Goal: Task Accomplishment & Management: Use online tool/utility

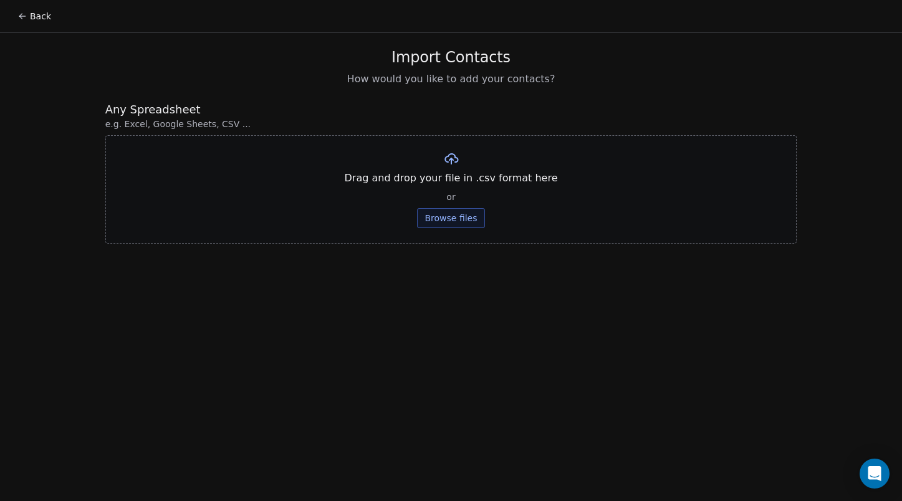
click at [24, 13] on icon at bounding box center [22, 16] width 10 height 10
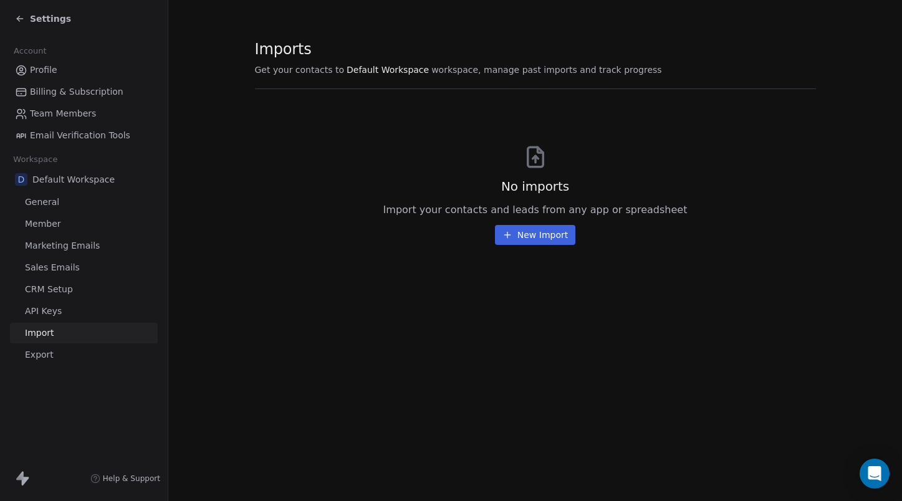
click at [70, 336] on link "Import" at bounding box center [84, 333] width 148 height 21
click at [49, 202] on span "General" at bounding box center [42, 202] width 34 height 13
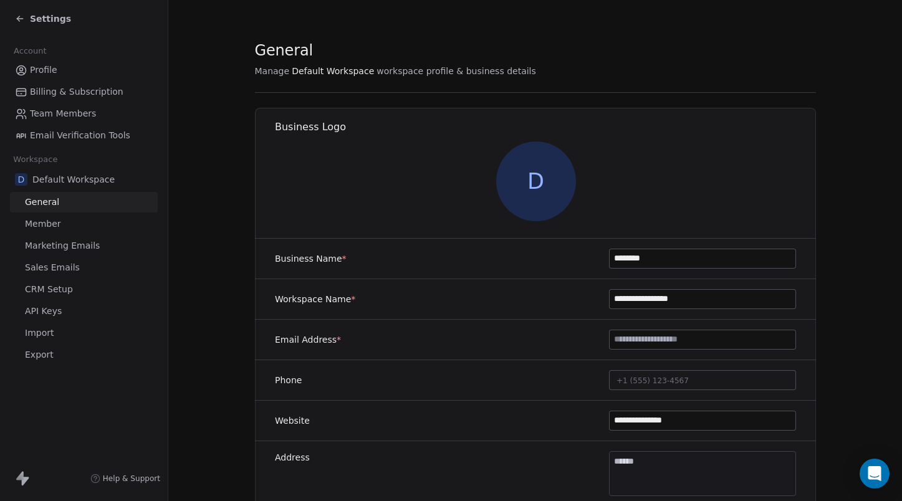
click at [49, 202] on span "General" at bounding box center [42, 202] width 34 height 13
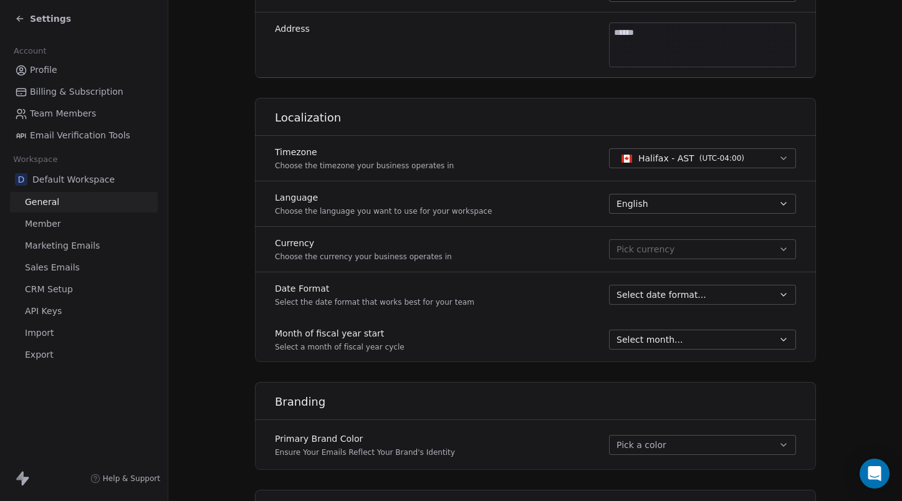
scroll to position [666, 0]
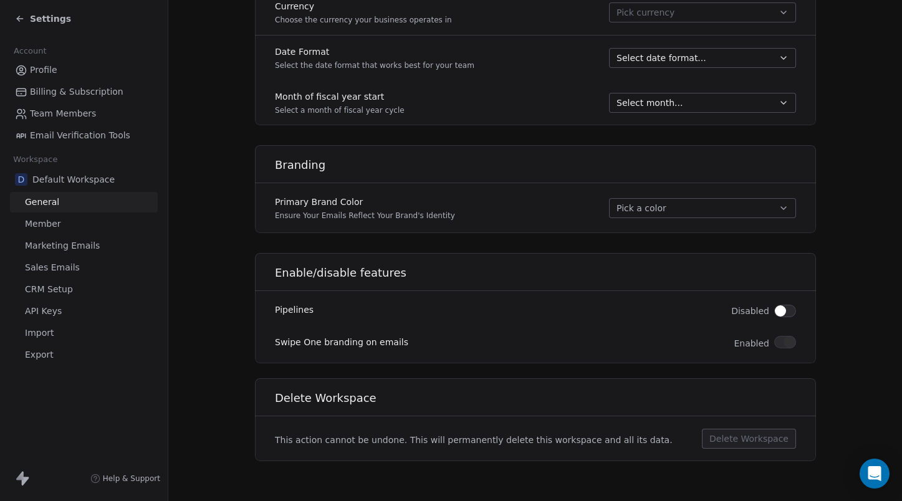
click at [788, 316] on button "button" at bounding box center [785, 311] width 22 height 12
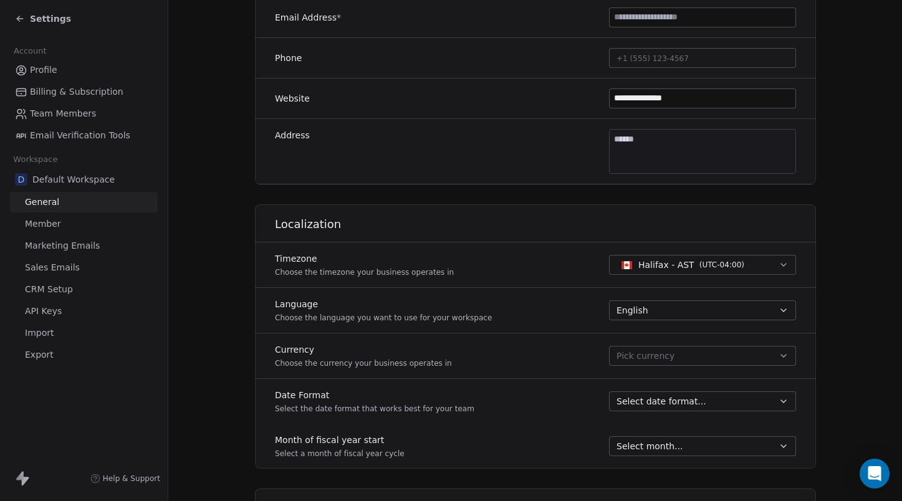
scroll to position [328, 0]
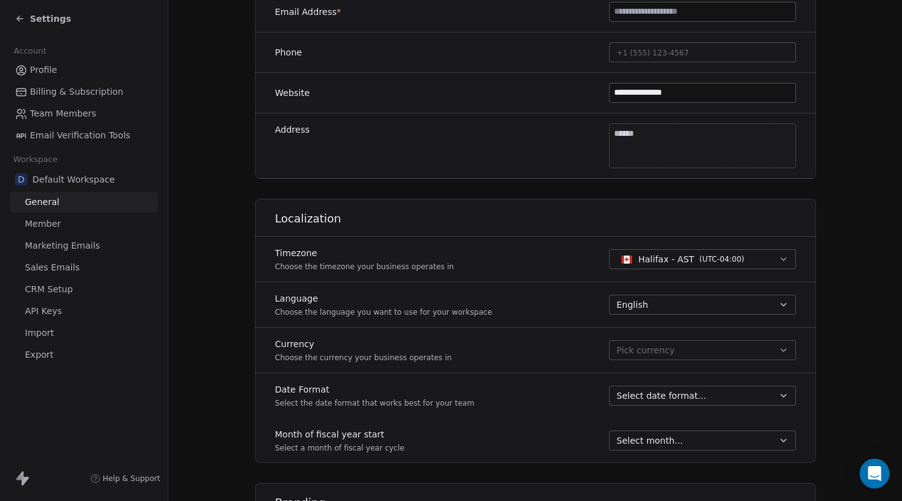
click at [735, 255] on span "( UTC-04:00 )" at bounding box center [721, 259] width 45 height 11
type input "********"
click at [750, 264] on icon at bounding box center [748, 264] width 4 height 4
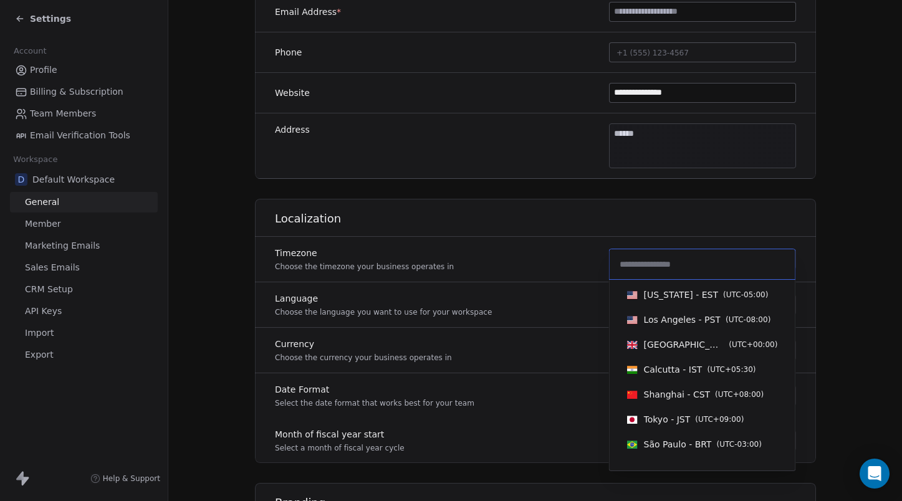
click at [725, 264] on input at bounding box center [702, 265] width 171 height 14
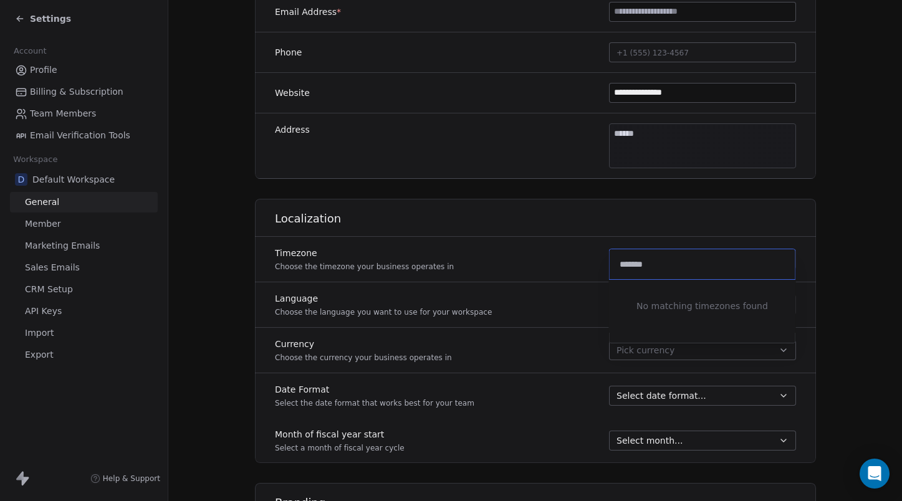
type input "********"
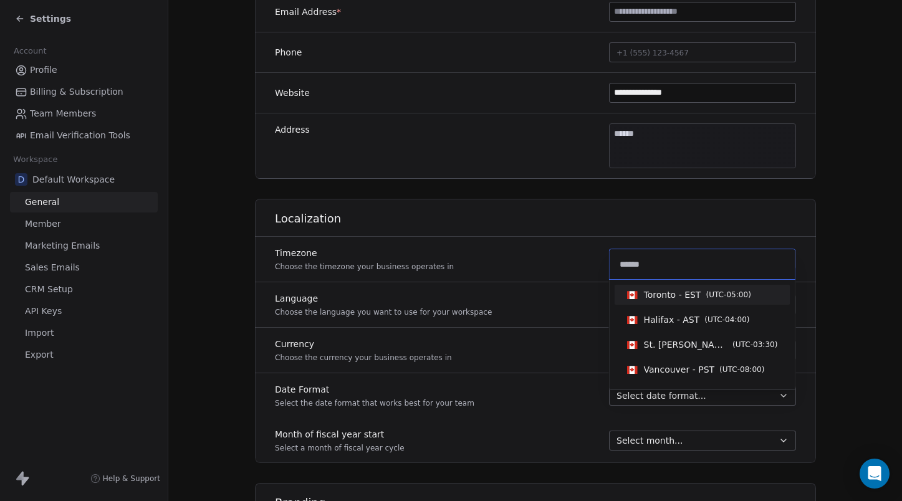
type input "******"
click at [712, 296] on span "( UTC-05:00 )" at bounding box center [728, 294] width 45 height 11
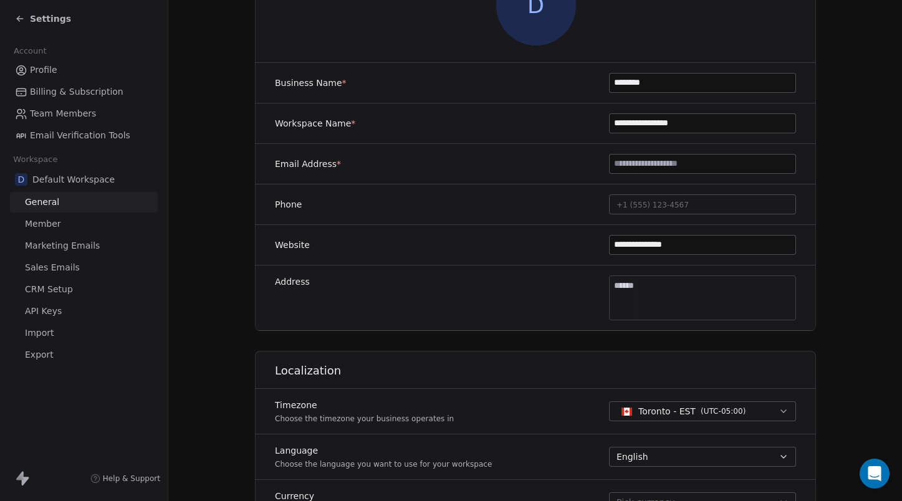
scroll to position [171, 0]
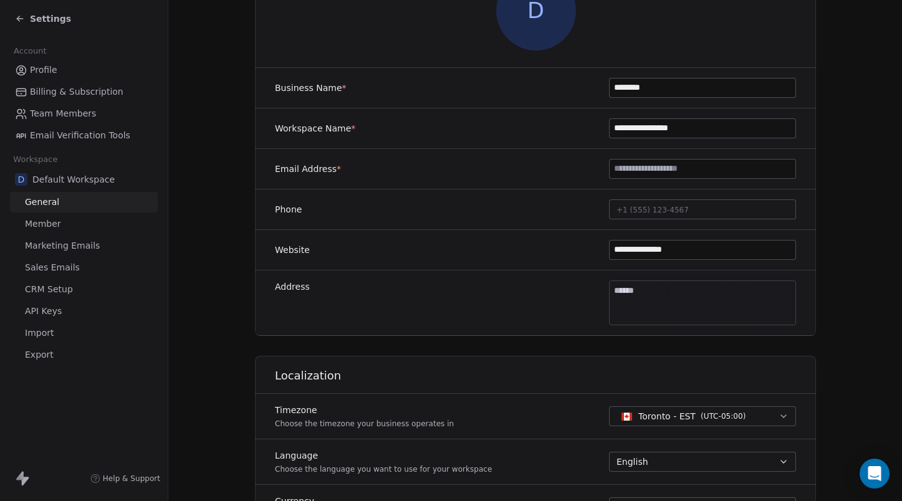
click at [676, 170] on input at bounding box center [703, 169] width 186 height 19
type input "**********"
click at [695, 129] on input "**********" at bounding box center [703, 128] width 186 height 19
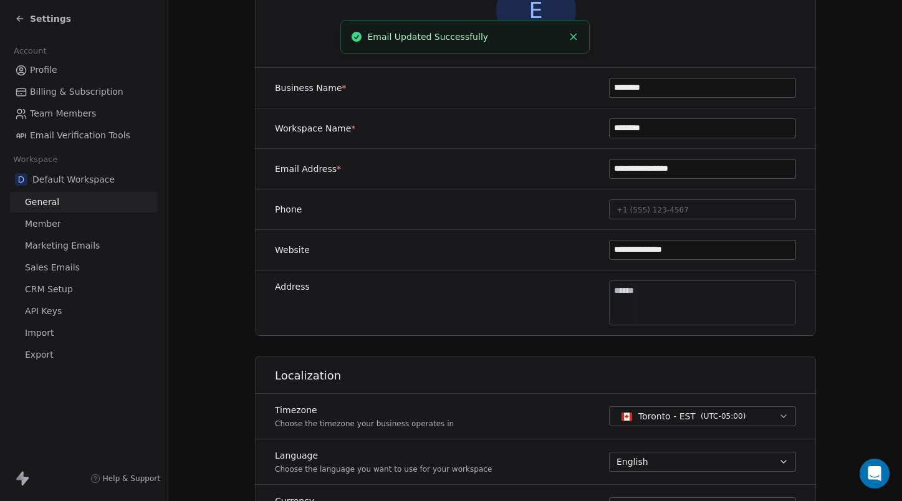
type input "********"
click at [620, 201] on button "+1 (555) 123-4567" at bounding box center [702, 210] width 187 height 20
click at [510, 359] on html "**********" at bounding box center [451, 250] width 902 height 501
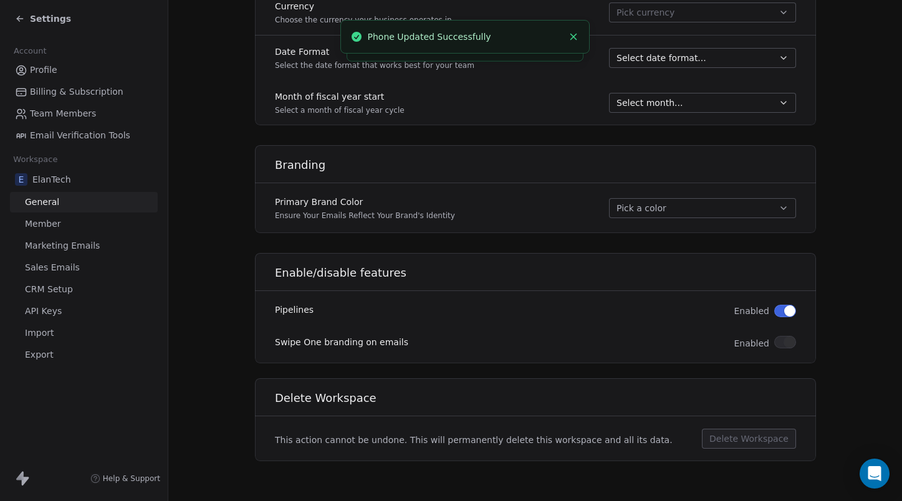
scroll to position [0, 0]
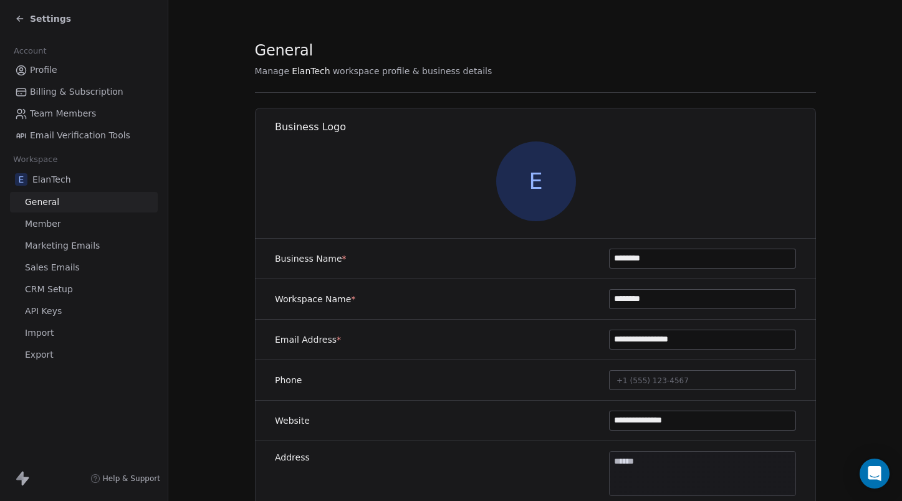
click at [69, 179] on div "E ElanTech" at bounding box center [84, 179] width 148 height 22
click at [102, 138] on span "Email Verification Tools" at bounding box center [80, 135] width 100 height 13
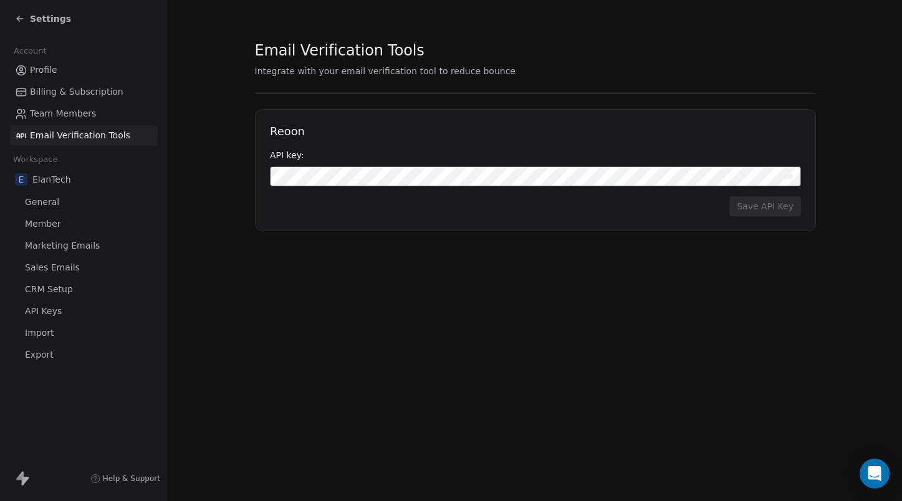
click at [82, 117] on span "Team Members" at bounding box center [63, 113] width 66 height 13
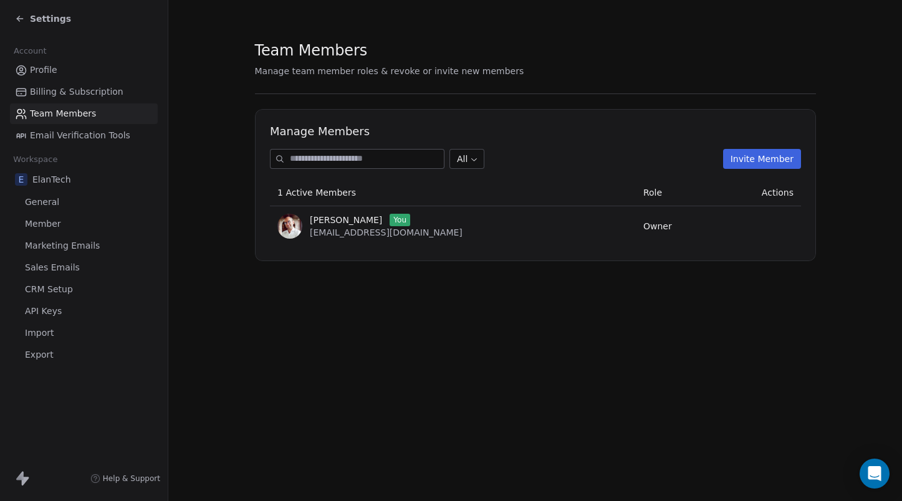
click at [67, 94] on span "Billing & Subscription" at bounding box center [77, 91] width 94 height 13
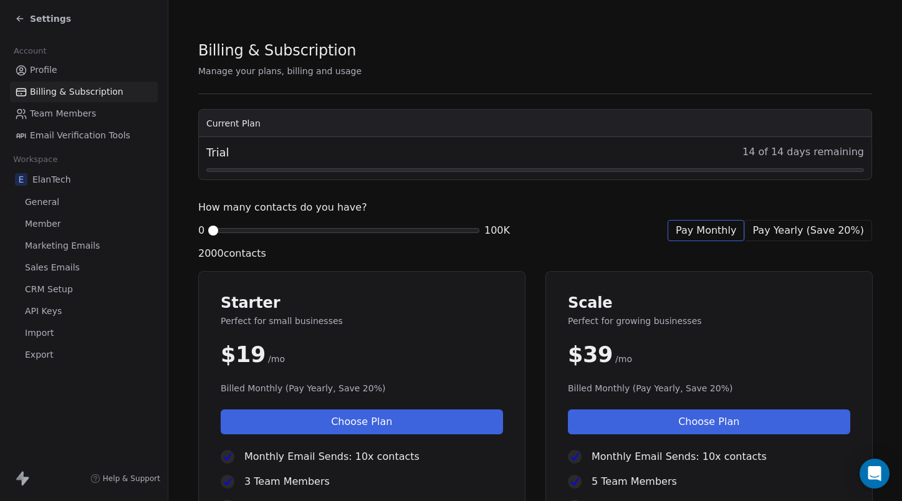
click at [49, 73] on span "Profile" at bounding box center [43, 70] width 27 height 13
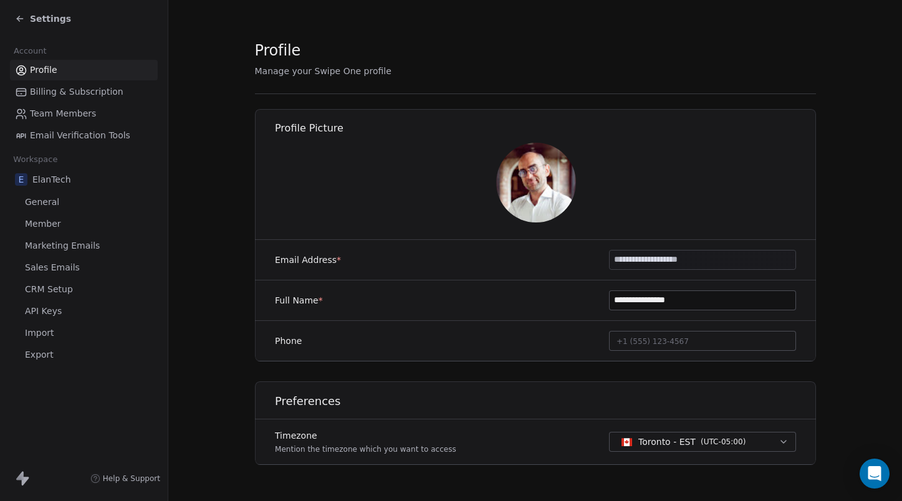
scroll to position [24, 0]
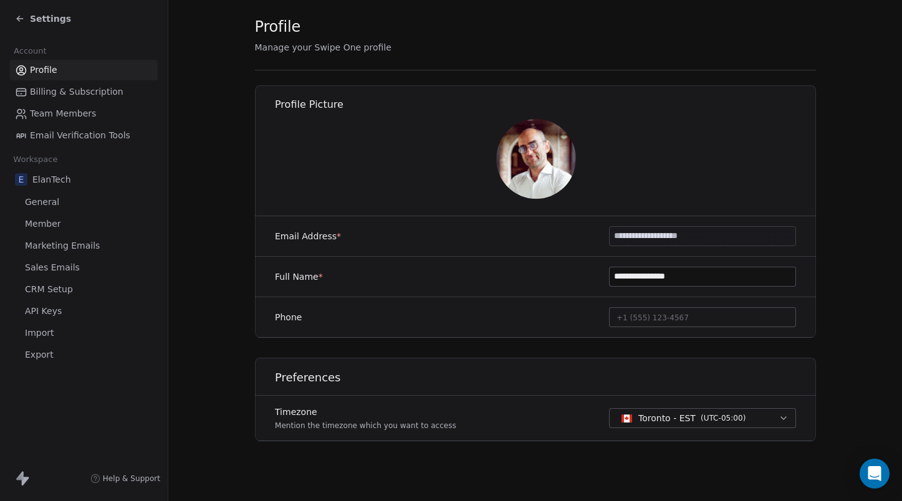
click at [40, 223] on span "Member" at bounding box center [43, 224] width 36 height 13
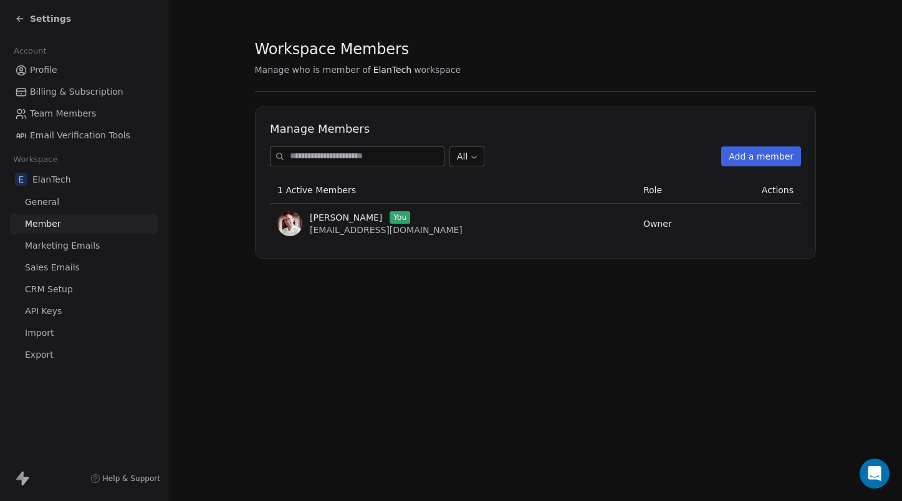
click at [47, 264] on span "Sales Emails" at bounding box center [52, 267] width 55 height 13
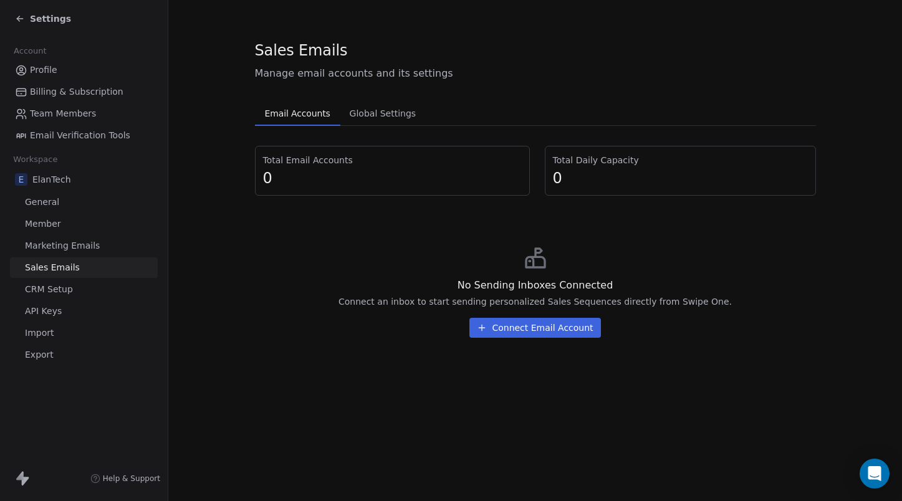
click at [55, 247] on span "Marketing Emails" at bounding box center [62, 245] width 75 height 13
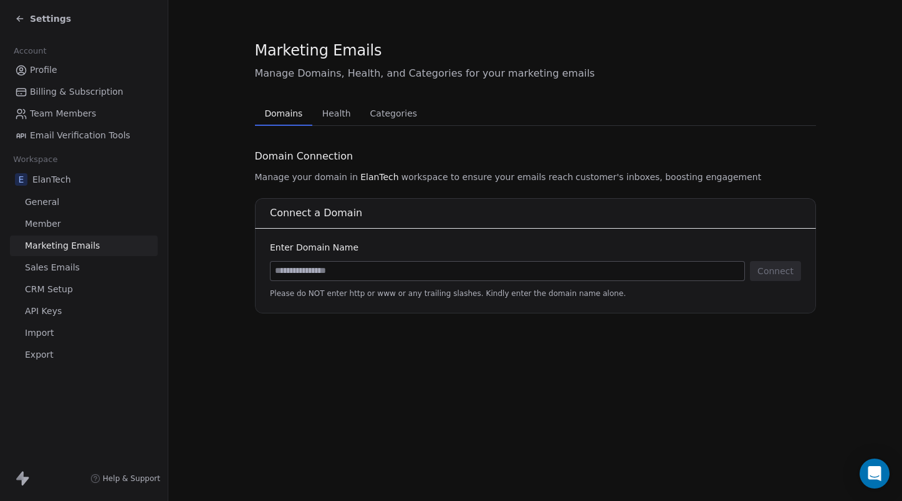
click at [55, 228] on span "Member" at bounding box center [43, 224] width 36 height 13
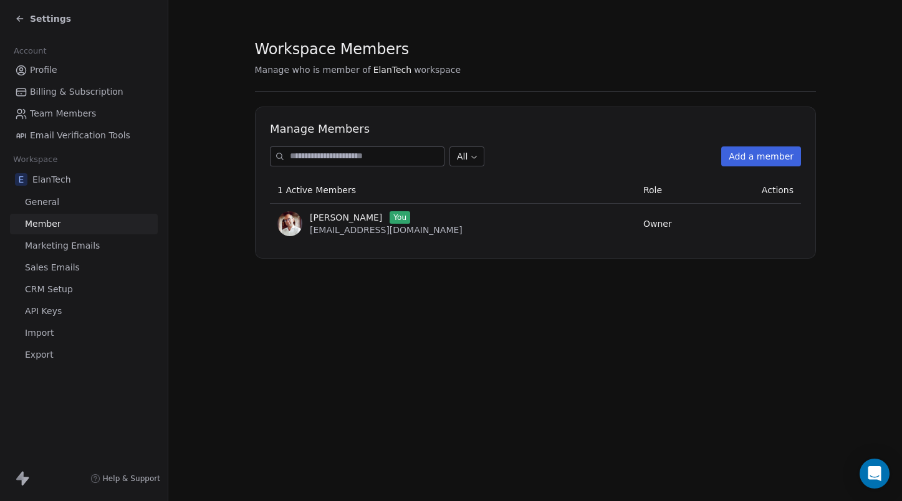
click at [59, 202] on link "General" at bounding box center [84, 202] width 148 height 21
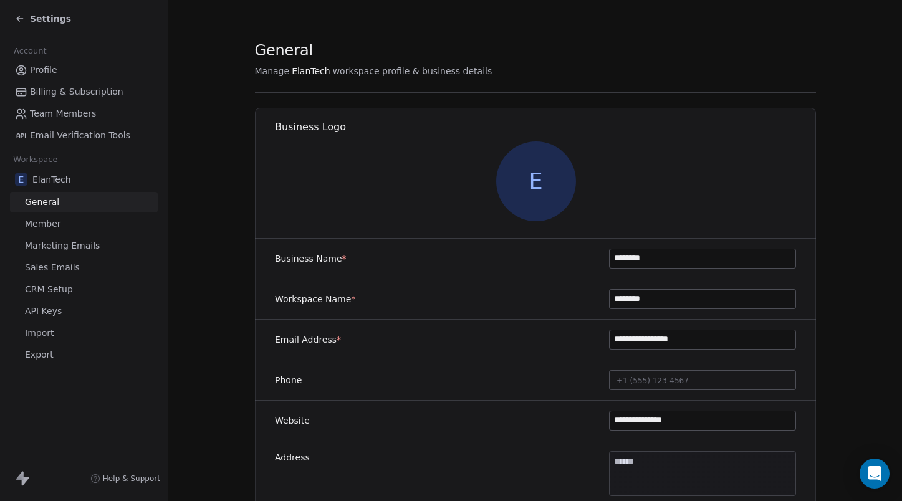
click at [59, 224] on link "Member" at bounding box center [84, 224] width 148 height 21
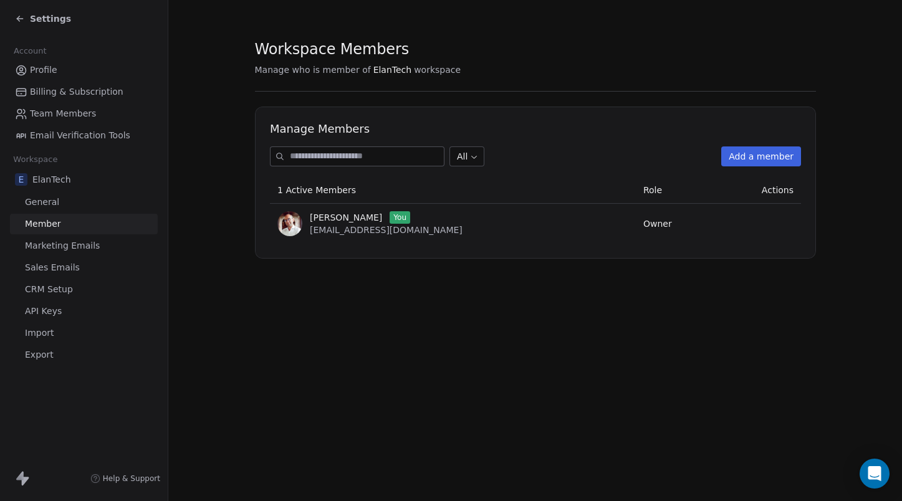
click at [59, 239] on span "Marketing Emails" at bounding box center [62, 245] width 75 height 13
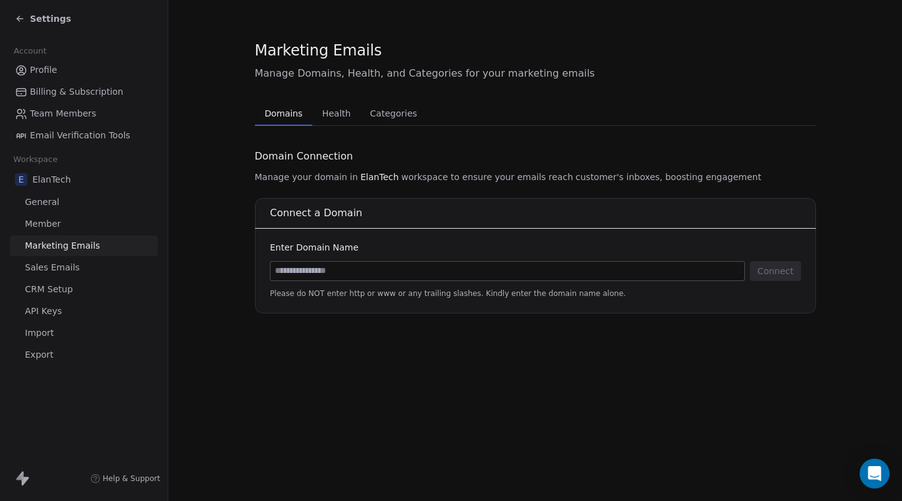
click at [54, 292] on span "CRM Setup" at bounding box center [49, 289] width 48 height 13
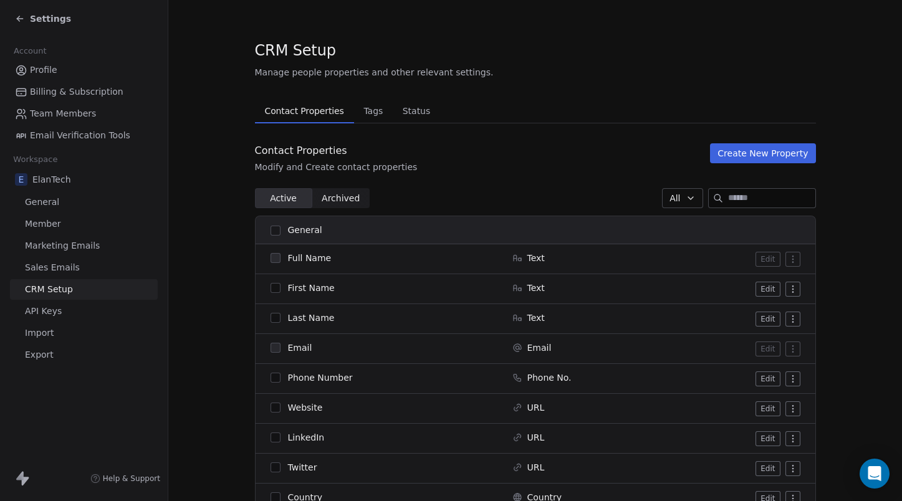
click at [48, 330] on span "Import" at bounding box center [39, 333] width 29 height 13
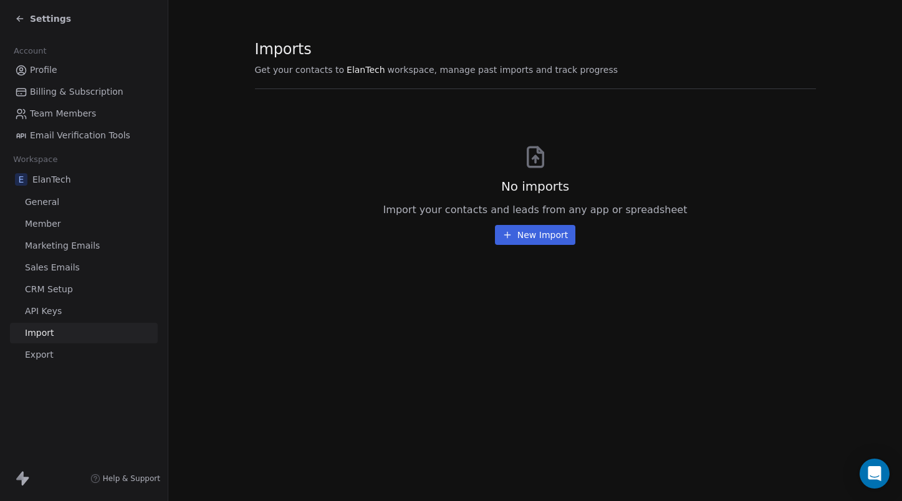
click at [534, 234] on button "New Import" at bounding box center [535, 235] width 80 height 20
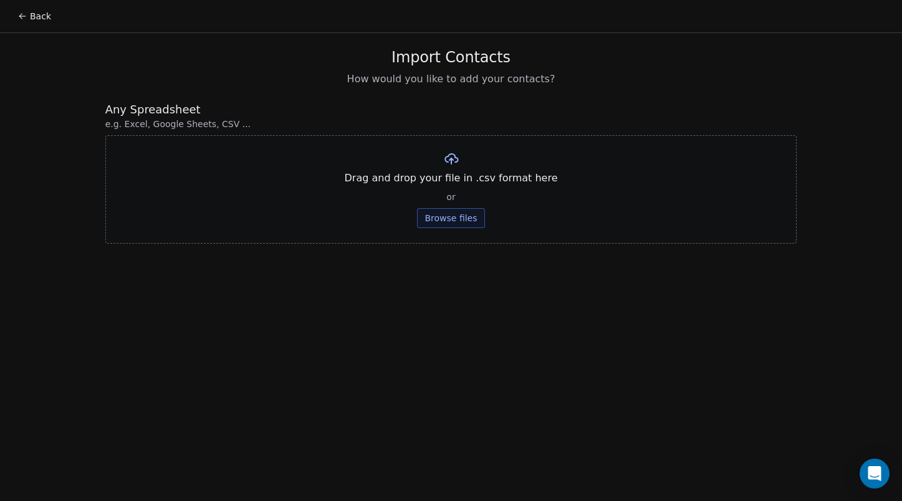
click at [435, 219] on button "Browse files" at bounding box center [450, 218] width 67 height 20
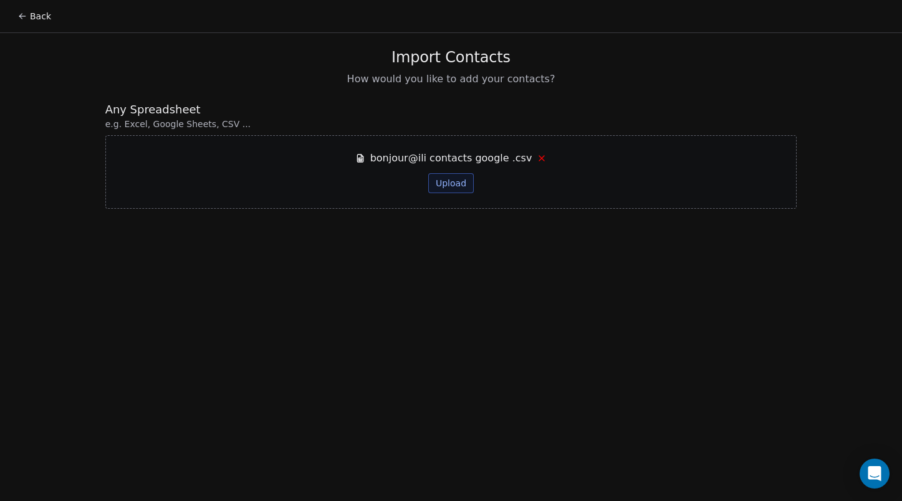
click at [467, 178] on button "Upload" at bounding box center [451, 183] width 46 height 20
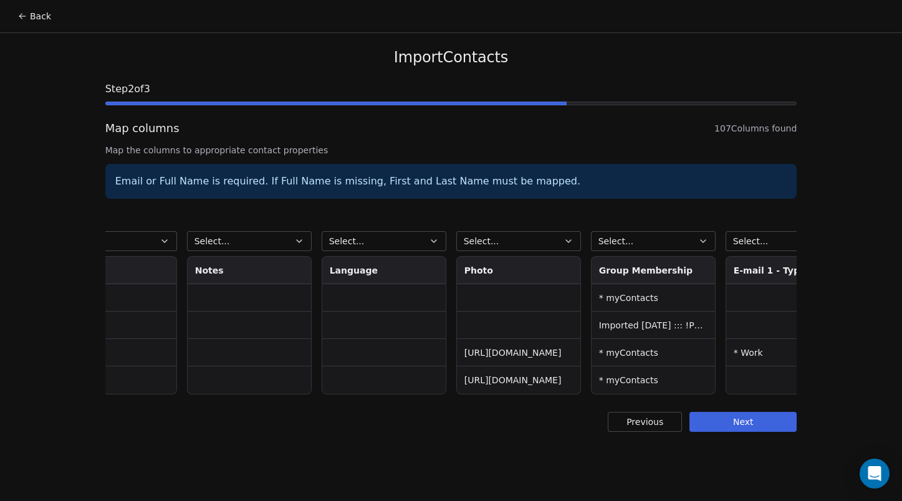
scroll to position [0, 3366]
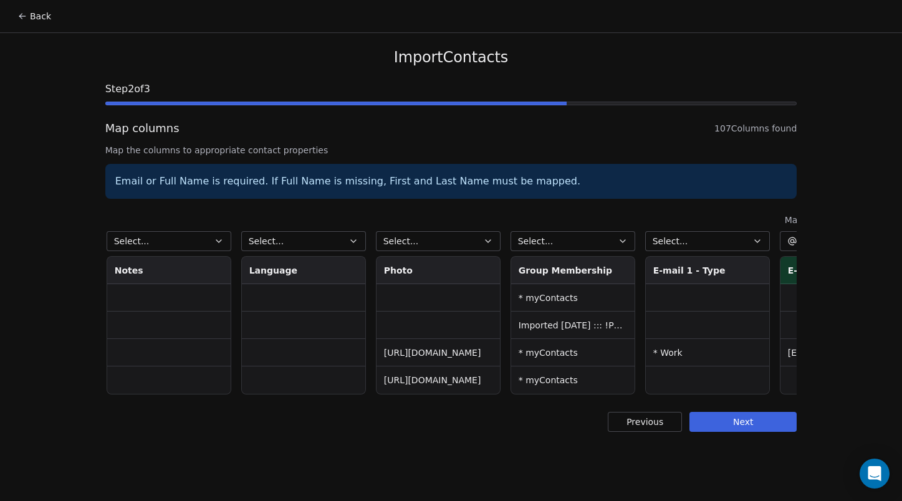
click at [438, 241] on button "Select..." at bounding box center [438, 241] width 125 height 20
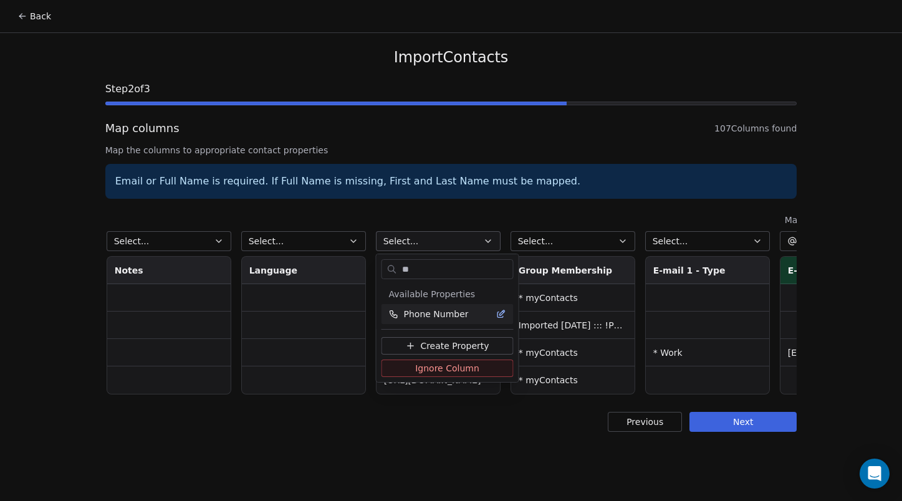
type input "*"
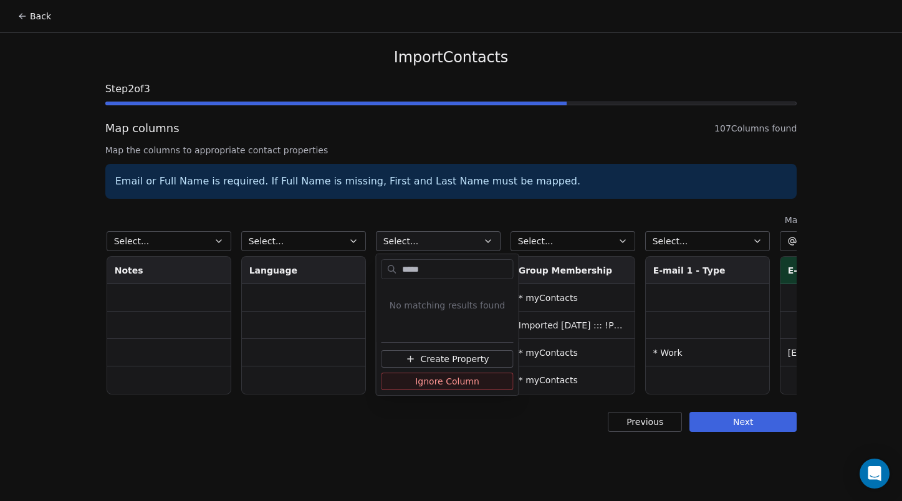
type input "*****"
click at [445, 360] on span "Create Property" at bounding box center [454, 359] width 69 height 12
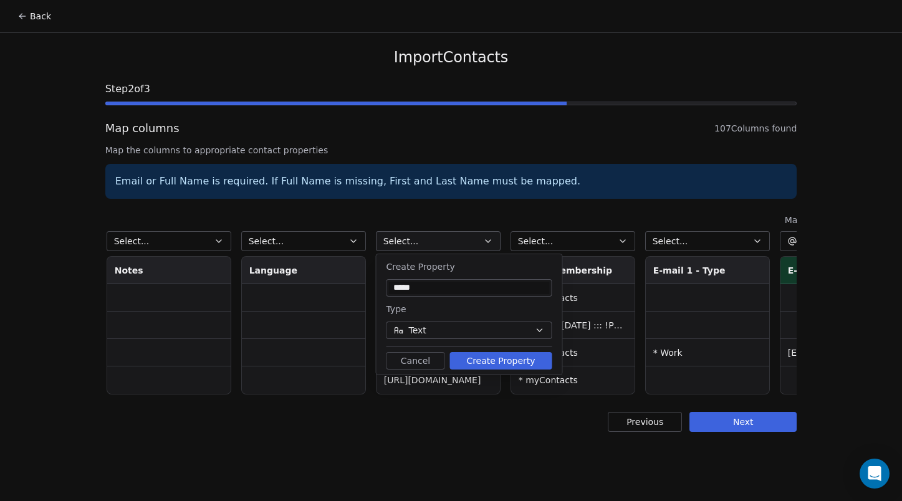
click at [467, 334] on button "Text" at bounding box center [470, 330] width 166 height 17
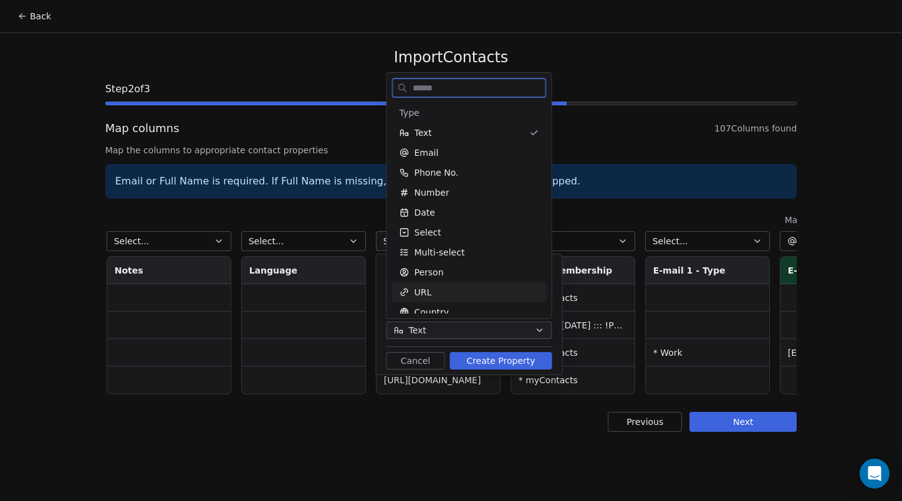
click at [460, 288] on div "URL" at bounding box center [470, 292] width 140 height 12
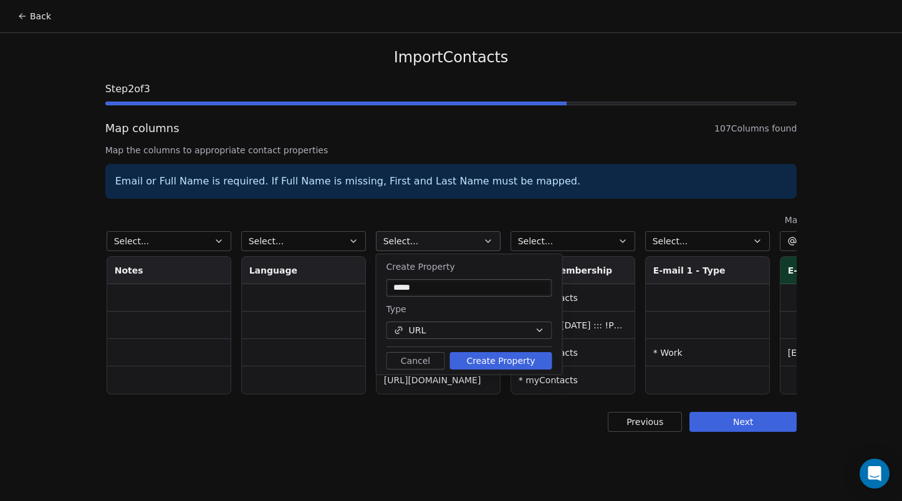
click at [506, 361] on button "Create Property" at bounding box center [501, 360] width 102 height 17
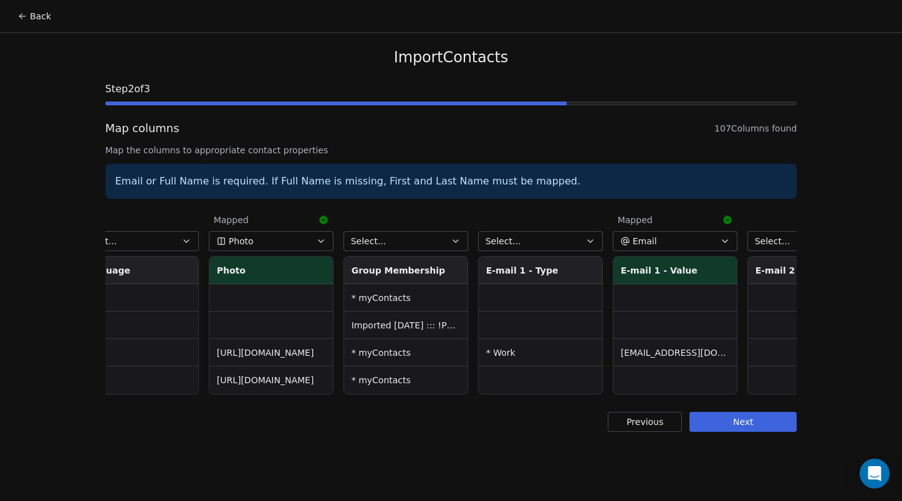
scroll to position [0, 3540]
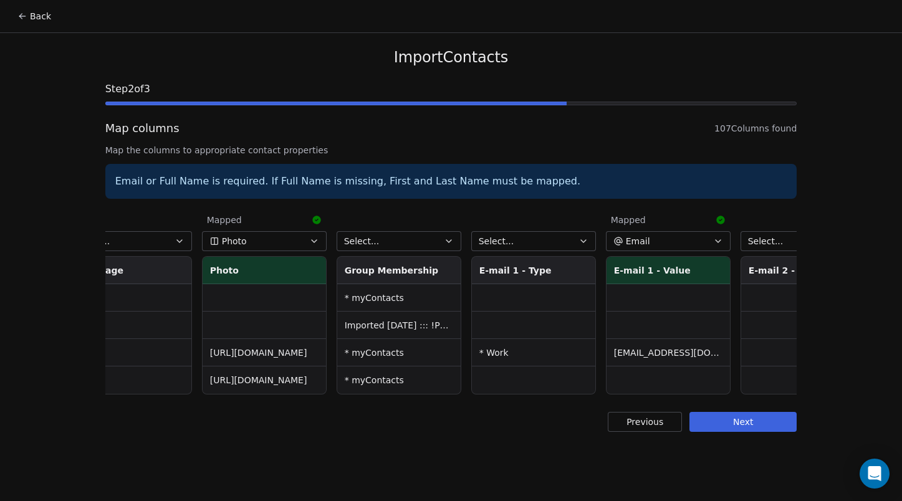
click at [403, 240] on button "Select..." at bounding box center [399, 241] width 125 height 20
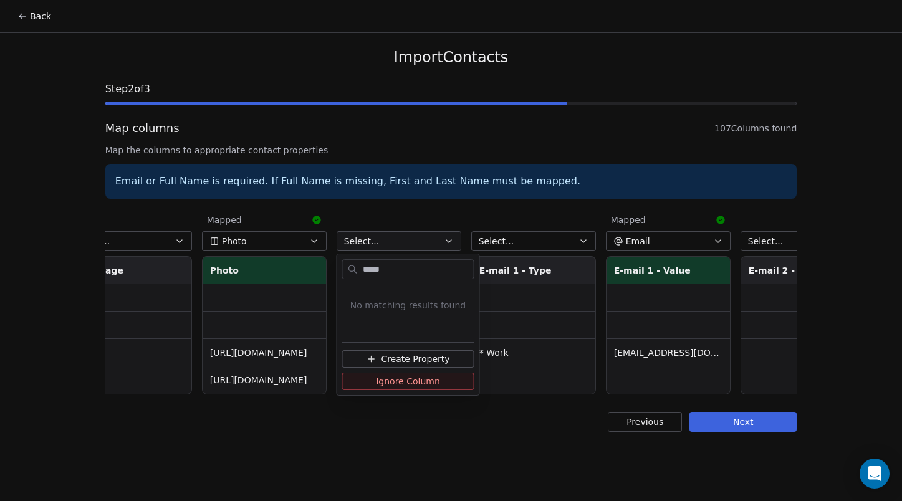
type input "*****"
click at [415, 354] on span "Create Property" at bounding box center [415, 359] width 69 height 12
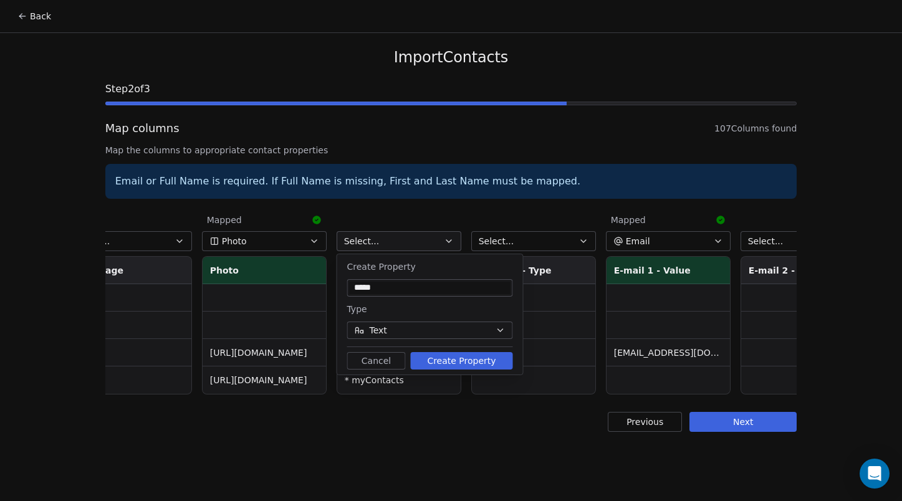
click at [436, 360] on button "Create Property" at bounding box center [462, 360] width 102 height 17
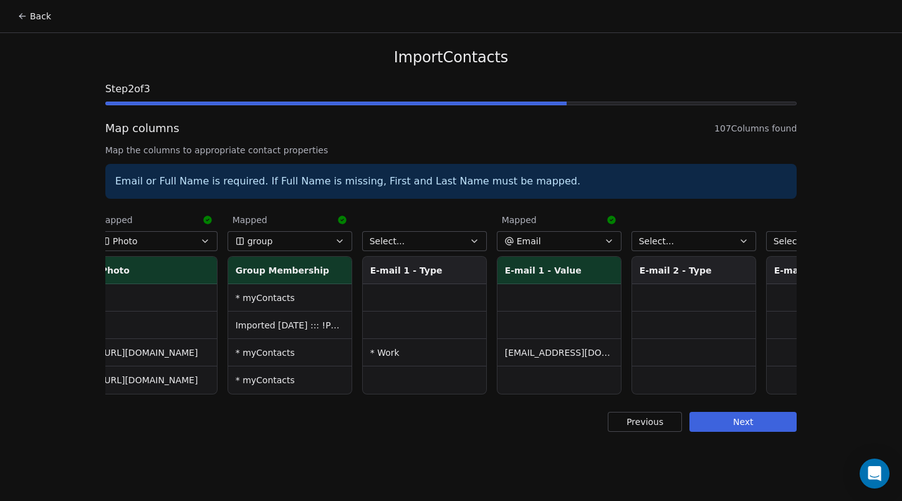
scroll to position [0, 3685]
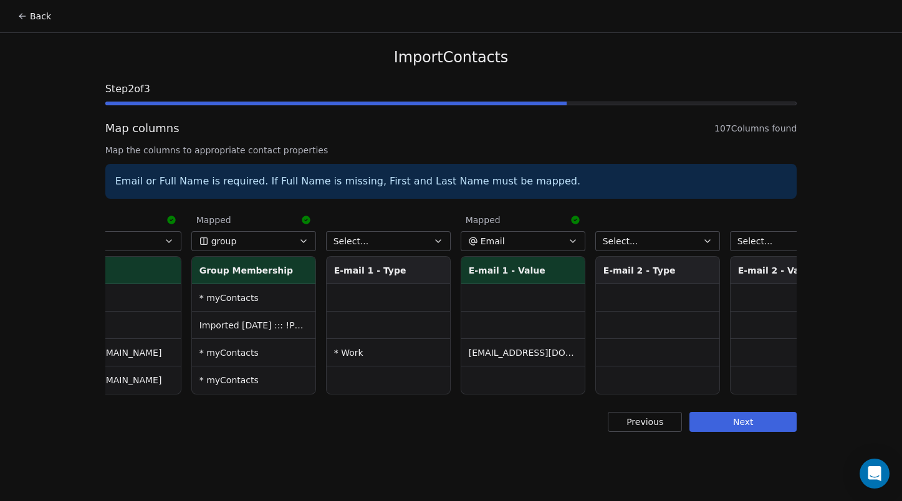
click at [389, 236] on button "Select..." at bounding box center [388, 241] width 125 height 20
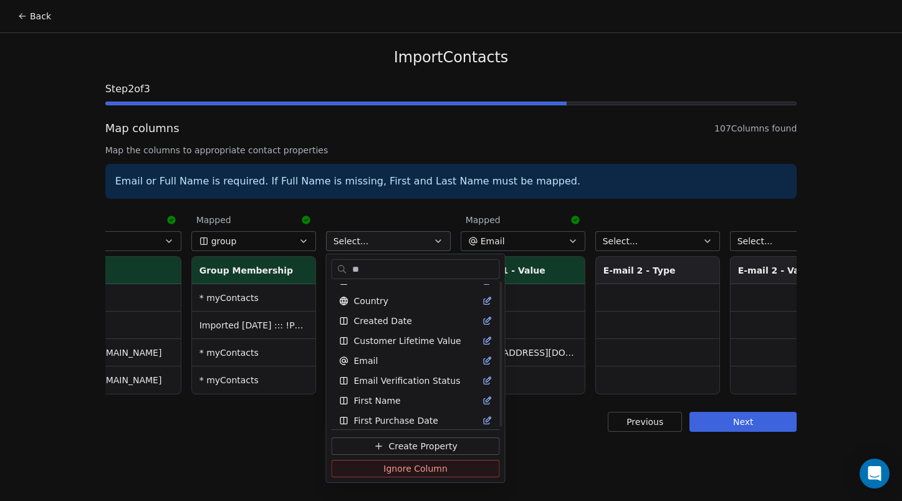
scroll to position [0, 0]
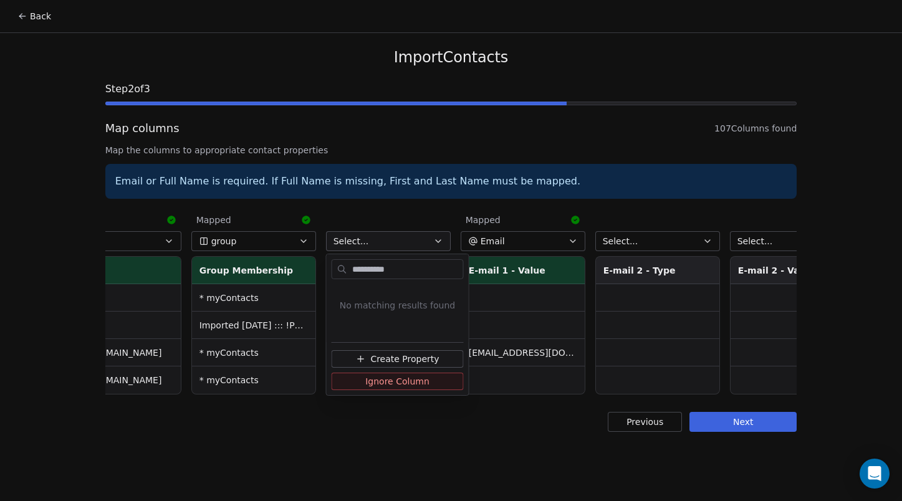
type input "**********"
click at [403, 360] on span "Create Property" at bounding box center [404, 359] width 69 height 12
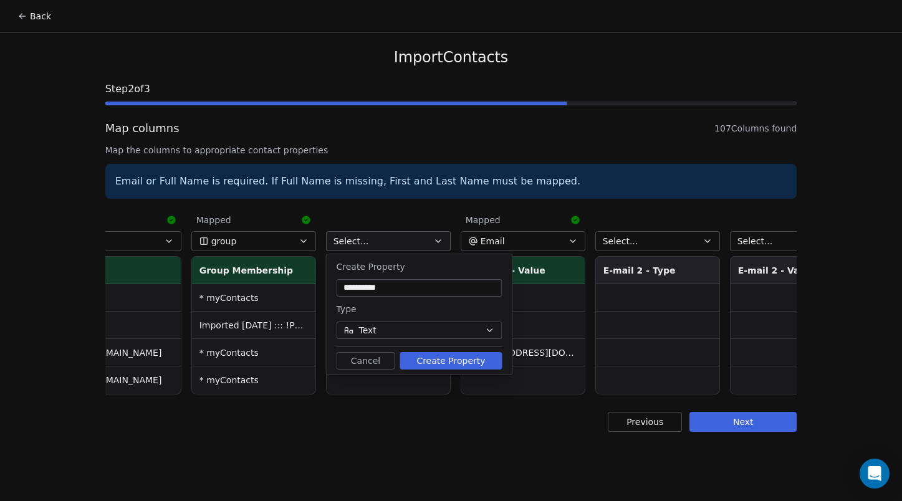
click at [464, 357] on button "Create Property" at bounding box center [451, 360] width 102 height 17
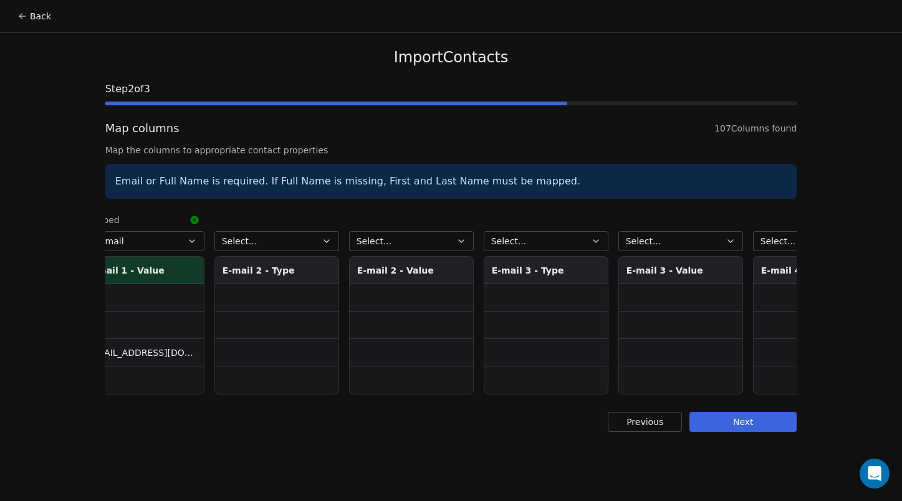
scroll to position [0, 4083]
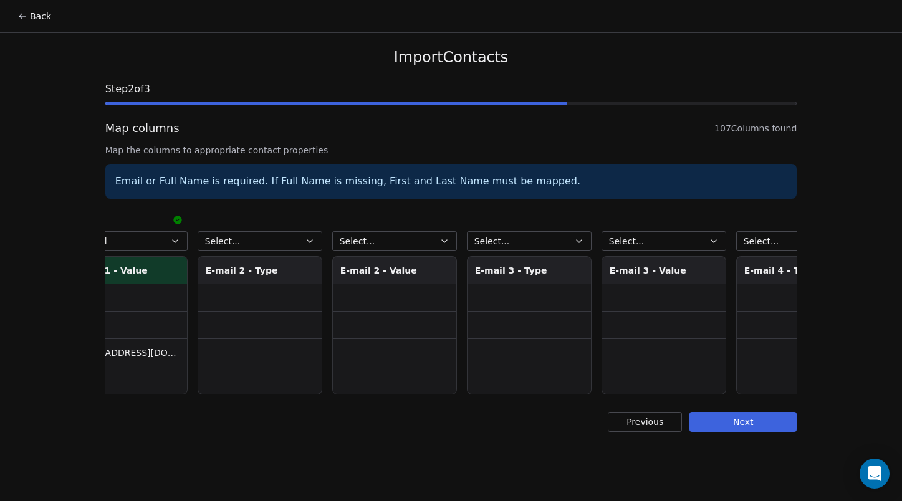
click at [282, 244] on button "Select..." at bounding box center [260, 241] width 125 height 20
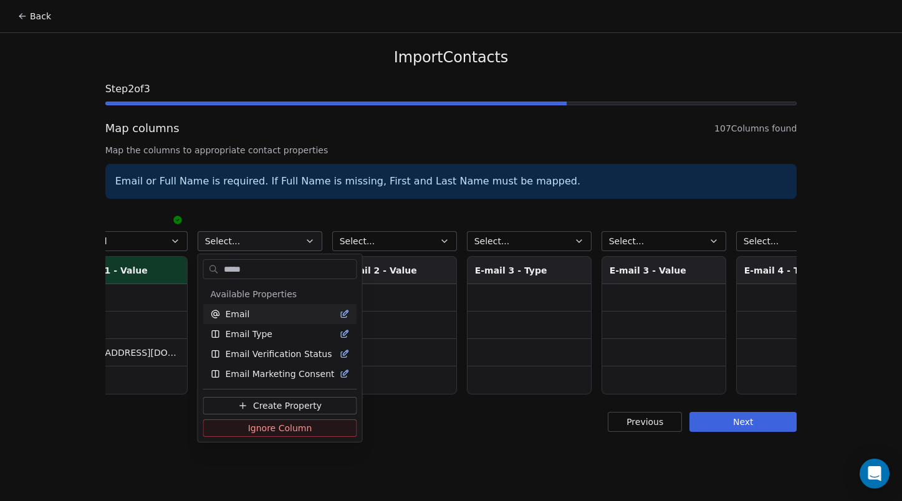
type input "*****"
click at [292, 313] on div "Email" at bounding box center [280, 314] width 139 height 12
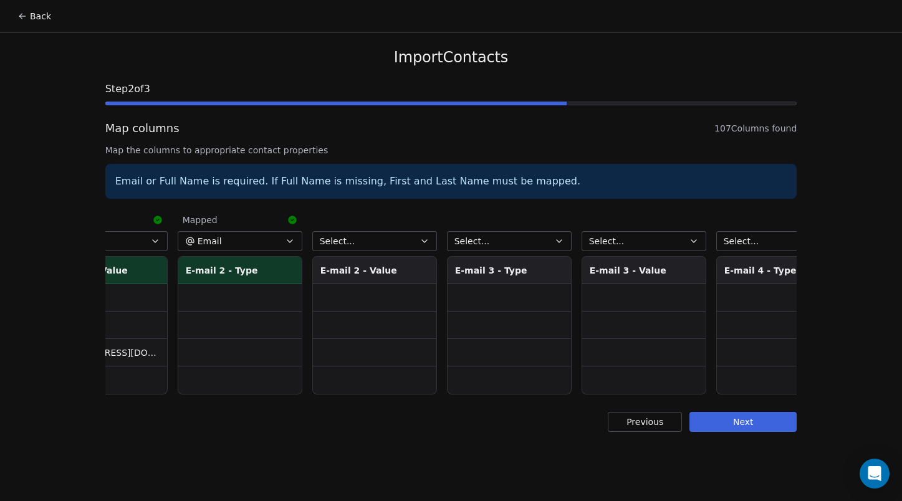
scroll to position [0, 4031]
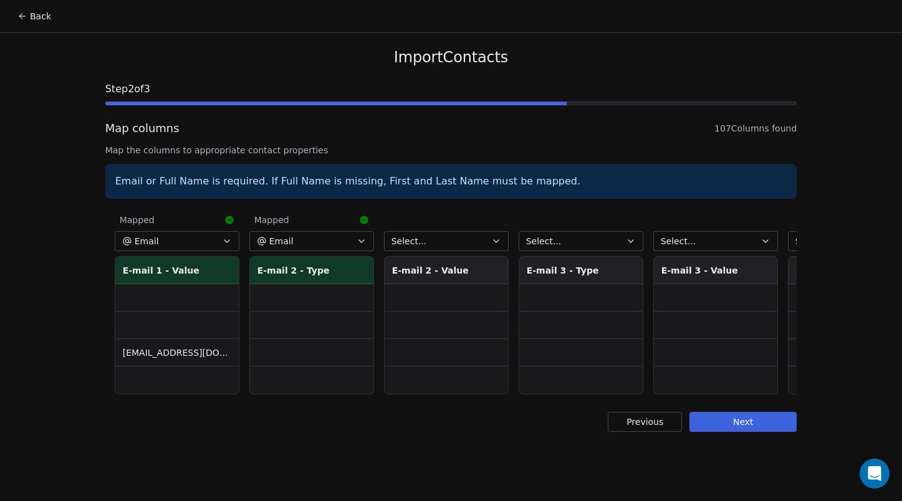
click at [311, 236] on button "Email" at bounding box center [311, 241] width 125 height 20
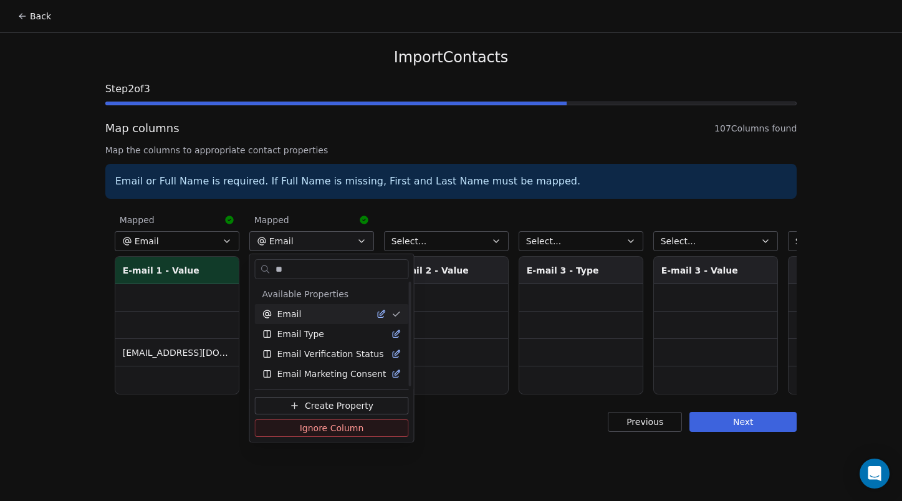
scroll to position [0, 0]
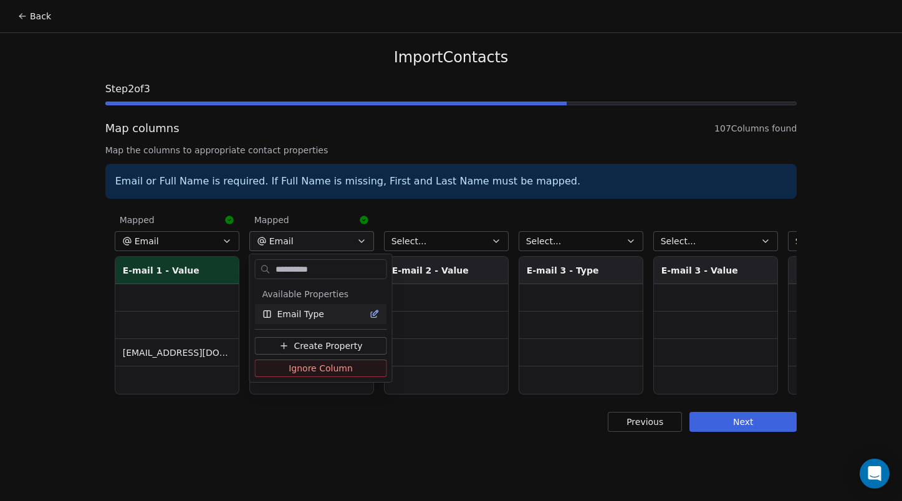
type input "**********"
click at [311, 317] on span "Email Type" at bounding box center [300, 314] width 47 height 12
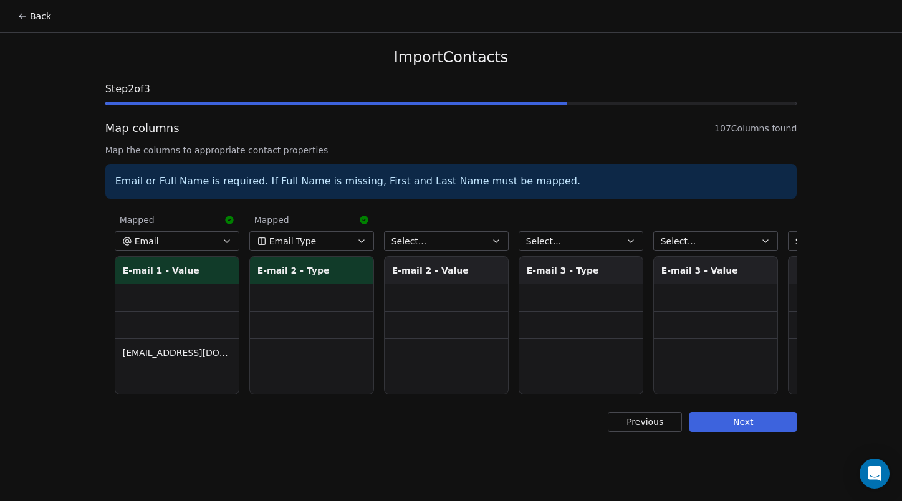
click at [466, 244] on button "Select..." at bounding box center [446, 241] width 125 height 20
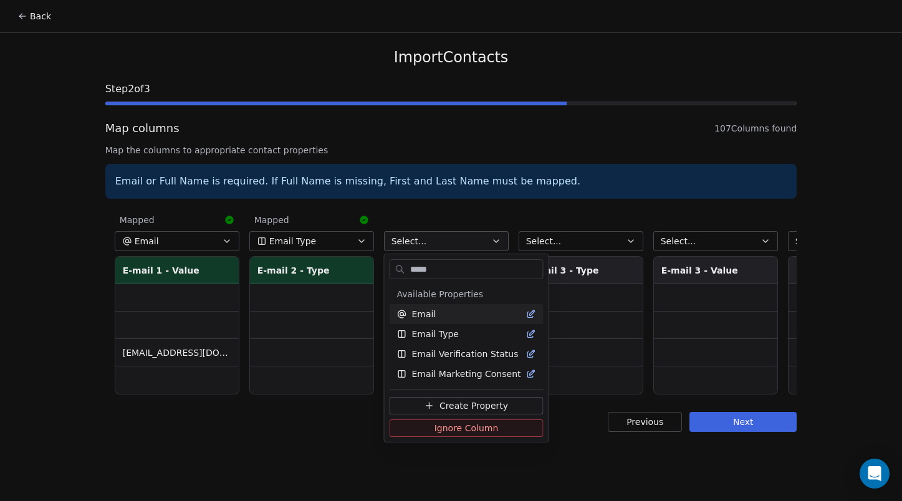
type input "*****"
click at [446, 315] on div "Email" at bounding box center [466, 314] width 139 height 12
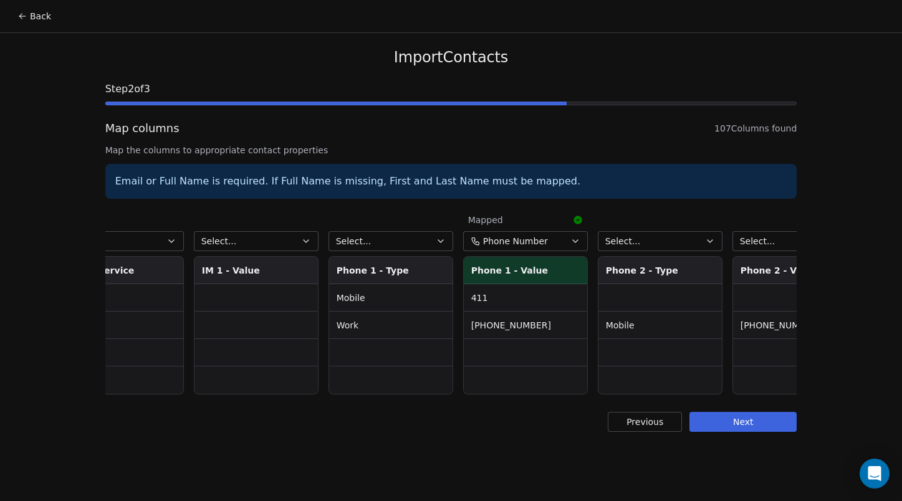
scroll to position [0, 5233]
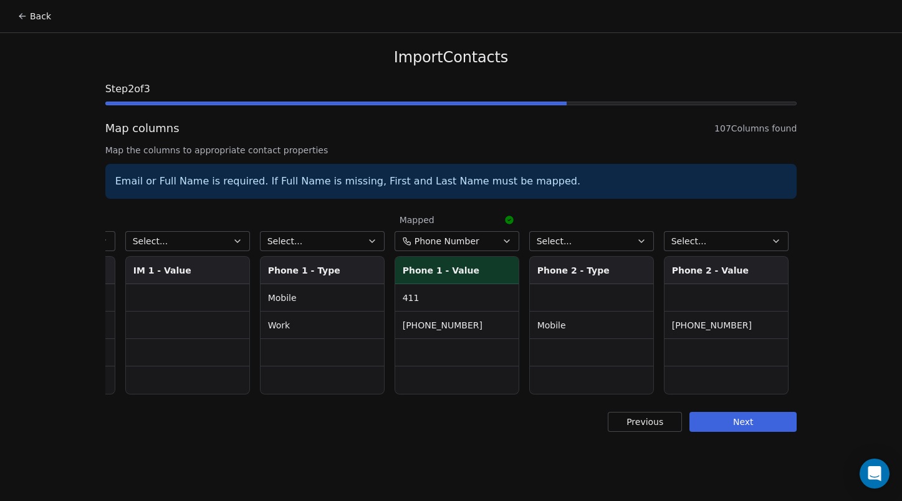
click at [347, 238] on button "Select..." at bounding box center [322, 241] width 125 height 20
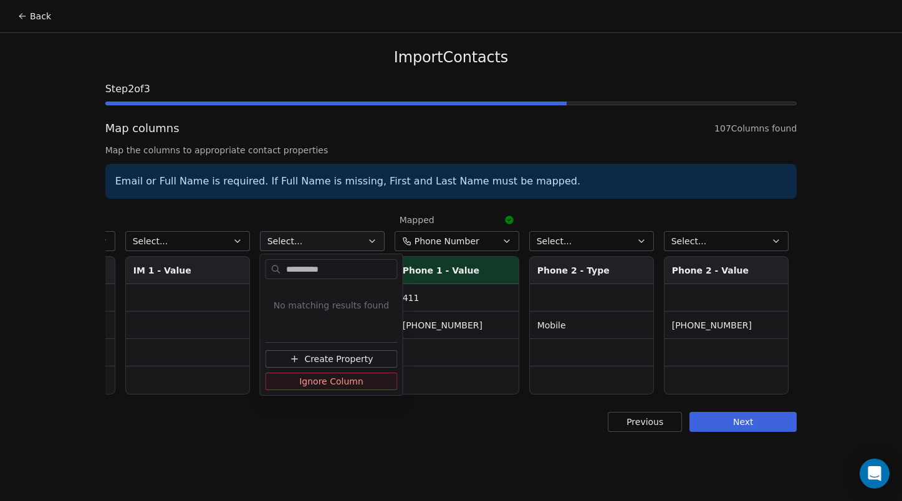
type input "**********"
click at [324, 359] on span "Create Property" at bounding box center [338, 359] width 69 height 12
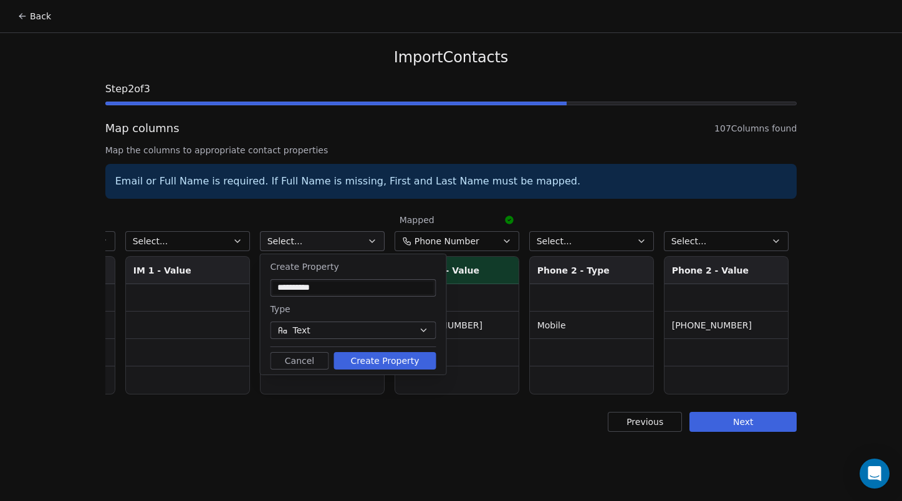
click at [380, 360] on button "Create Property" at bounding box center [385, 360] width 102 height 17
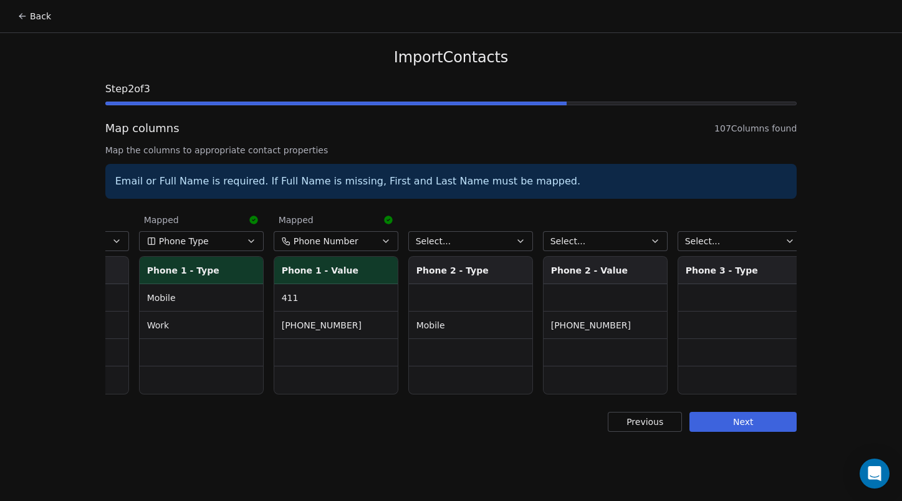
scroll to position [0, 5360]
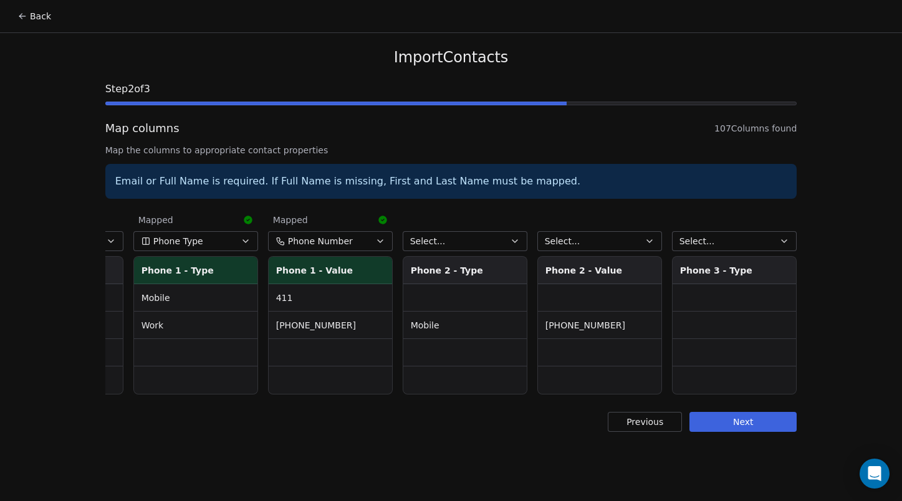
click at [458, 243] on button "Select..." at bounding box center [465, 241] width 125 height 20
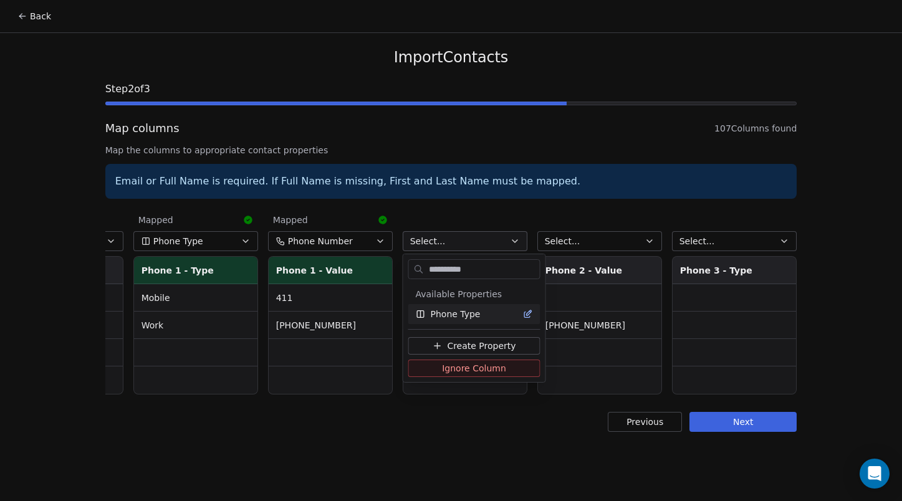
type input "**********"
click at [453, 314] on span "Phone Type" at bounding box center [456, 314] width 50 height 12
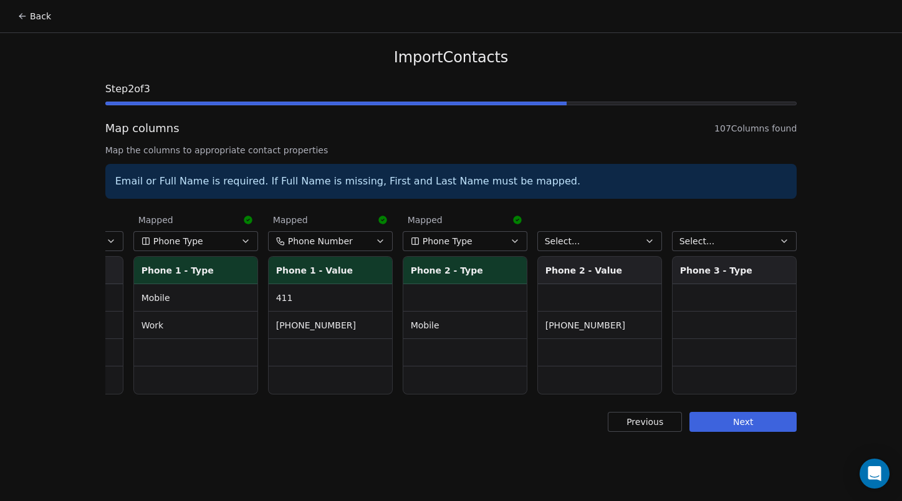
click at [600, 238] on button "Select..." at bounding box center [600, 241] width 125 height 20
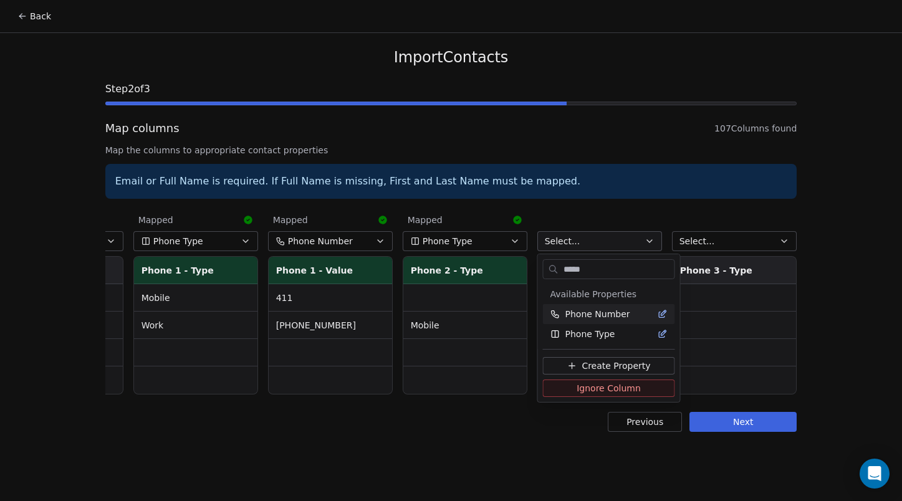
type input "*****"
click at [605, 314] on span "Phone Number" at bounding box center [598, 314] width 65 height 12
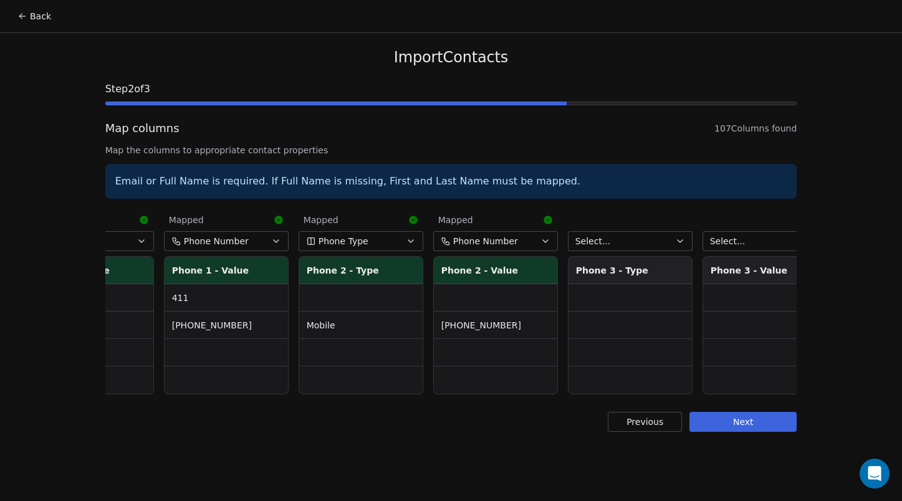
scroll to position [0, 5593]
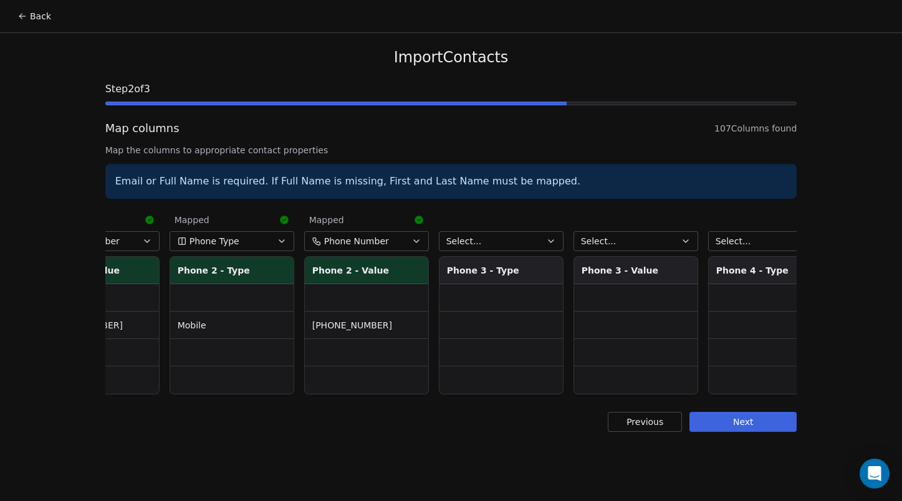
click at [635, 247] on button "Select..." at bounding box center [636, 241] width 125 height 20
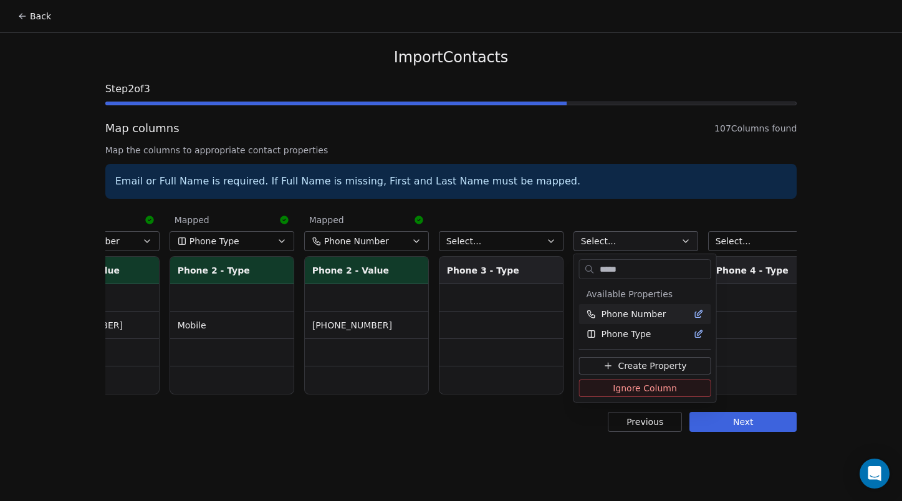
type input "*****"
click at [635, 314] on span "Phone Number" at bounding box center [634, 314] width 65 height 12
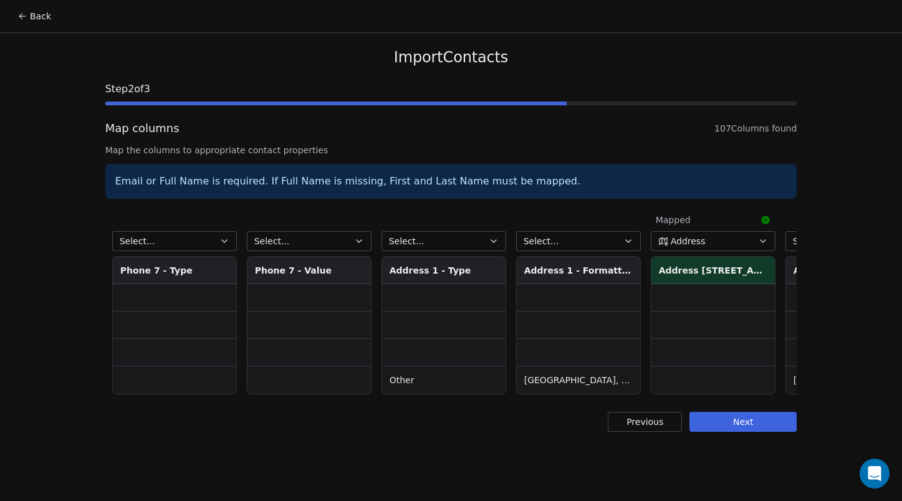
scroll to position [0, 6998]
click at [456, 244] on button "Select..." at bounding box center [443, 241] width 125 height 20
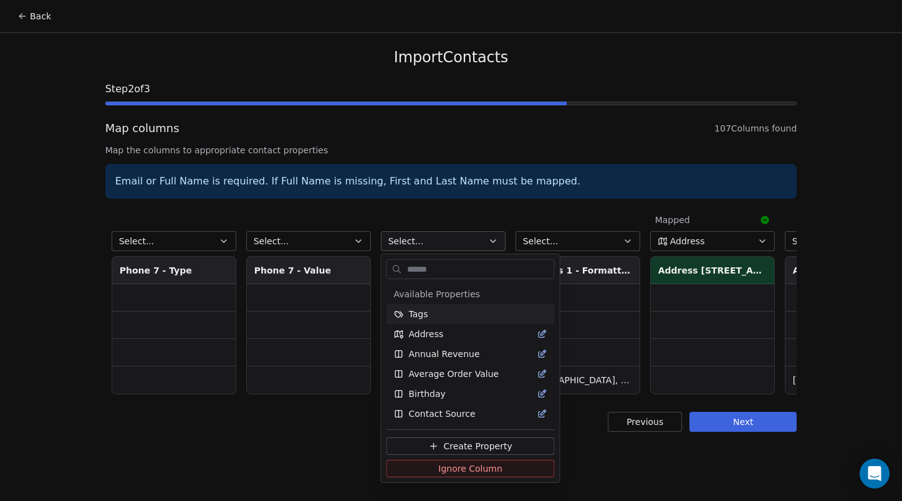
type input "*"
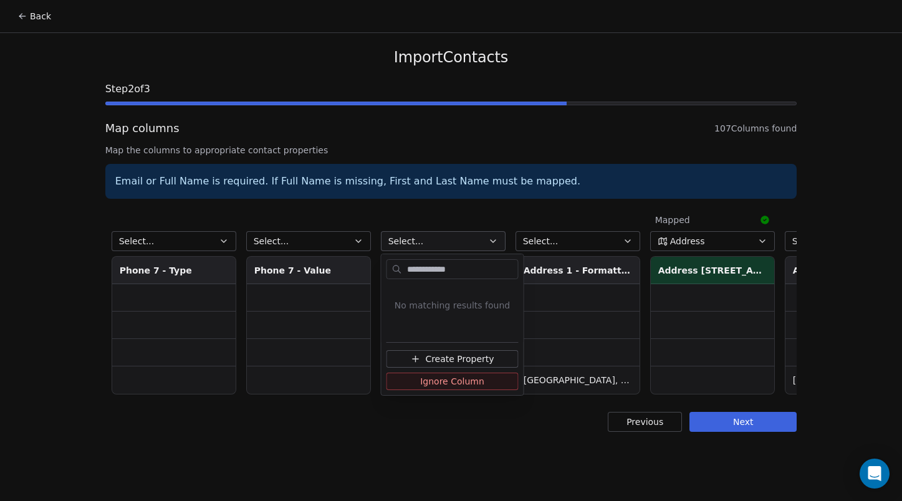
type input "**********"
click at [458, 359] on span "Create Property" at bounding box center [459, 359] width 69 height 12
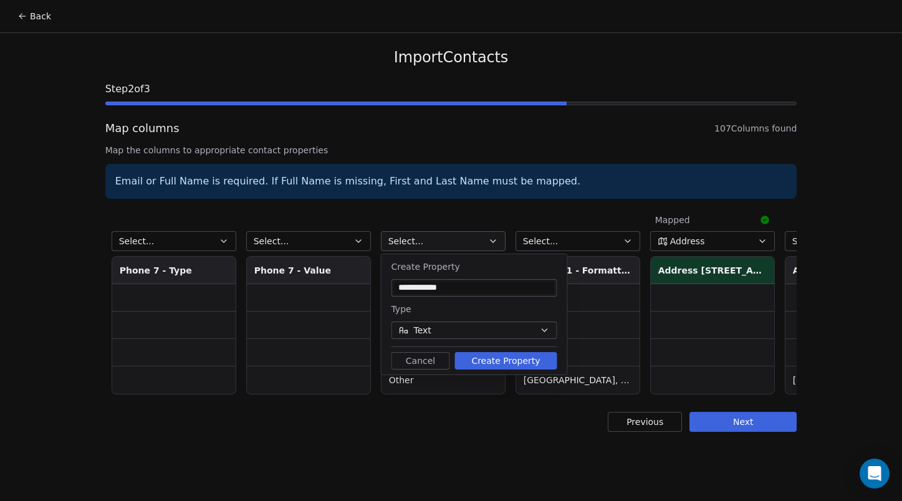
click at [496, 360] on button "Create Property" at bounding box center [506, 360] width 102 height 17
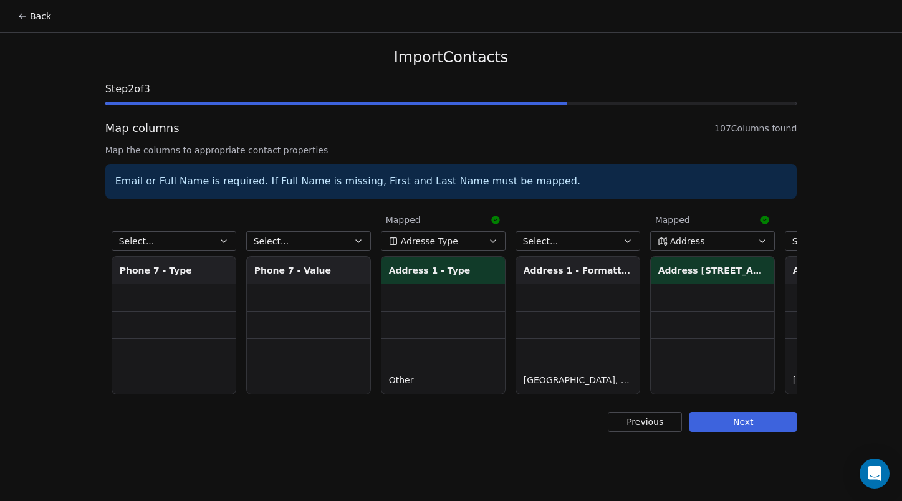
click at [571, 240] on button "Select..." at bounding box center [578, 241] width 125 height 20
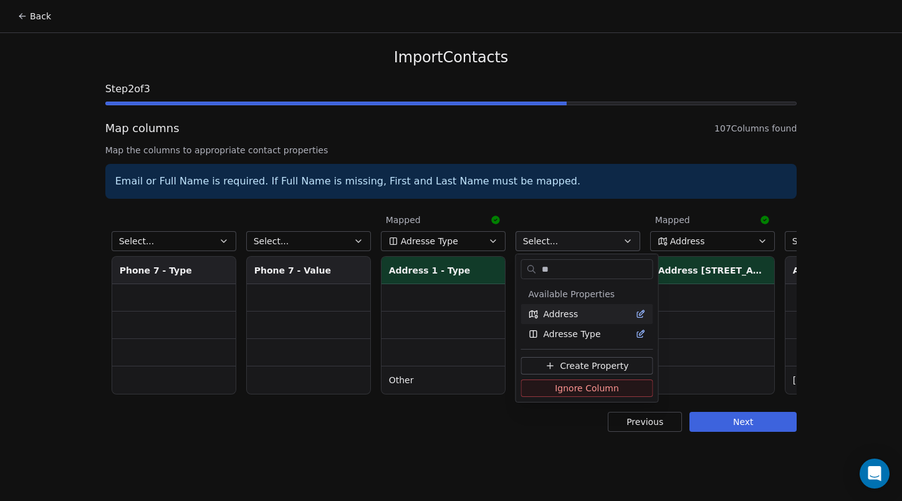
type input "**"
click at [563, 317] on span "Address" at bounding box center [561, 314] width 35 height 12
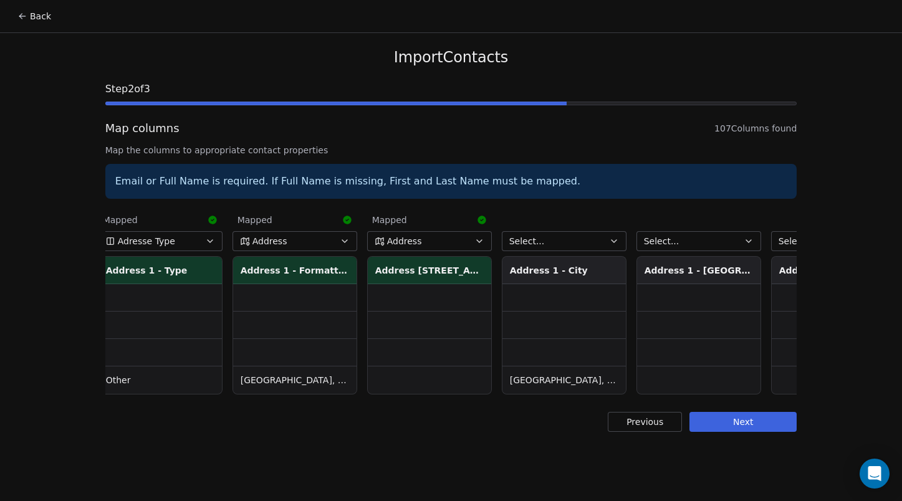
scroll to position [0, 7289]
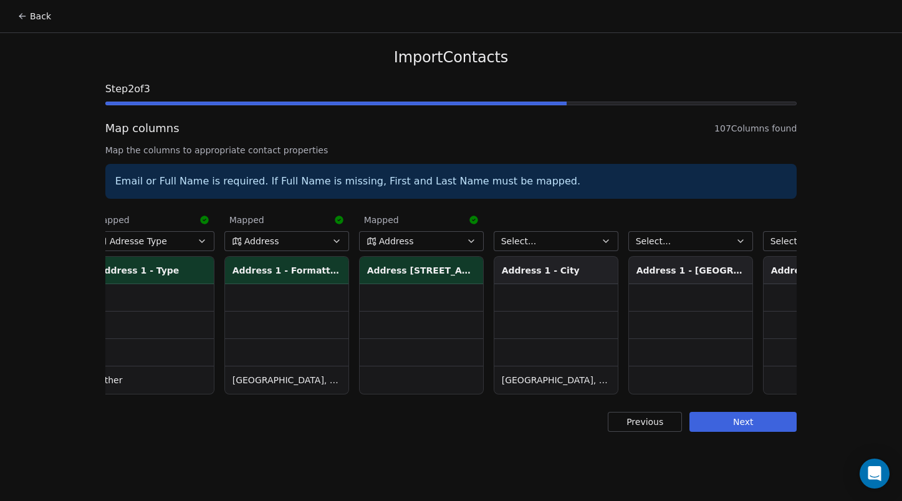
click at [547, 240] on button "Select..." at bounding box center [556, 241] width 125 height 20
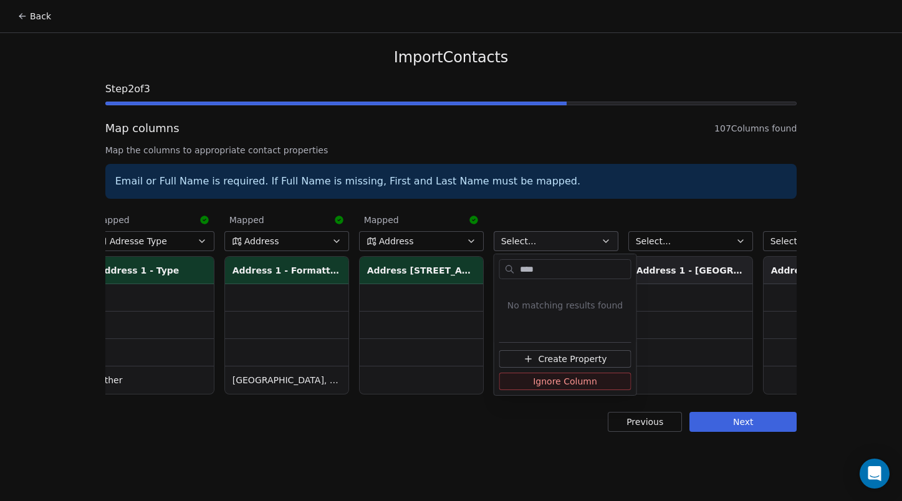
type input "****"
click at [554, 356] on span "Create Property" at bounding box center [572, 359] width 69 height 12
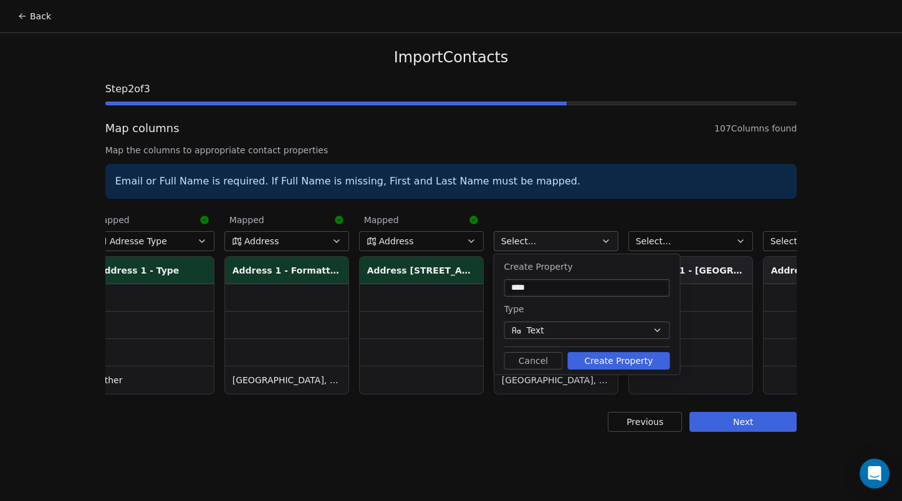
click at [620, 357] on button "Create Property" at bounding box center [619, 360] width 102 height 17
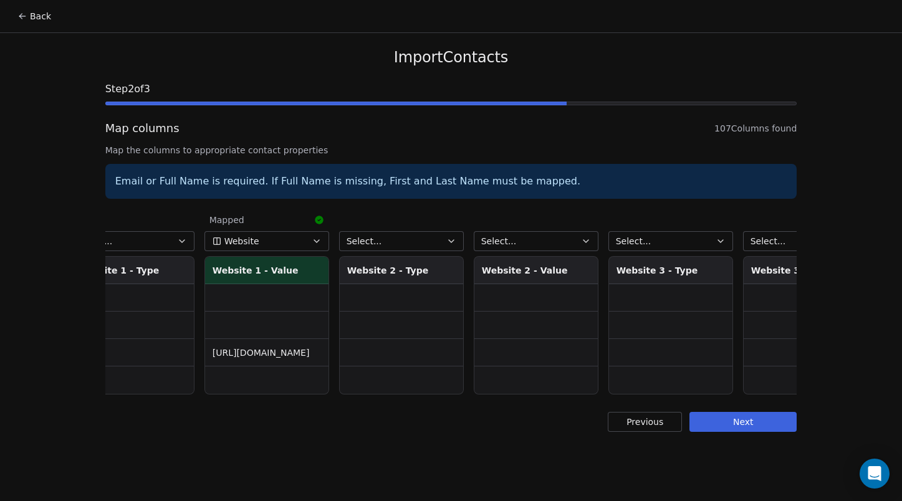
scroll to position [0, 13710]
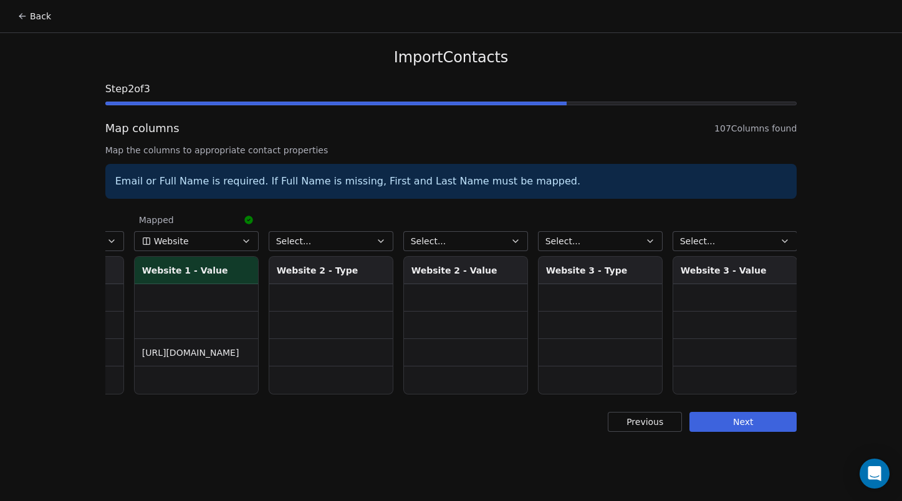
click at [758, 425] on button "Next" at bounding box center [743, 422] width 107 height 20
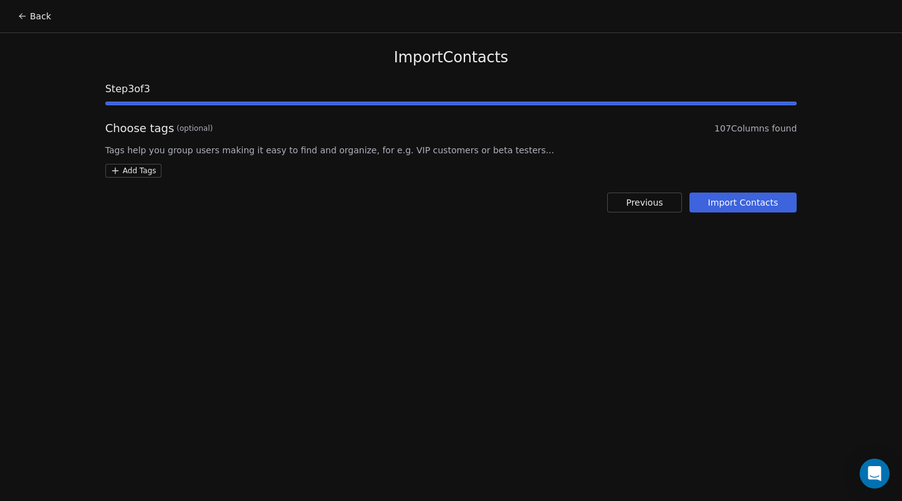
click at [748, 202] on button "Import Contacts" at bounding box center [744, 203] width 108 height 20
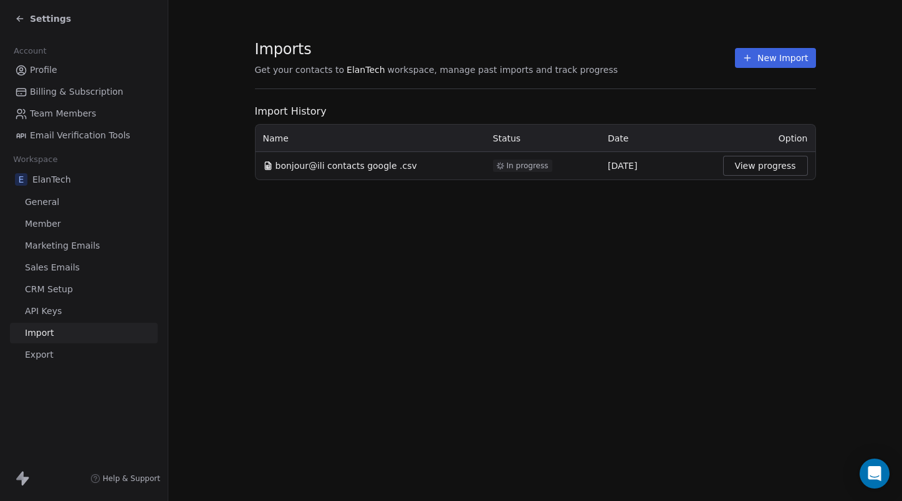
click at [766, 62] on button "New Import" at bounding box center [775, 58] width 80 height 20
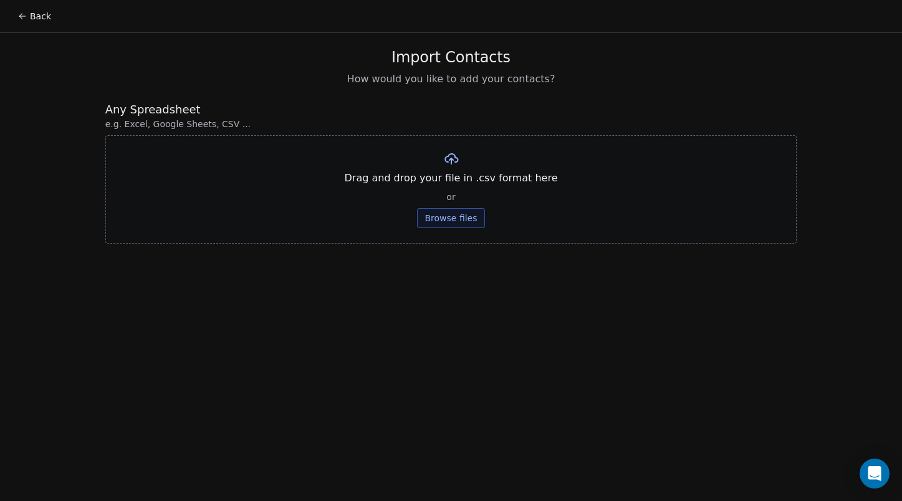
click at [480, 214] on button "Browse files" at bounding box center [450, 218] width 67 height 20
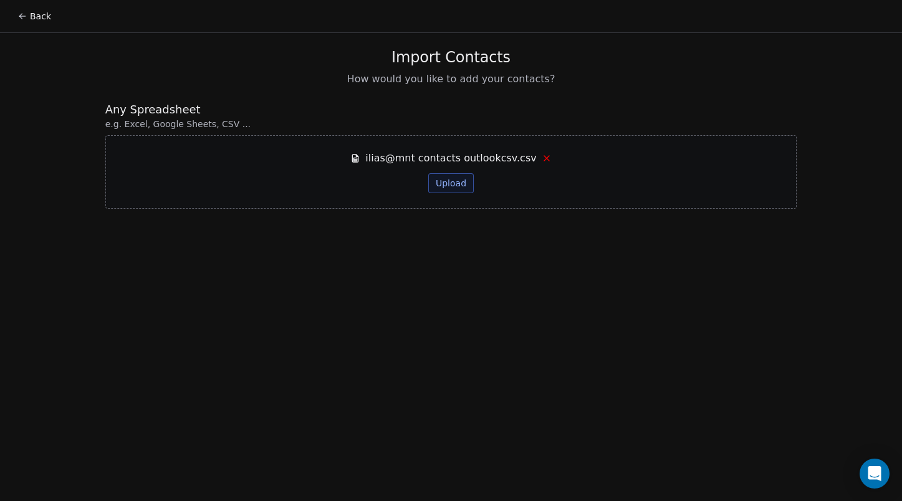
click at [445, 182] on button "Upload" at bounding box center [451, 183] width 46 height 20
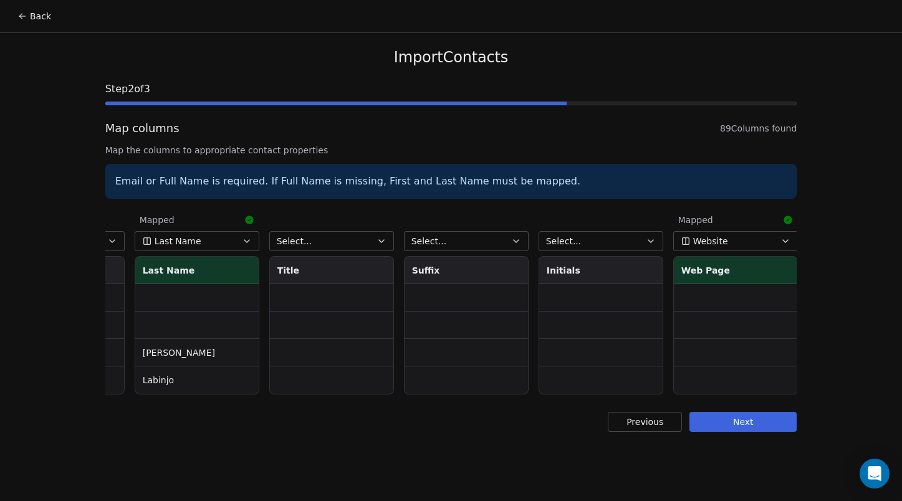
scroll to position [0, 331]
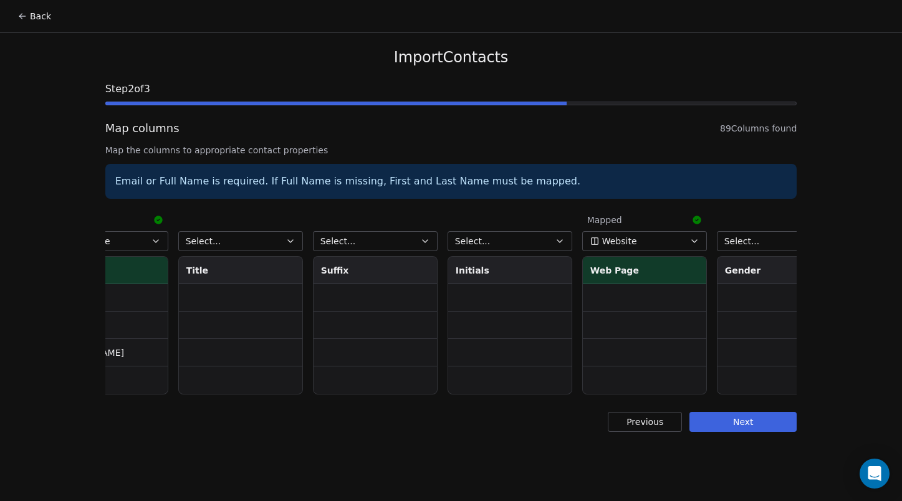
click at [236, 244] on button "Select..." at bounding box center [240, 241] width 125 height 20
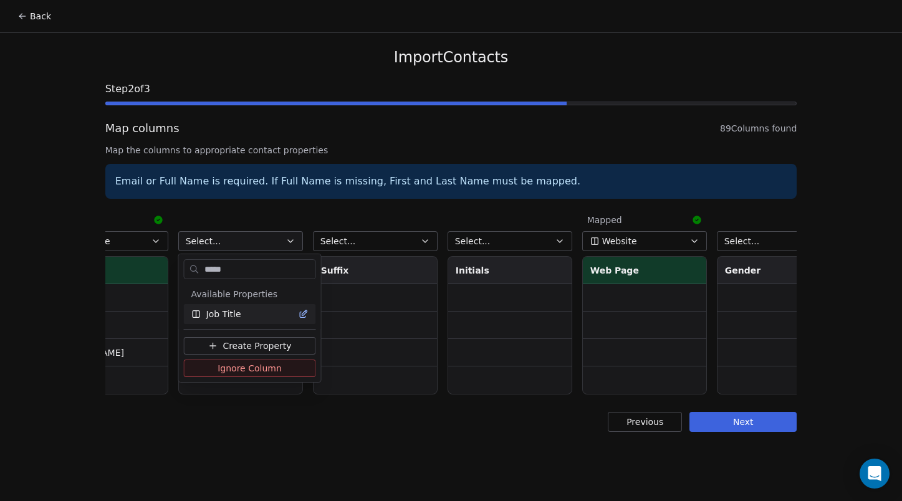
type input "*****"
click at [241, 220] on html "Back Import Contacts Step 2 of 3 Map columns 89 Columns found Map the columns t…" at bounding box center [451, 250] width 902 height 501
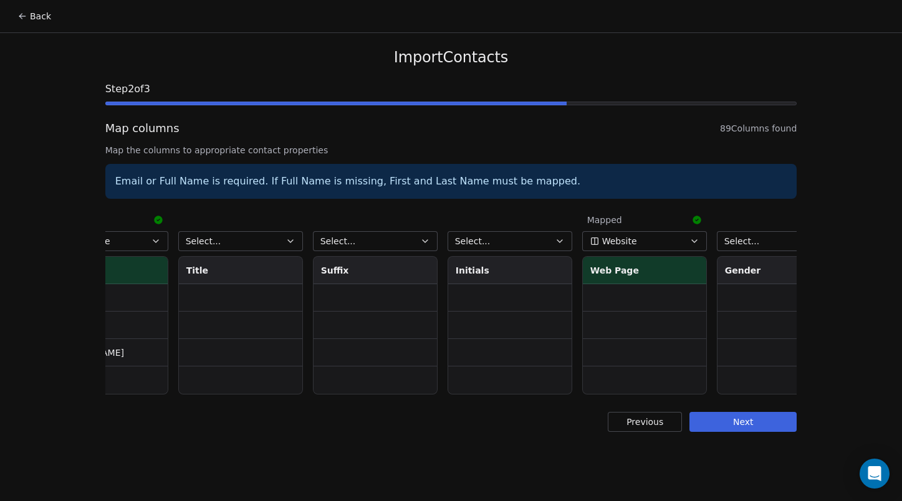
click at [241, 242] on button "Select..." at bounding box center [240, 241] width 125 height 20
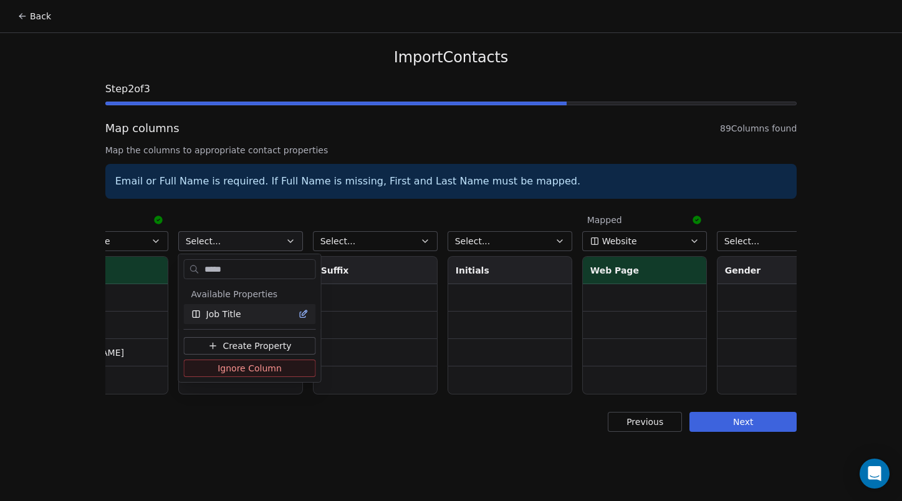
type input "*****"
click at [247, 314] on div "Job Title" at bounding box center [249, 314] width 117 height 12
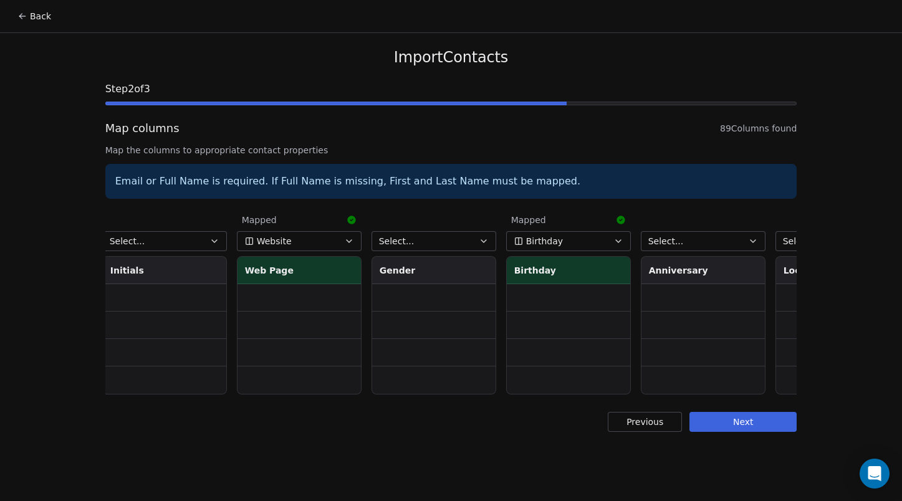
scroll to position [0, 711]
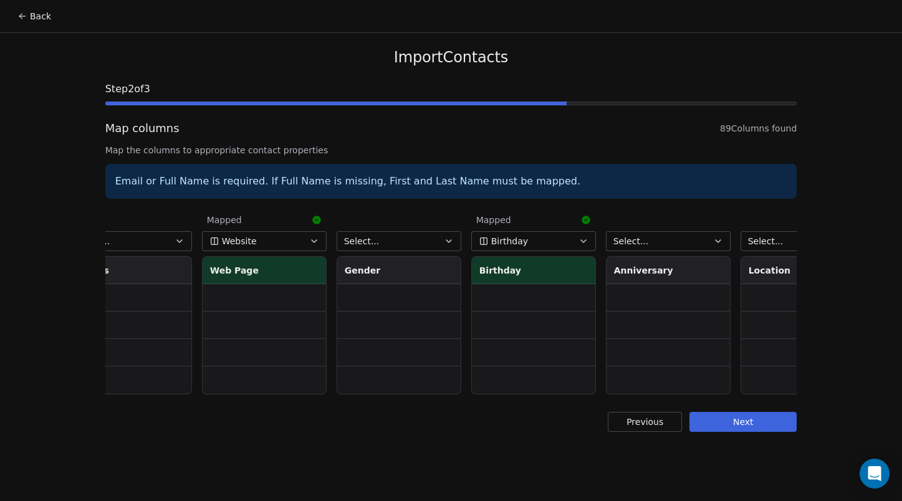
click at [397, 244] on button "Select..." at bounding box center [399, 241] width 125 height 20
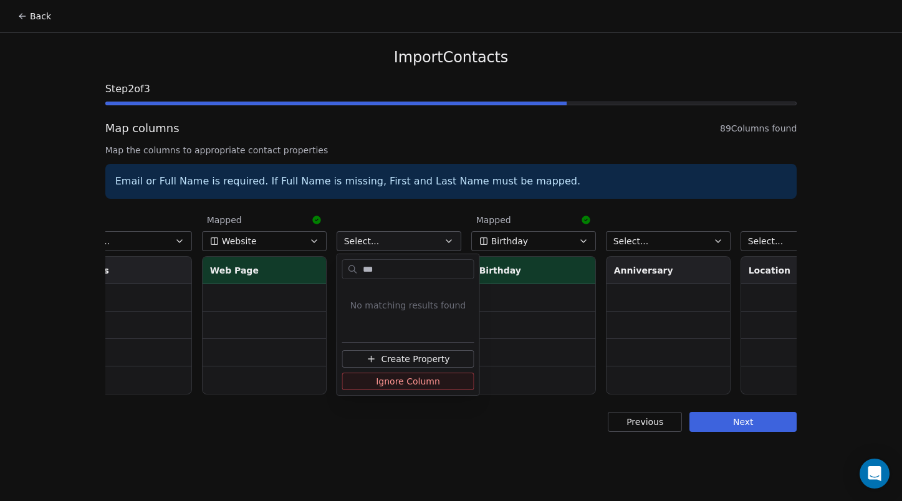
type input "**"
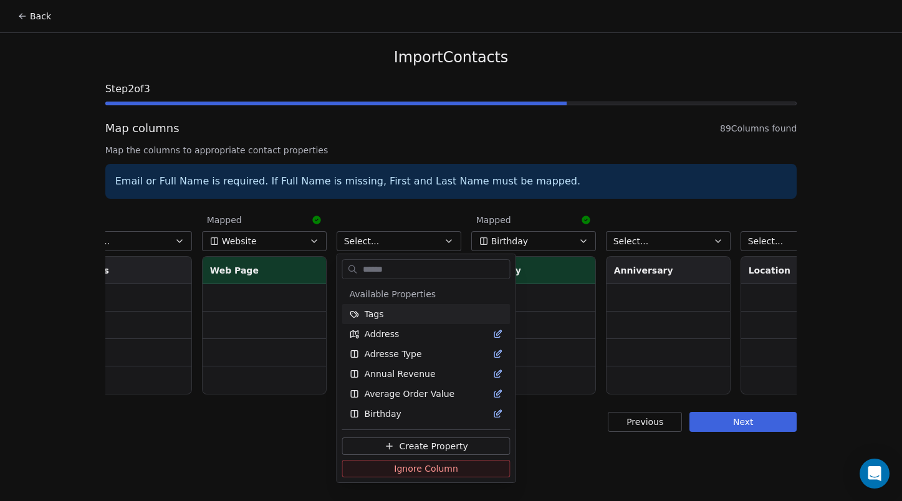
click at [434, 213] on html "Back Import Contacts Step 2 of 3 Map columns 89 Columns found Map the columns t…" at bounding box center [451, 250] width 902 height 501
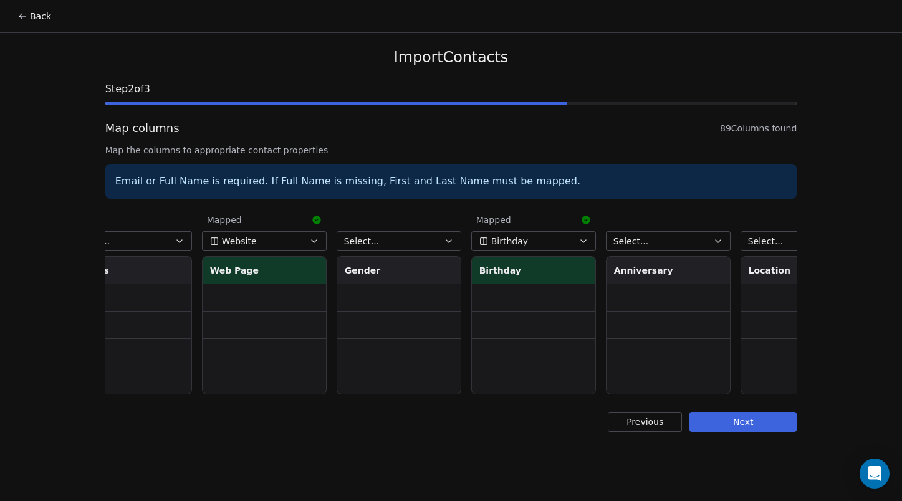
click at [397, 236] on button "Select..." at bounding box center [399, 241] width 125 height 20
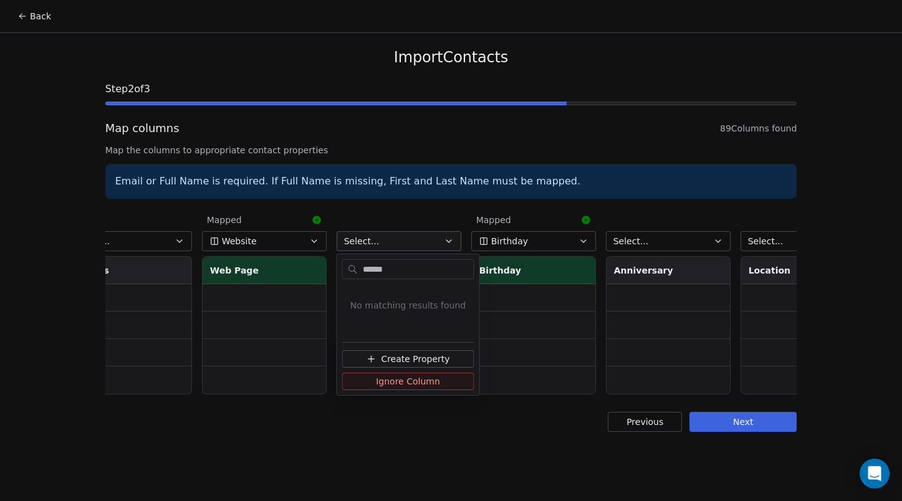
type input "******"
click at [400, 357] on span "Create Property" at bounding box center [415, 359] width 69 height 12
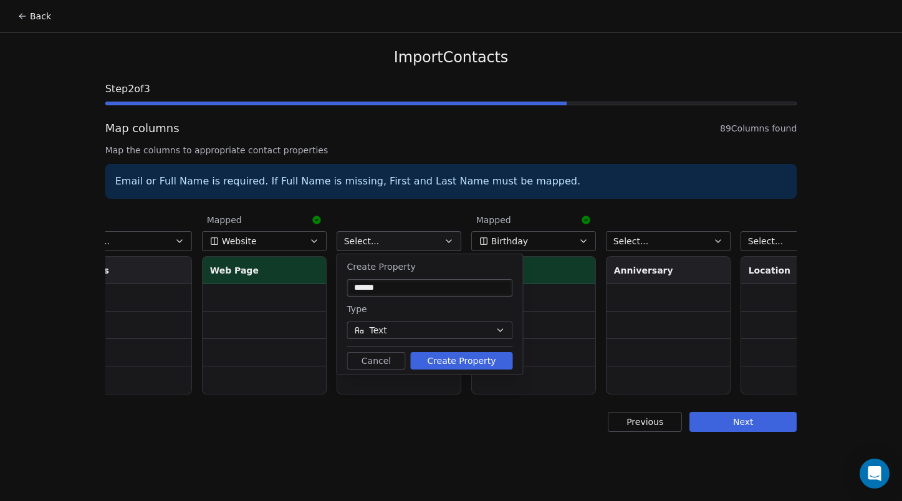
click at [450, 368] on button "Create Property" at bounding box center [462, 360] width 102 height 17
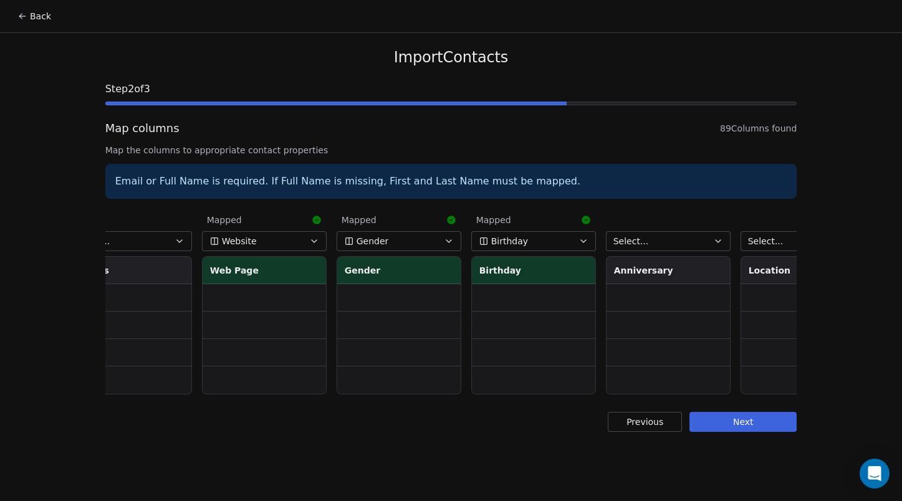
click at [653, 239] on button "Select..." at bounding box center [668, 241] width 125 height 20
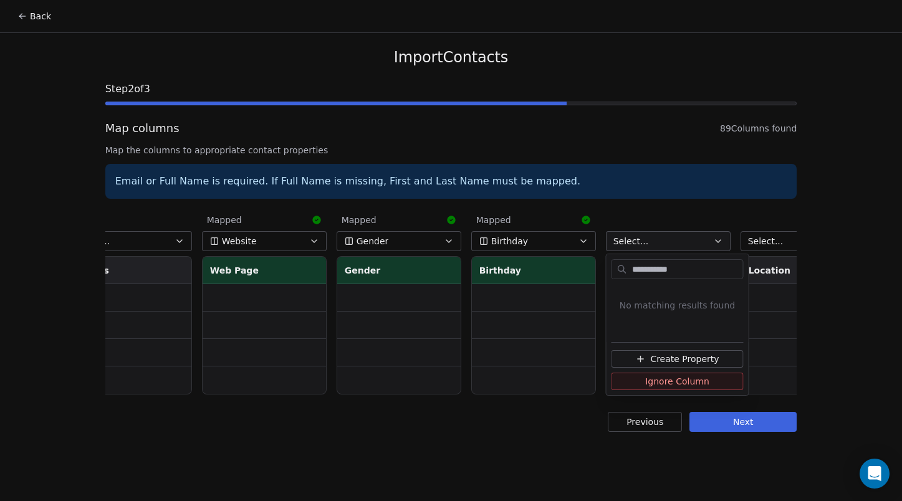
type input "**********"
click at [688, 363] on span "Create Property" at bounding box center [684, 359] width 69 height 12
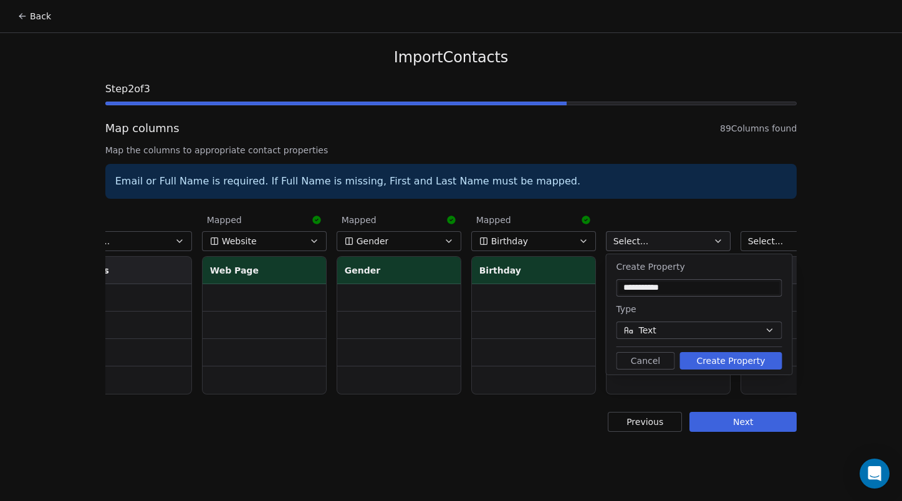
click at [715, 361] on button "Create Property" at bounding box center [731, 360] width 102 height 17
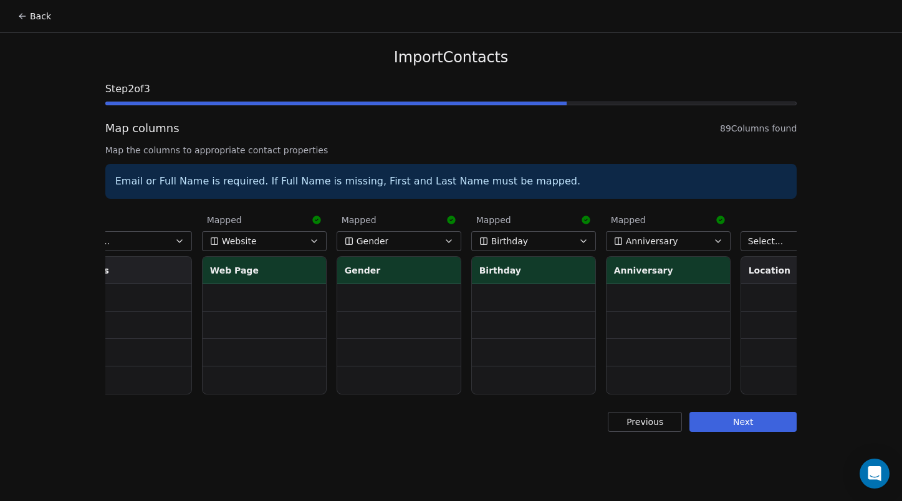
click at [659, 239] on span "Anniversary" at bounding box center [652, 241] width 52 height 12
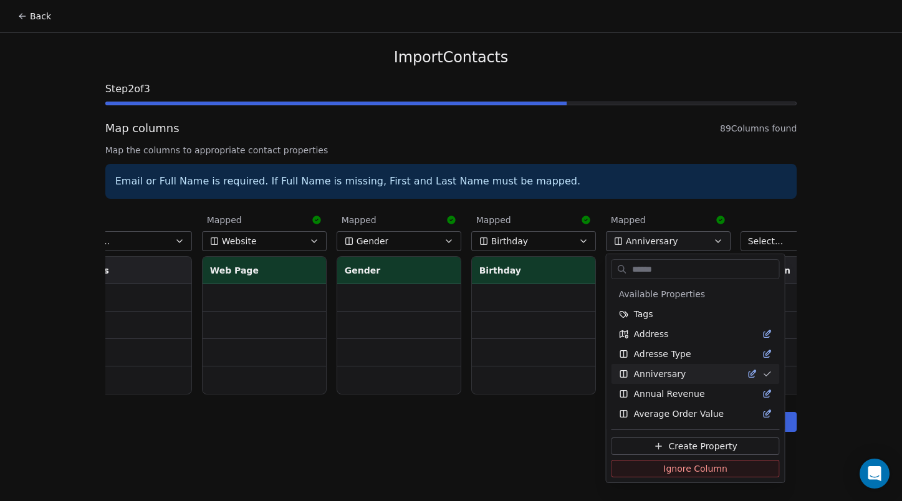
click at [660, 213] on html "Back Import Contacts Step 2 of 3 Map columns 89 Columns found Map the columns t…" at bounding box center [451, 250] width 902 height 501
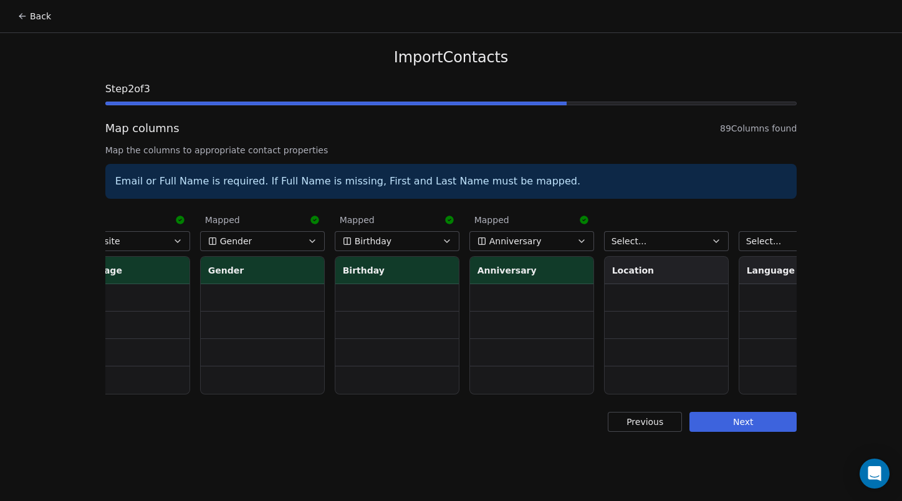
scroll to position [0, 1025]
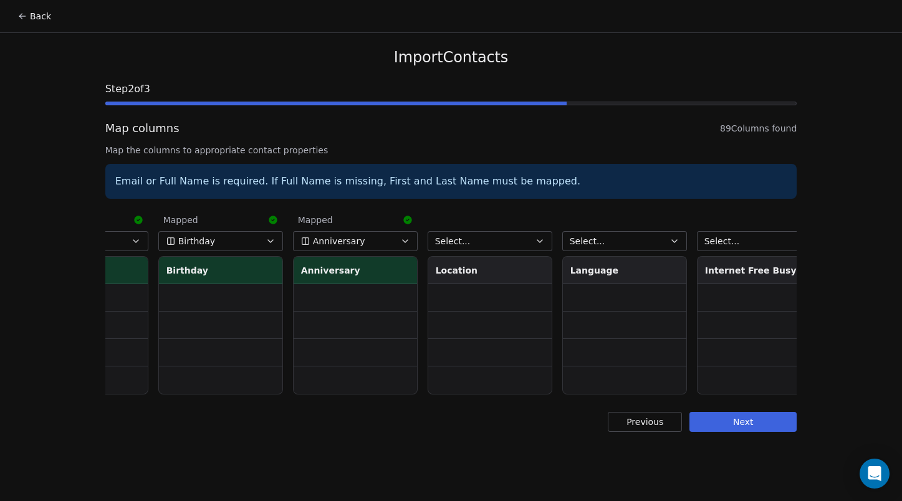
click at [476, 238] on button "Select..." at bounding box center [490, 241] width 125 height 20
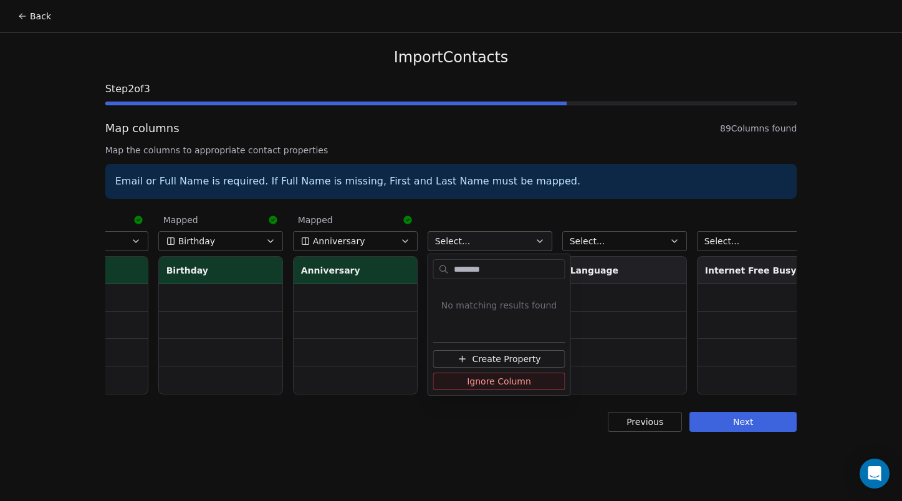
type input "********"
click at [520, 362] on span "Create Property" at bounding box center [506, 359] width 69 height 12
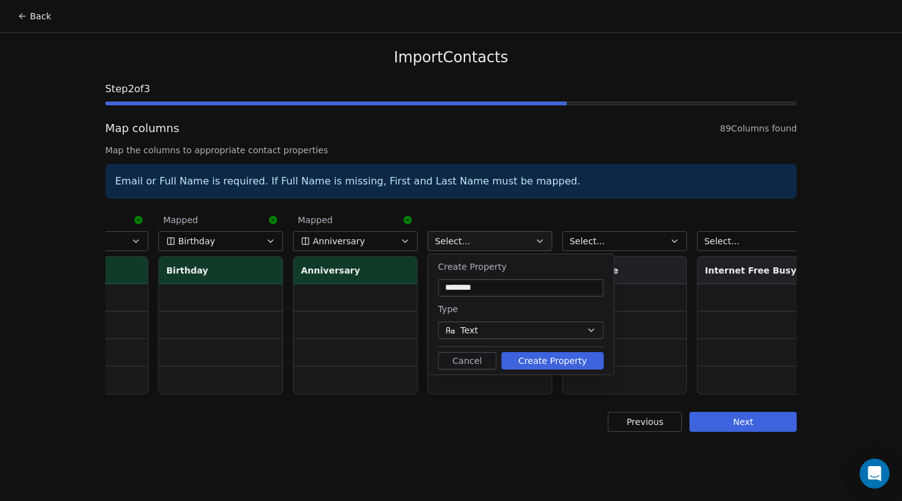
click at [548, 364] on button "Create Property" at bounding box center [553, 360] width 102 height 17
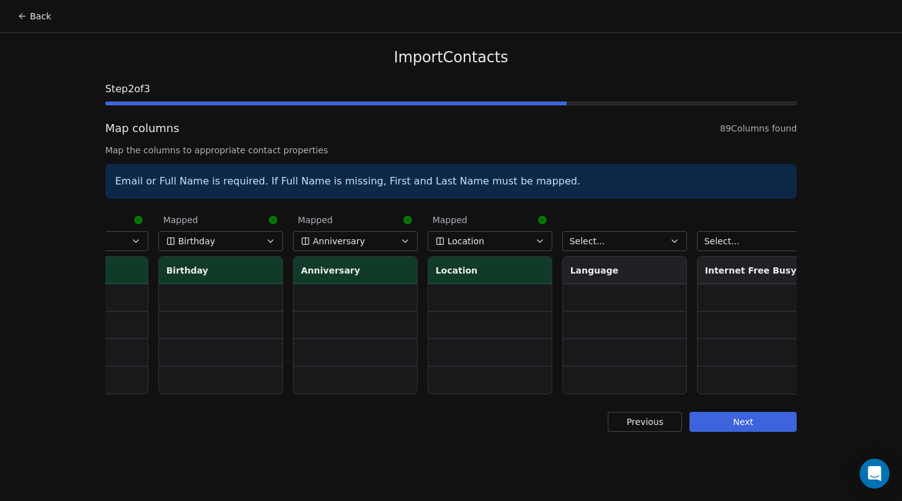
click at [632, 242] on button "Select..." at bounding box center [624, 241] width 125 height 20
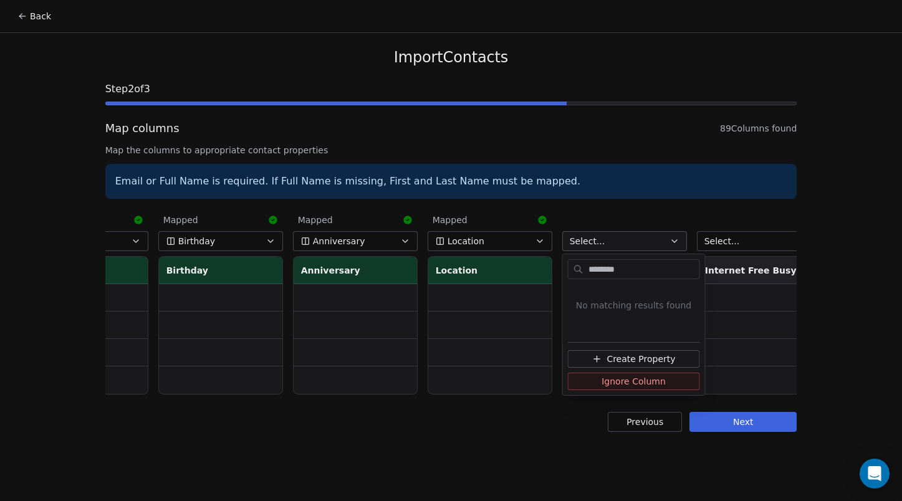
type input "********"
click at [639, 355] on span "Create Property" at bounding box center [641, 359] width 69 height 12
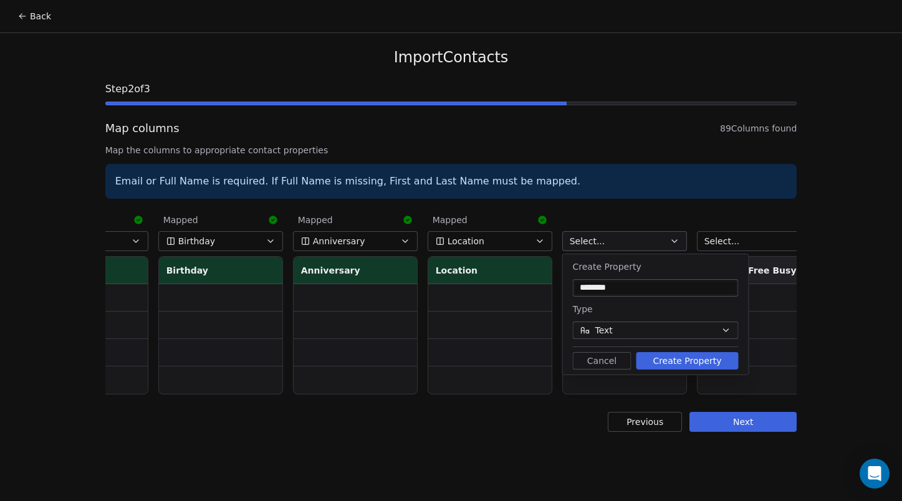
click at [691, 363] on button "Create Property" at bounding box center [688, 360] width 102 height 17
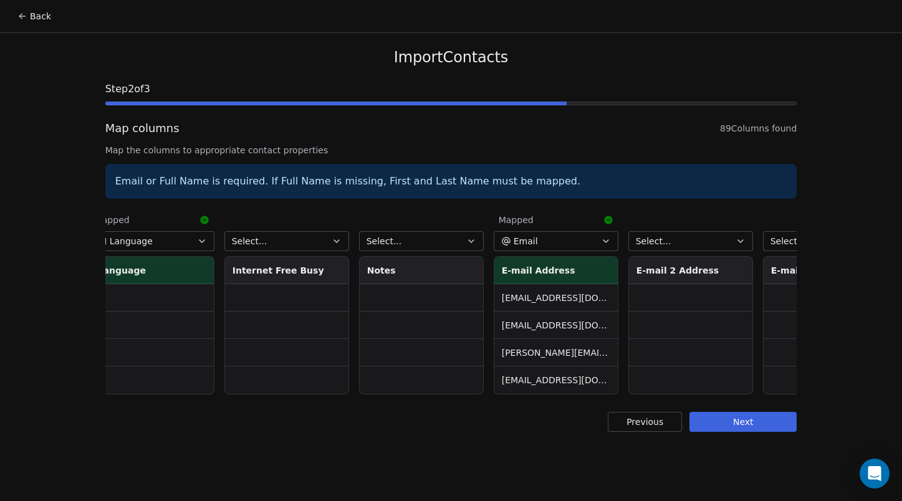
scroll to position [0, 1507]
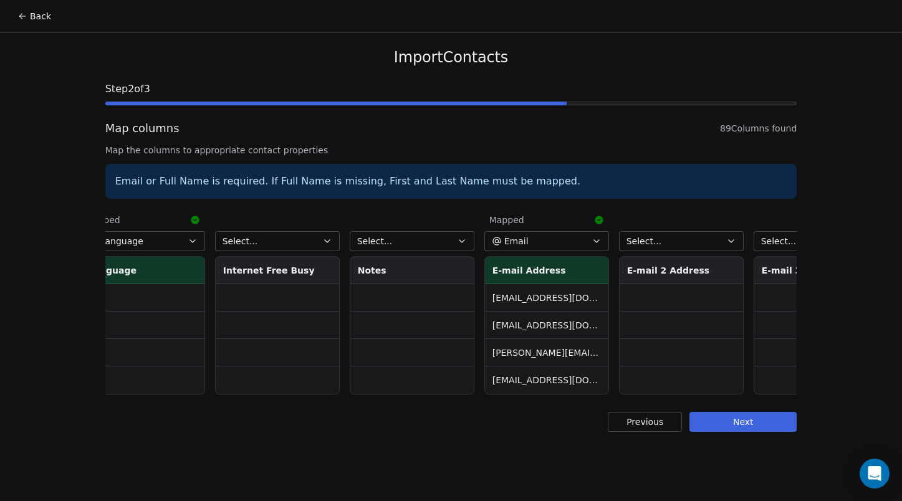
click at [409, 233] on button "Select..." at bounding box center [412, 241] width 125 height 20
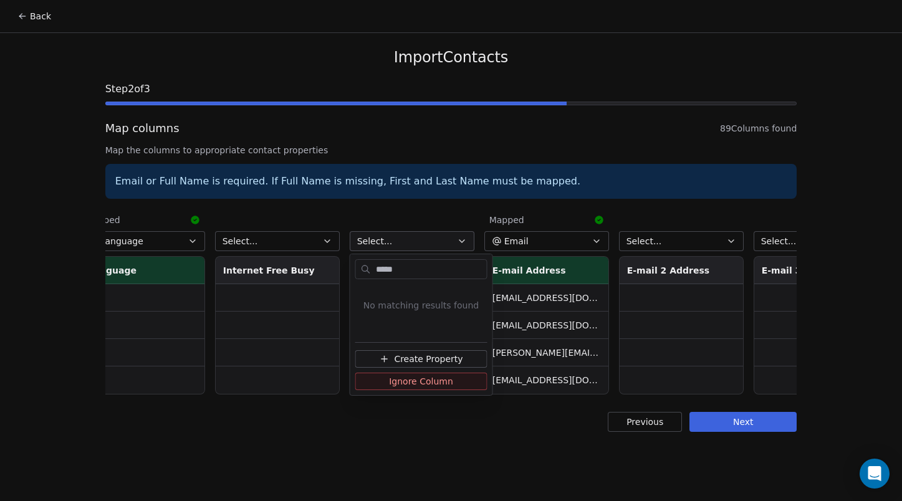
type input "*****"
click at [420, 357] on span "Create Property" at bounding box center [428, 359] width 69 height 12
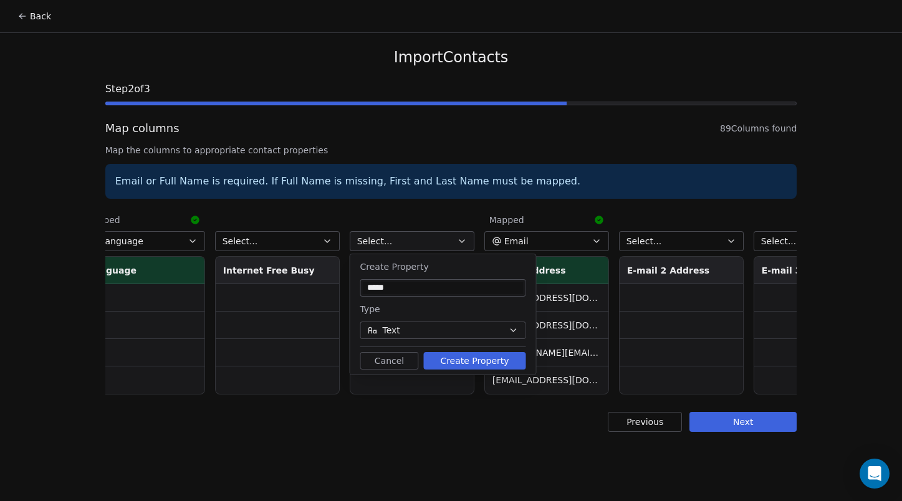
click at [468, 360] on button "Create Property" at bounding box center [475, 360] width 102 height 17
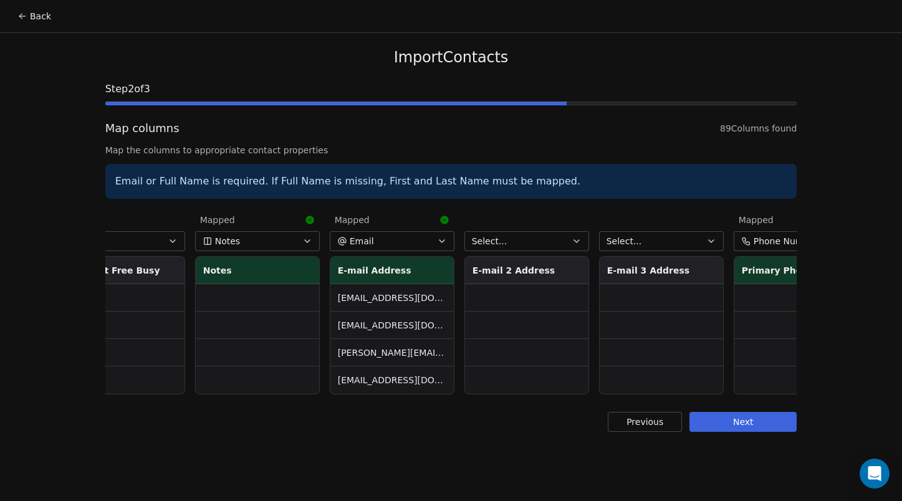
scroll to position [0, 1723]
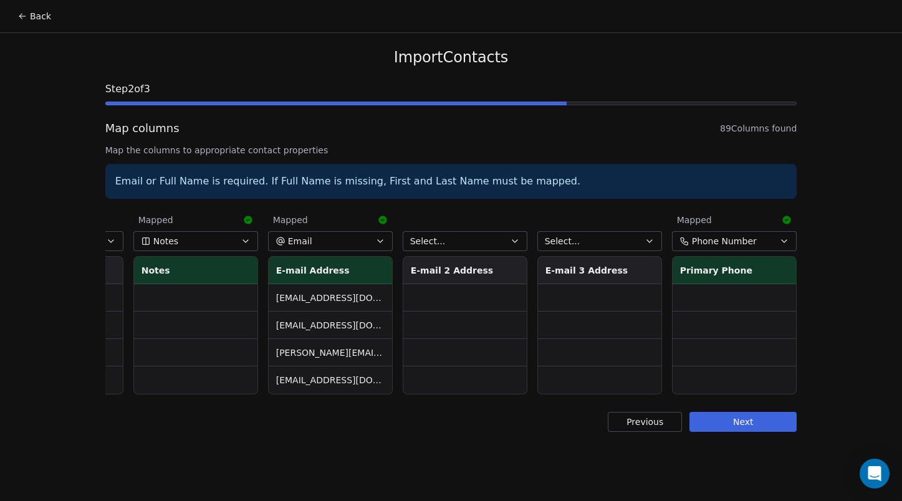
click at [445, 241] on button "Select..." at bounding box center [465, 241] width 125 height 20
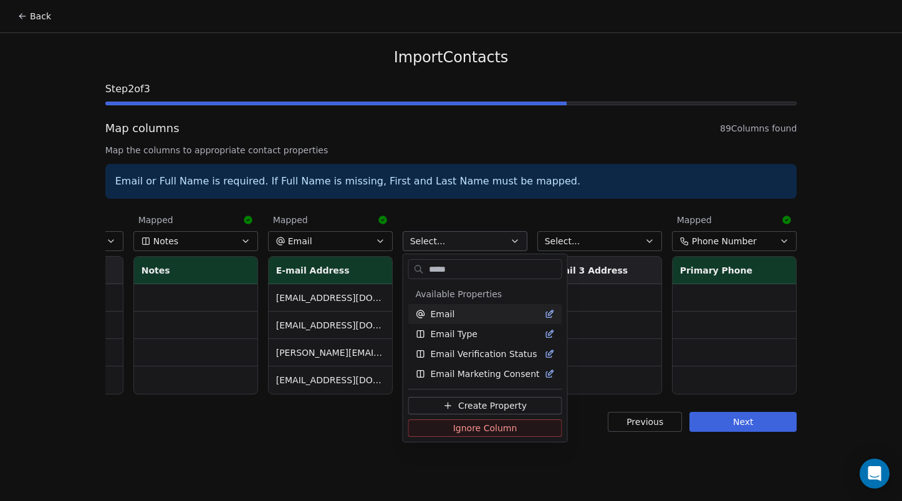
type input "*****"
click at [448, 317] on span "Email" at bounding box center [443, 314] width 24 height 12
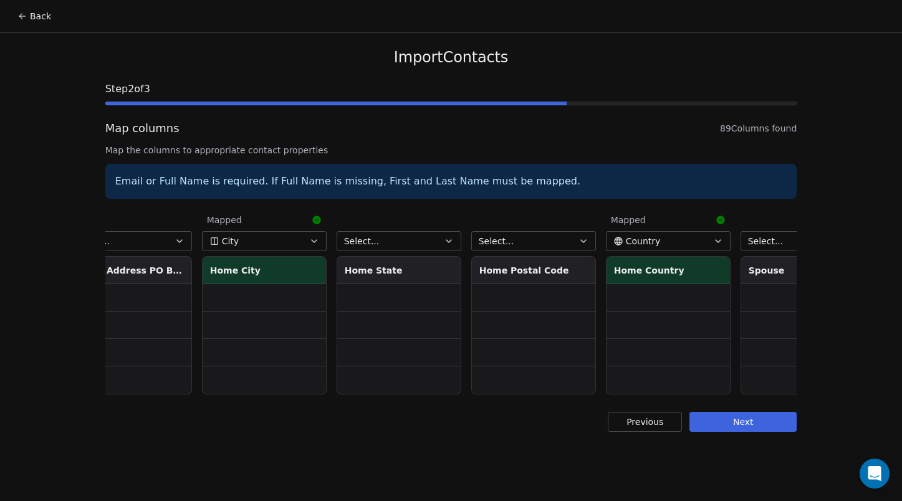
scroll to position [0, 3673]
click at [402, 242] on button "Select..." at bounding box center [401, 241] width 125 height 20
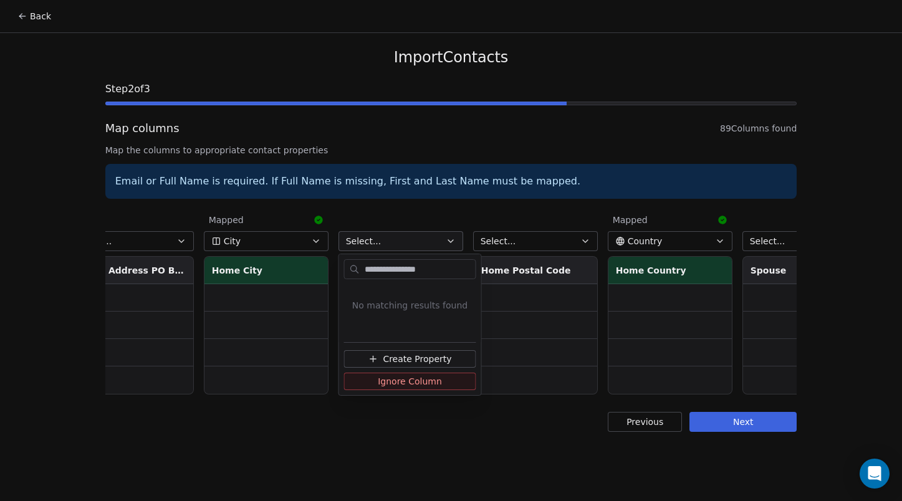
type input "**********"
click at [413, 363] on span "Create Property" at bounding box center [417, 359] width 69 height 12
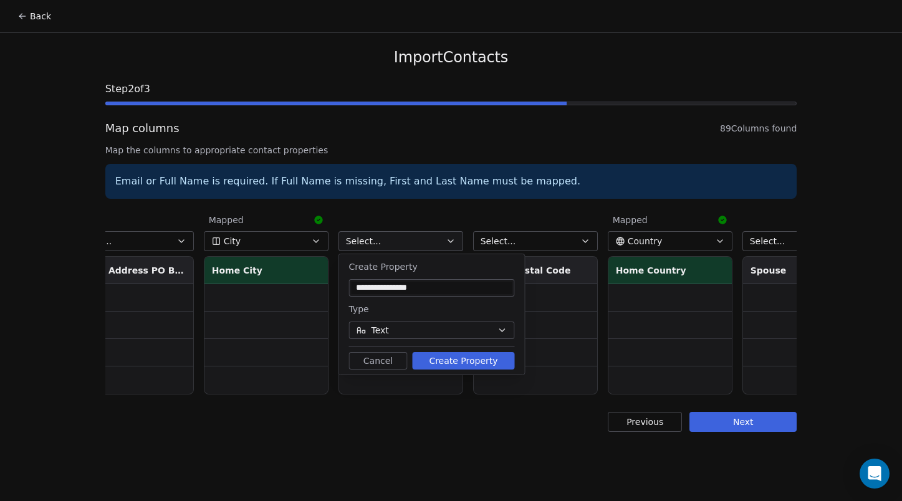
click at [446, 358] on button "Create Property" at bounding box center [464, 360] width 102 height 17
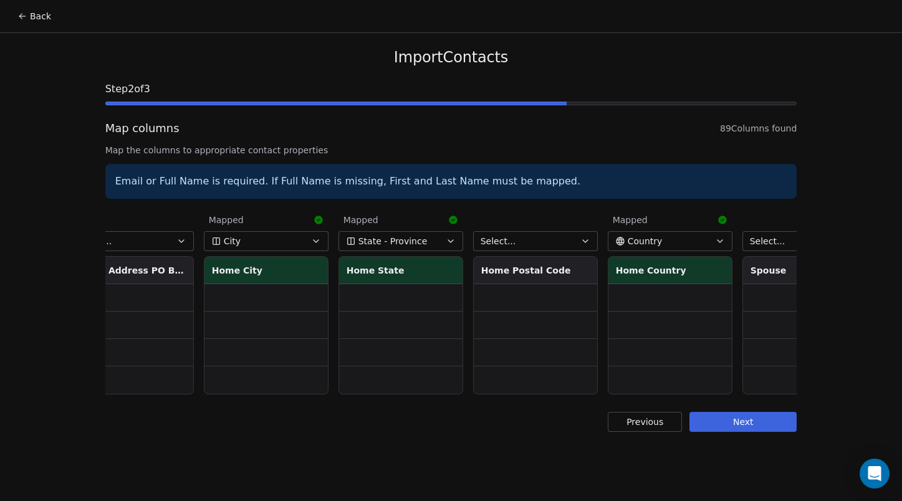
click at [530, 239] on button "Select..." at bounding box center [535, 241] width 125 height 20
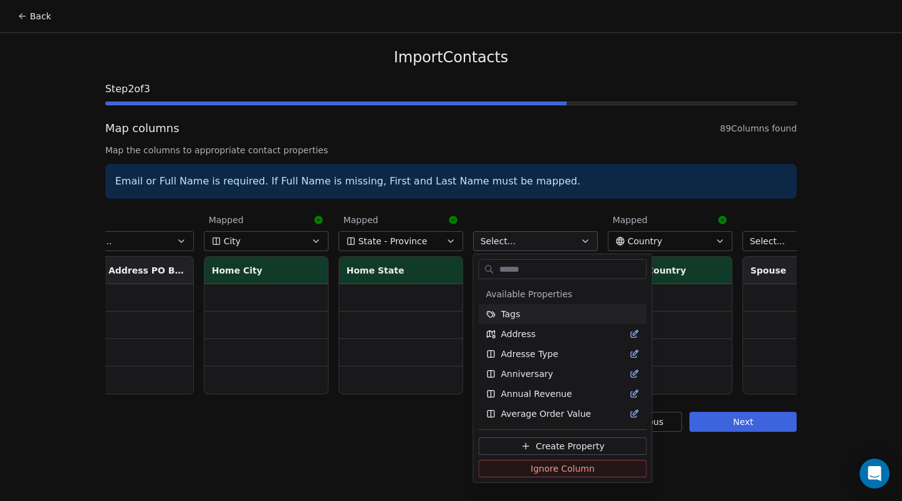
click at [530, 239] on html "Back Import Contacts Step 2 of 3 Map columns 89 Columns found Map the columns t…" at bounding box center [451, 250] width 902 height 501
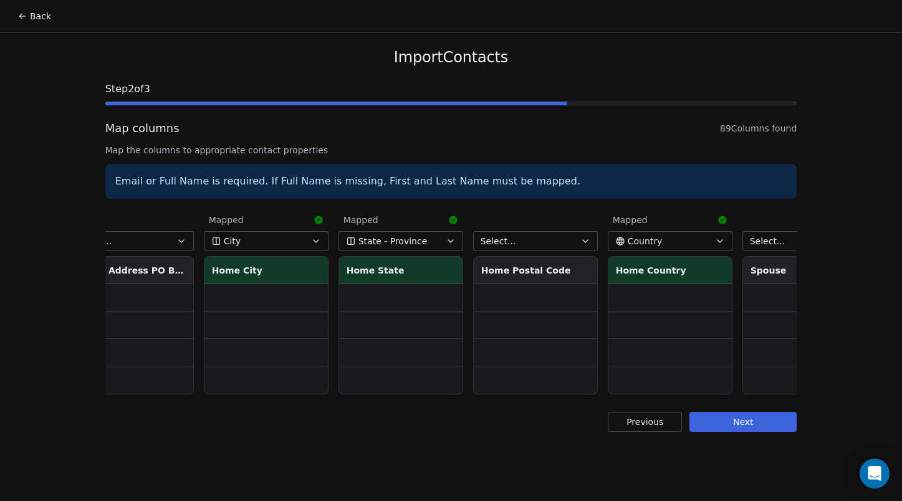
click at [530, 239] on button "Select..." at bounding box center [535, 241] width 125 height 20
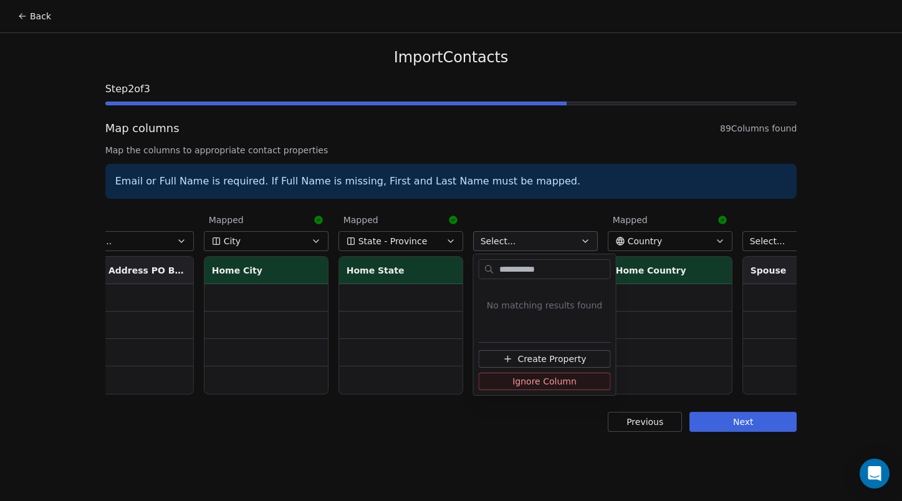
type input "**********"
click at [539, 357] on span "Create Property" at bounding box center [552, 359] width 69 height 12
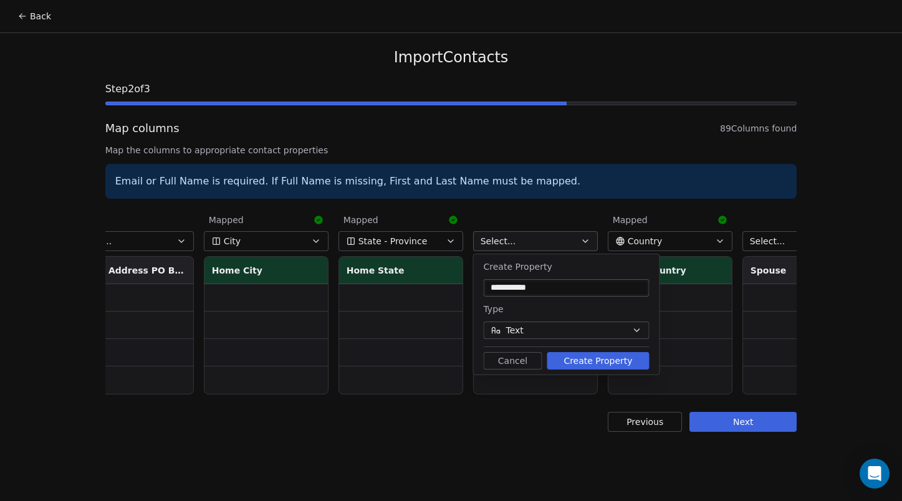
click at [620, 366] on button "Create Property" at bounding box center [598, 360] width 102 height 17
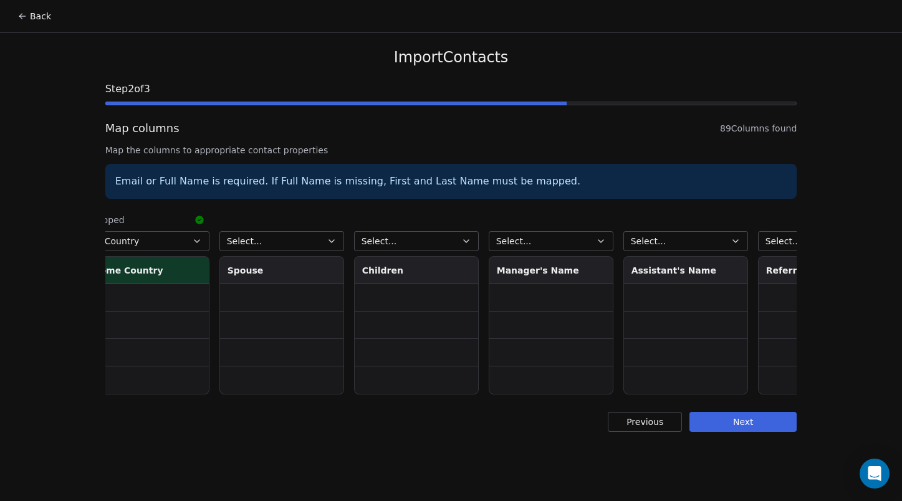
scroll to position [0, 4208]
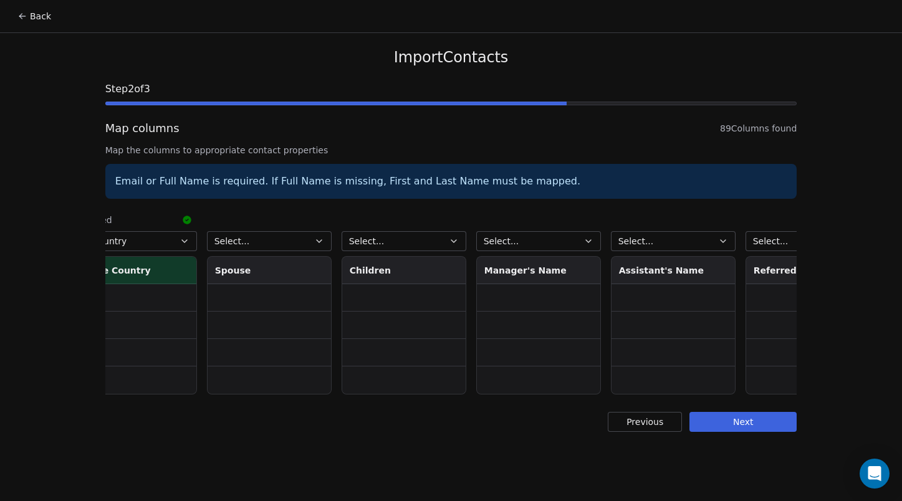
click at [523, 244] on button "Select..." at bounding box center [538, 241] width 125 height 20
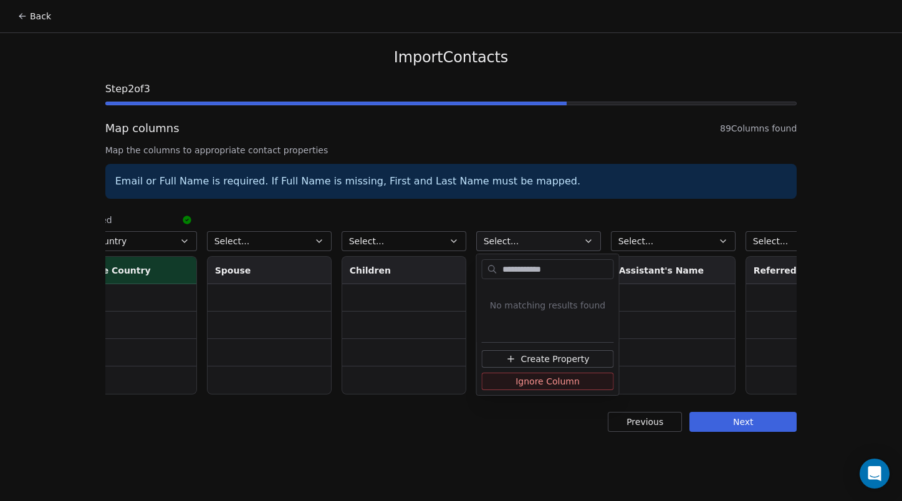
type input "**********"
click at [538, 355] on span "Create Property" at bounding box center [555, 359] width 69 height 12
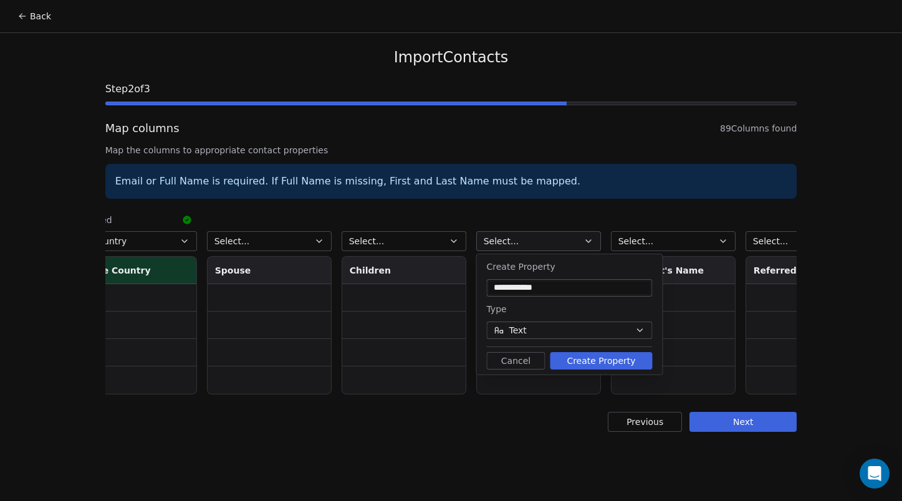
click at [604, 364] on button "Create Property" at bounding box center [602, 360] width 102 height 17
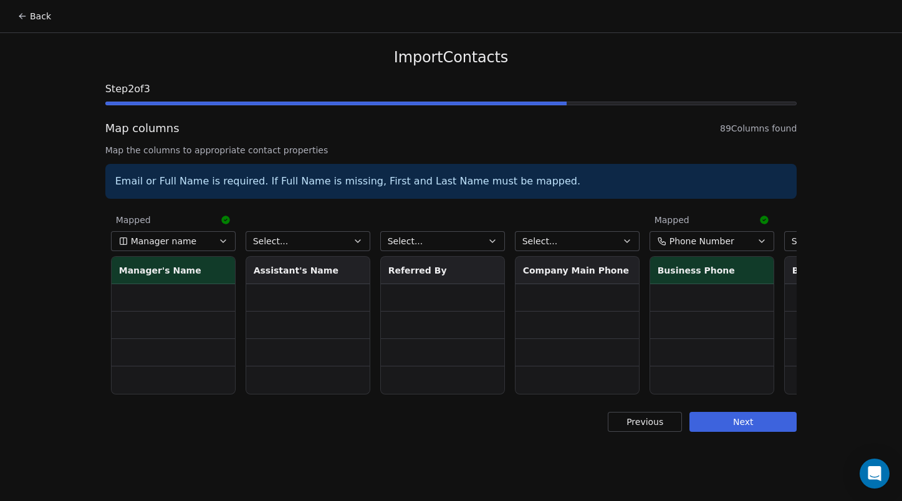
scroll to position [0, 4632]
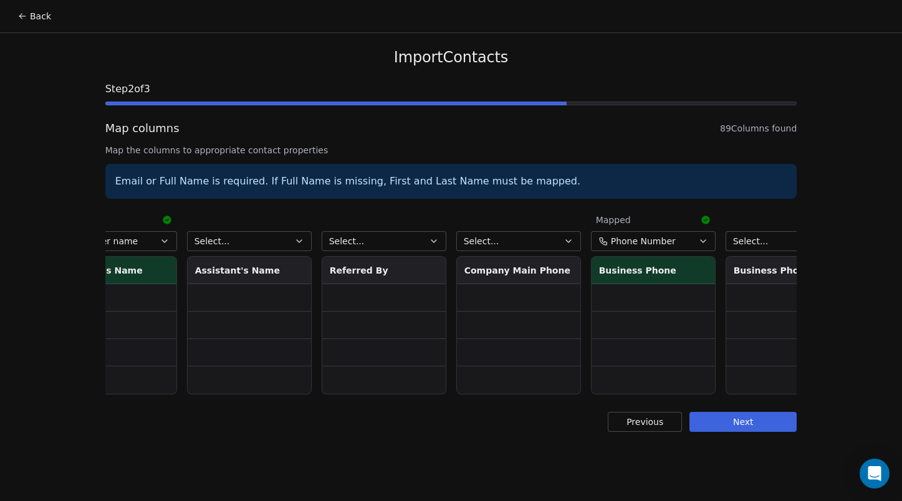
click at [494, 242] on span "Select..." at bounding box center [482, 241] width 36 height 12
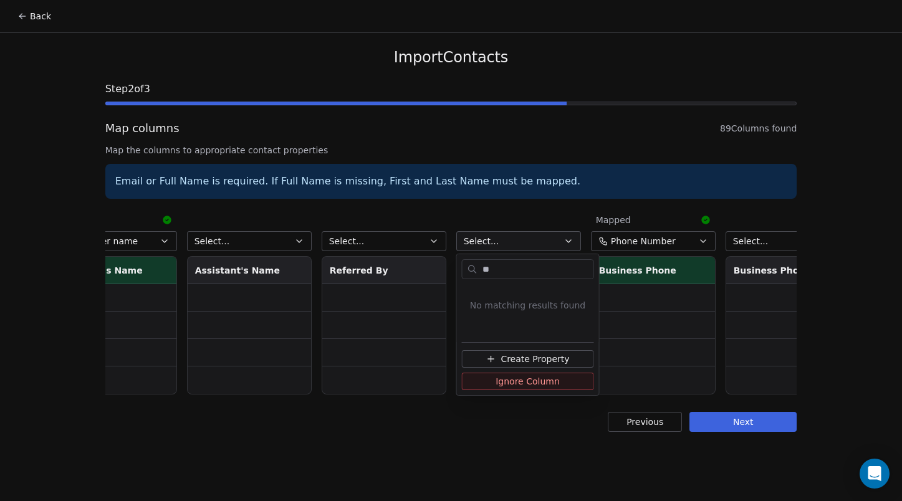
type input "*"
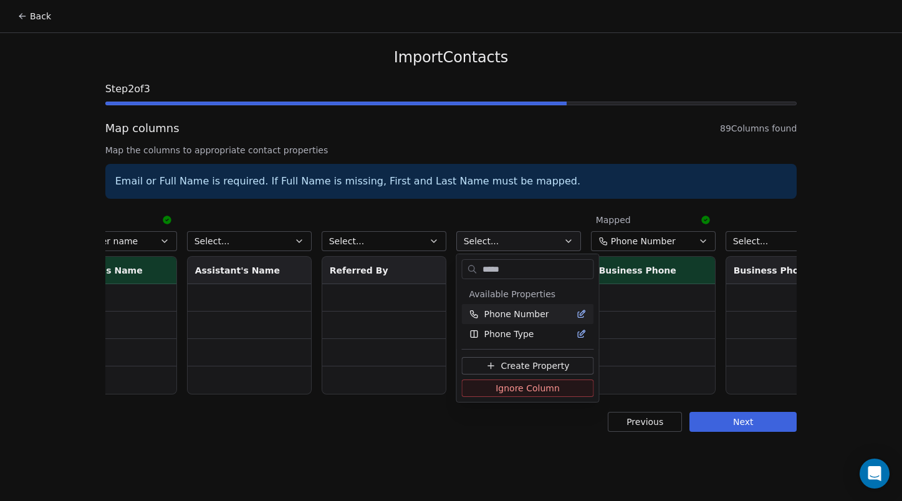
type input "*****"
click at [511, 316] on span "Phone Number" at bounding box center [517, 314] width 65 height 12
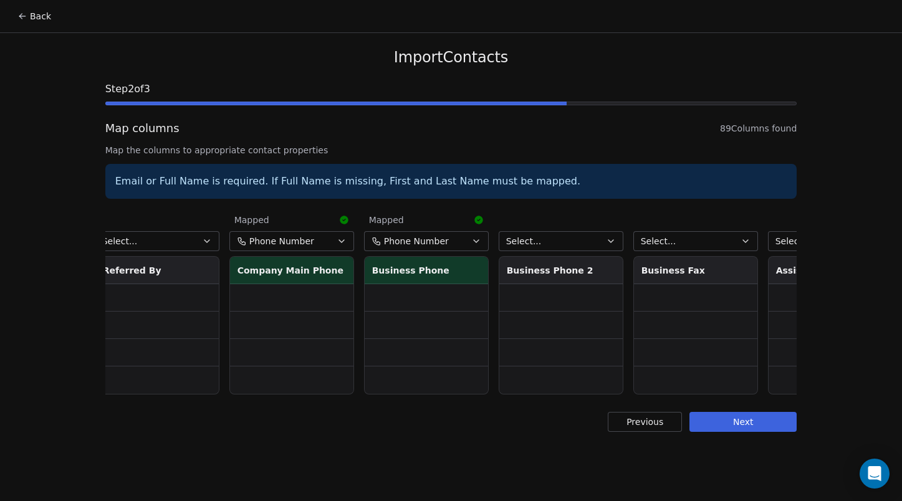
scroll to position [0, 4992]
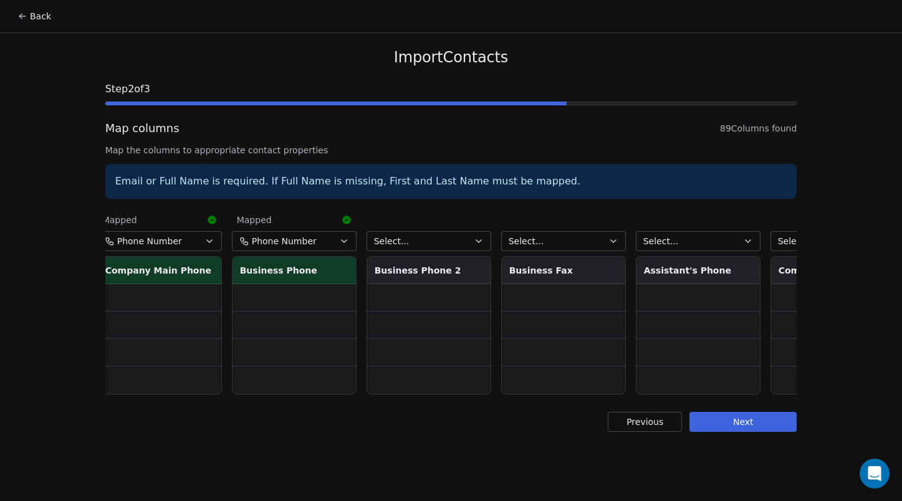
click at [419, 243] on button "Select..." at bounding box center [429, 241] width 125 height 20
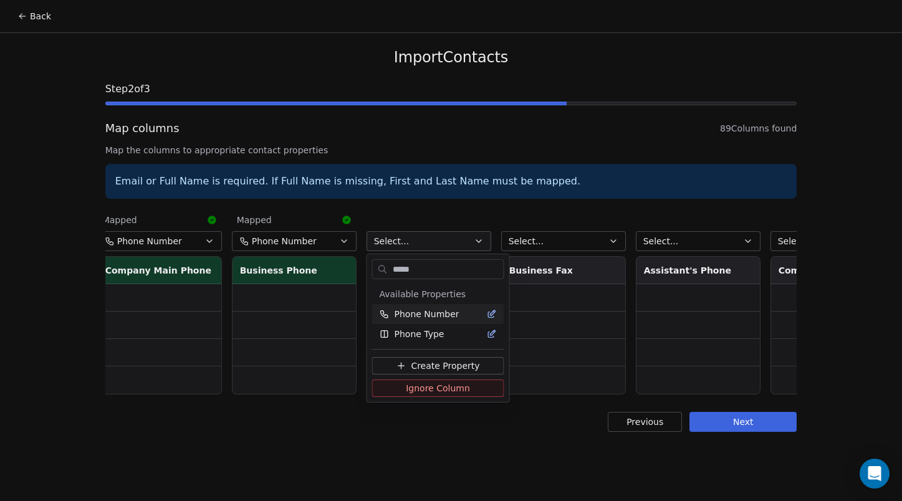
type input "*****"
click at [415, 316] on span "Phone Number" at bounding box center [427, 314] width 65 height 12
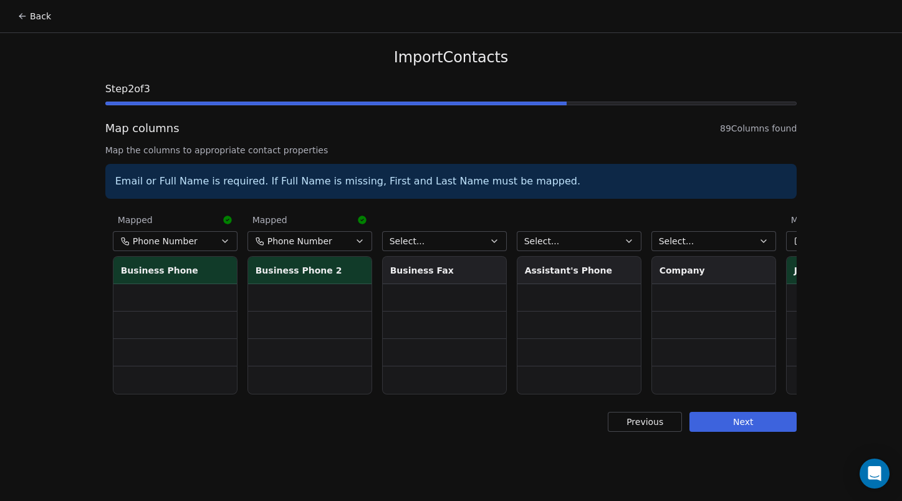
scroll to position [0, 5271]
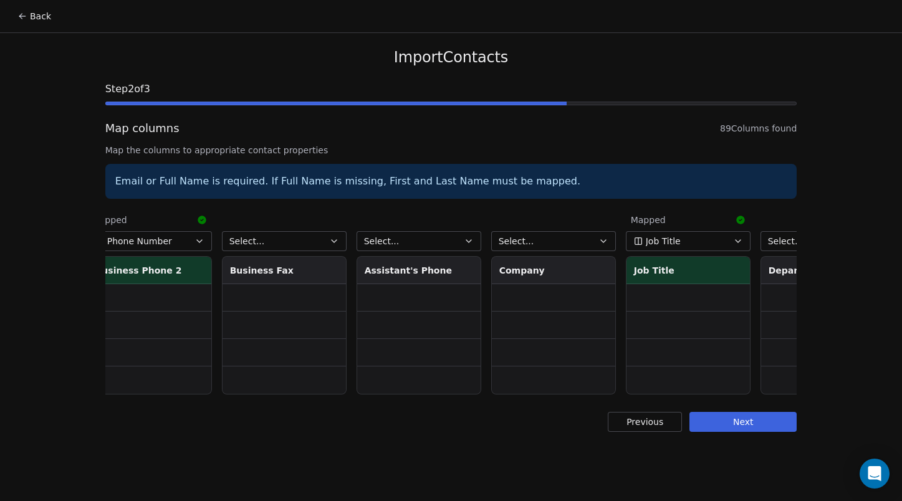
click at [529, 235] on span "Select..." at bounding box center [517, 241] width 36 height 12
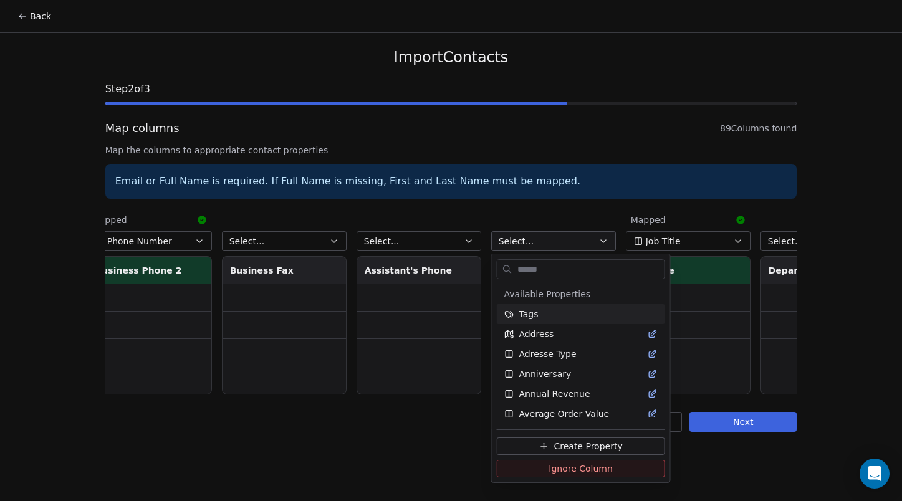
click at [529, 235] on html "Back Import Contacts Step 2 of 3 Map columns 89 Columns found Map the columns t…" at bounding box center [451, 250] width 902 height 501
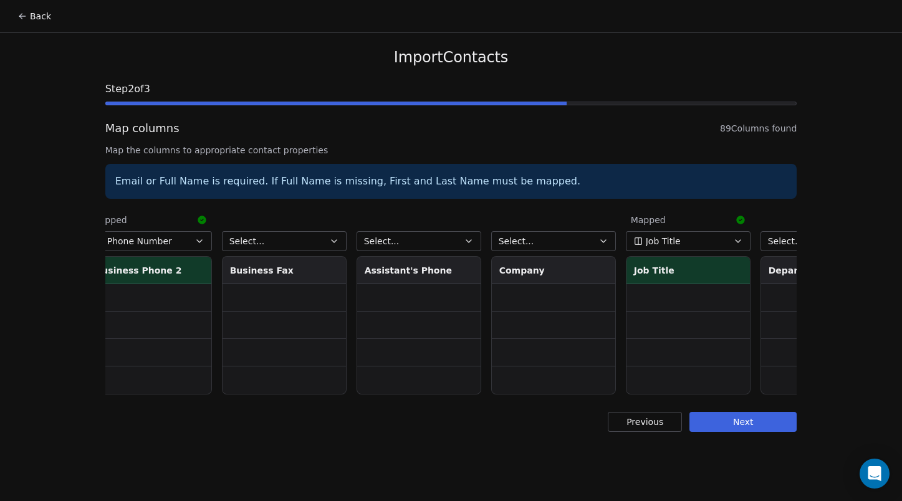
click at [527, 246] on span "Select..." at bounding box center [517, 241] width 36 height 12
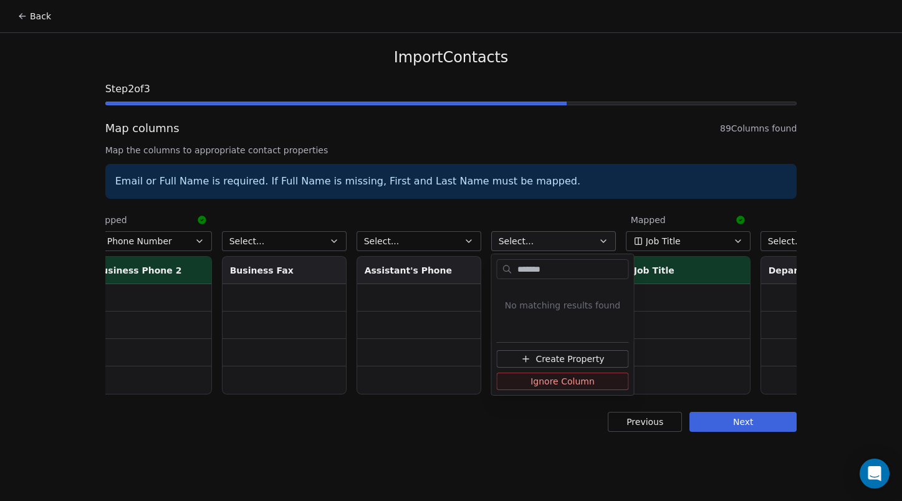
type input "*******"
click at [568, 362] on span "Create Property" at bounding box center [570, 359] width 69 height 12
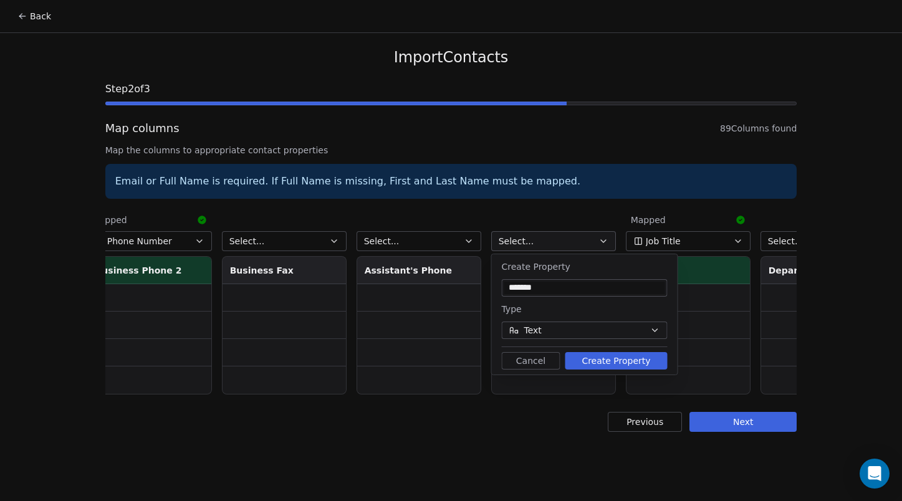
click at [600, 357] on button "Create Property" at bounding box center [617, 360] width 102 height 17
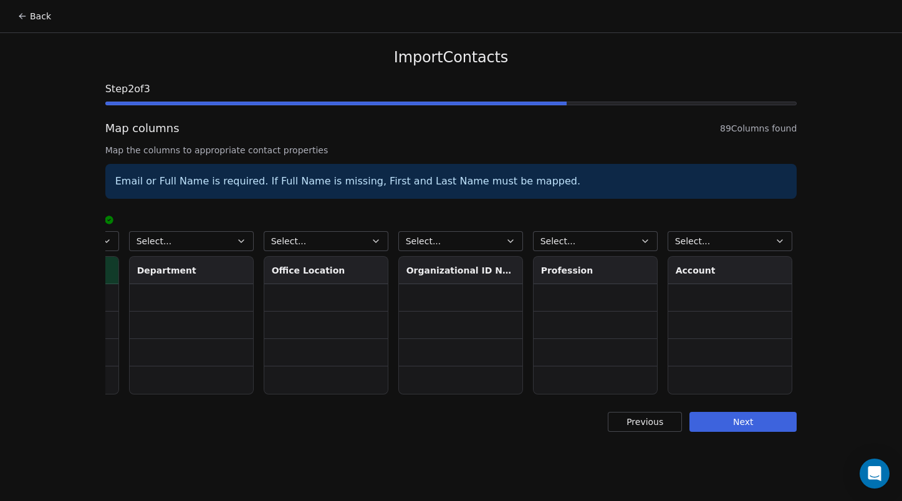
scroll to position [0, 6040]
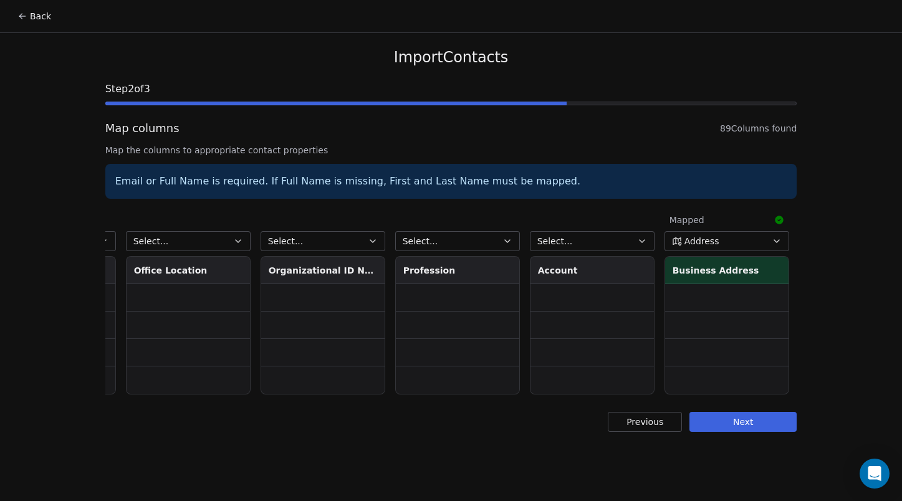
click at [440, 244] on button "Select..." at bounding box center [457, 241] width 125 height 20
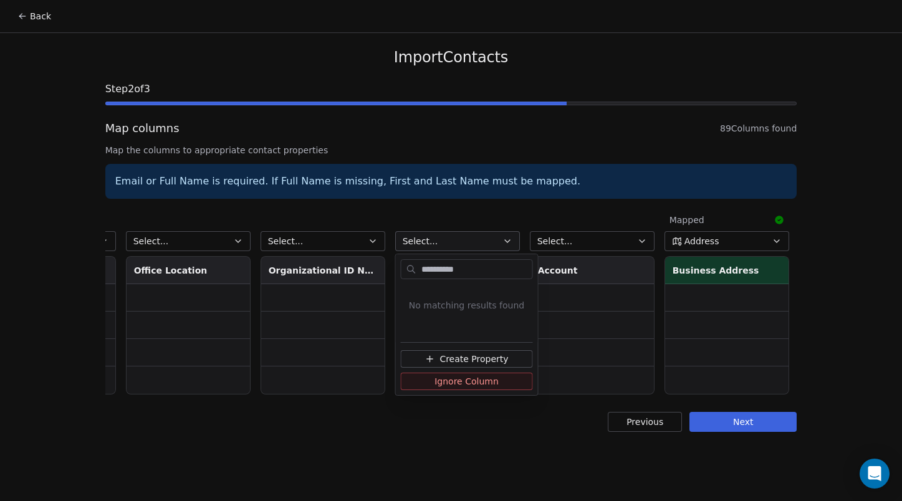
type input "**********"
click at [466, 358] on span "Create Property" at bounding box center [474, 359] width 69 height 12
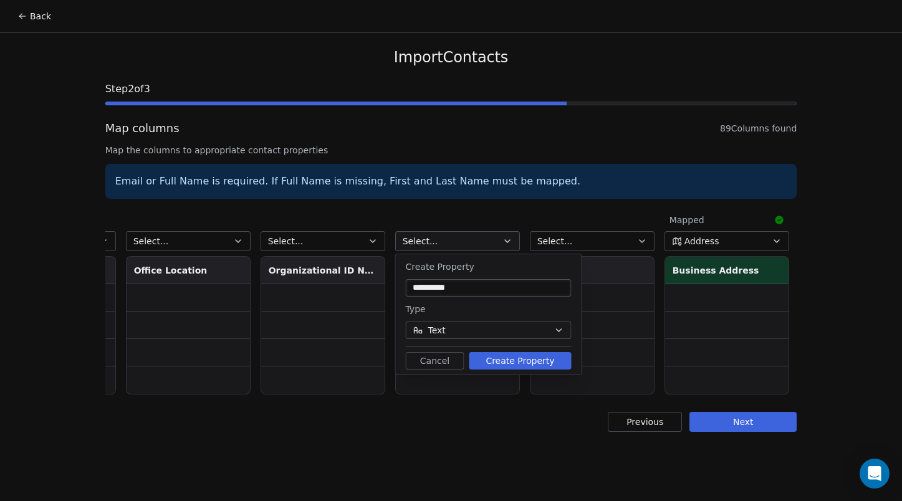
click at [514, 362] on button "Create Property" at bounding box center [521, 360] width 102 height 17
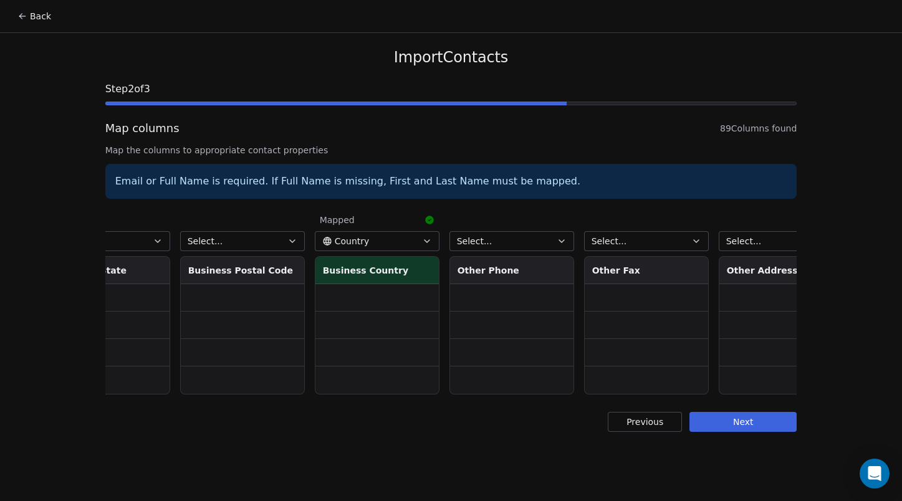
scroll to position [0, 7488]
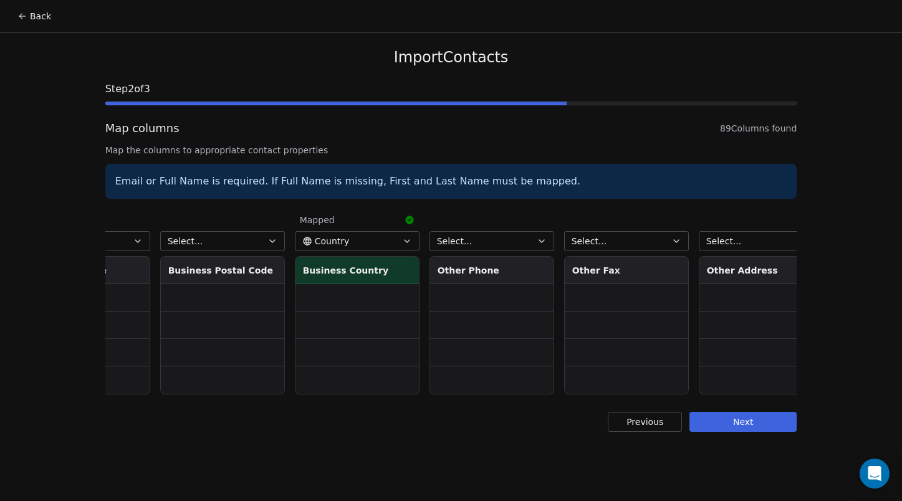
click at [209, 235] on button "Select..." at bounding box center [222, 241] width 125 height 20
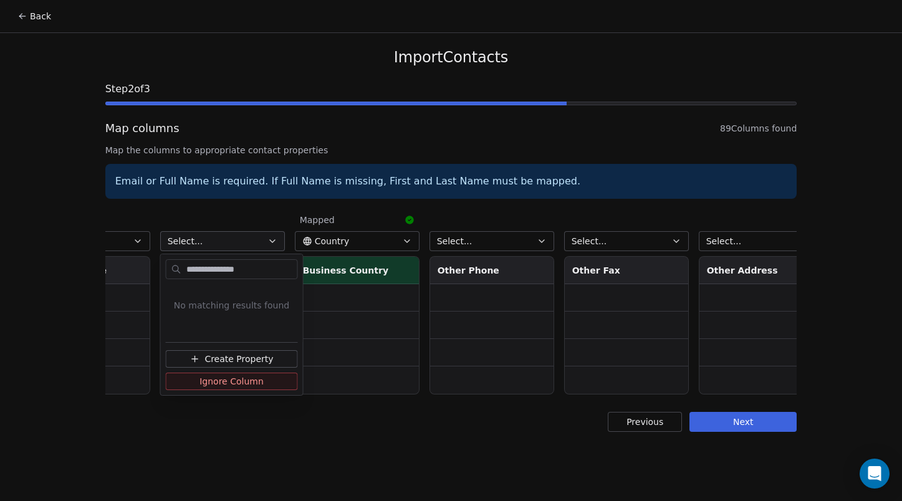
type input "**********"
click at [221, 359] on span "Create Property" at bounding box center [239, 359] width 69 height 12
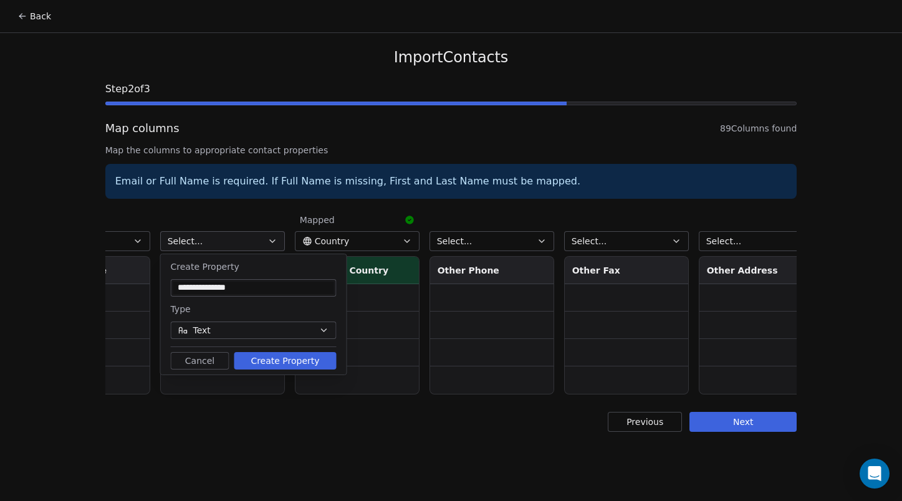
click at [273, 365] on button "Create Property" at bounding box center [285, 360] width 102 height 17
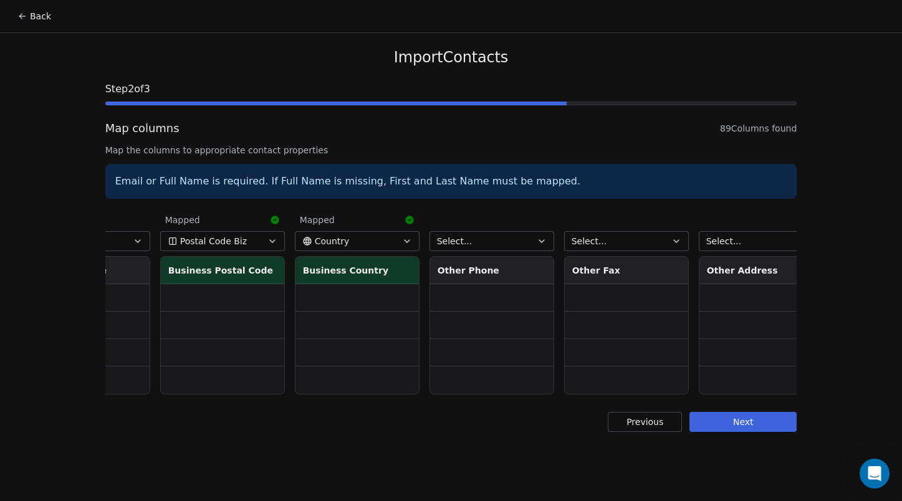
click at [473, 248] on button "Select..." at bounding box center [492, 241] width 125 height 20
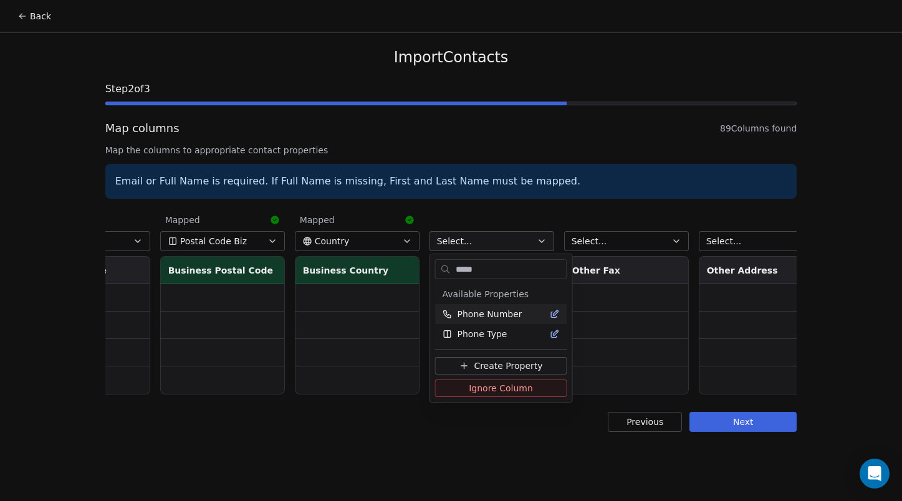
type input "*****"
click at [484, 321] on div "Phone Number" at bounding box center [501, 314] width 132 height 20
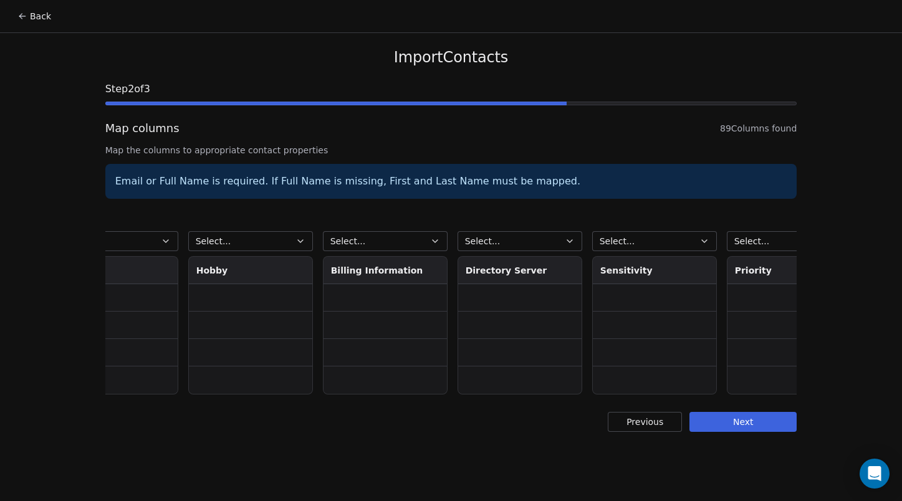
scroll to position [0, 11285]
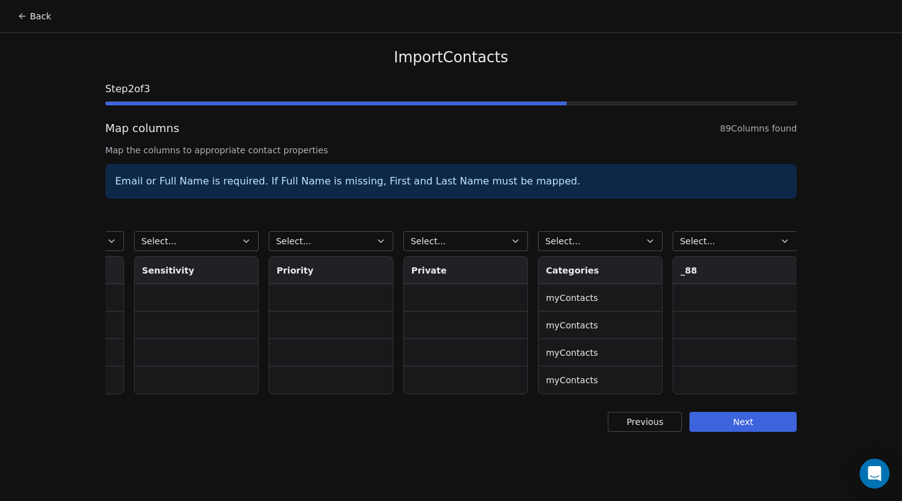
click at [609, 245] on button "Select..." at bounding box center [600, 241] width 125 height 20
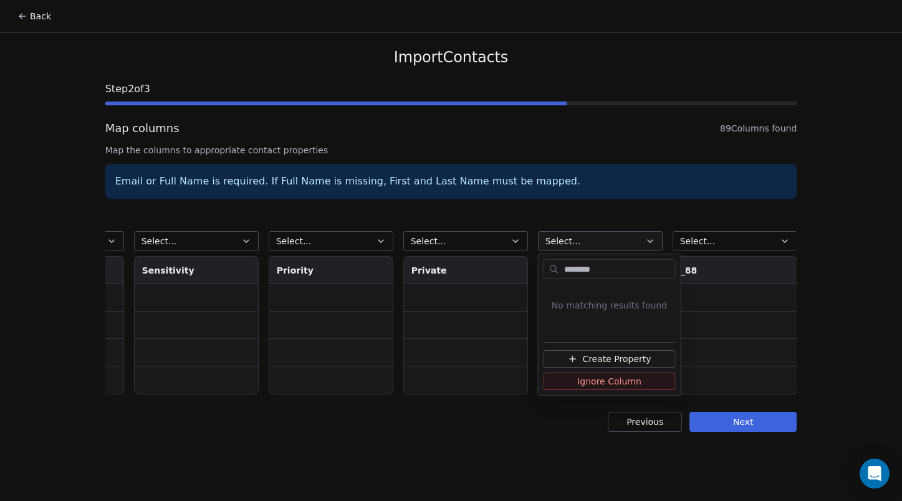
type input "********"
click at [601, 353] on span "Create Property" at bounding box center [616, 359] width 69 height 12
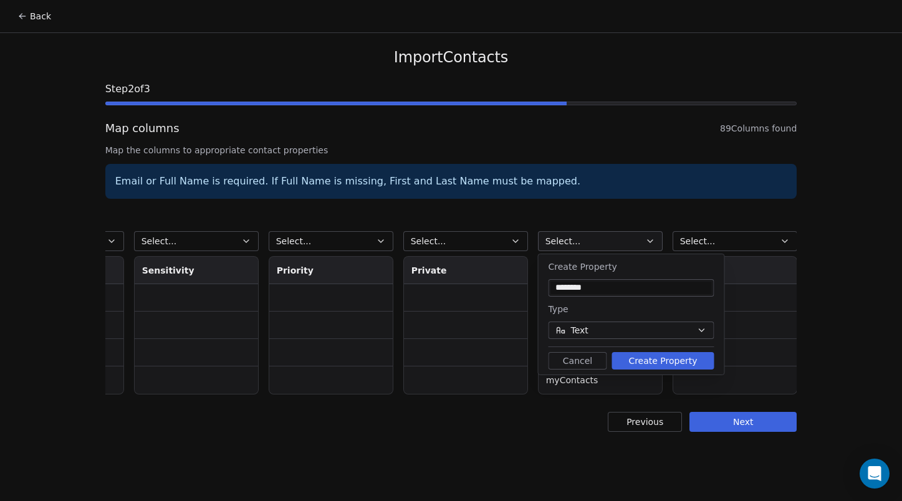
click at [660, 361] on button "Create Property" at bounding box center [663, 360] width 102 height 17
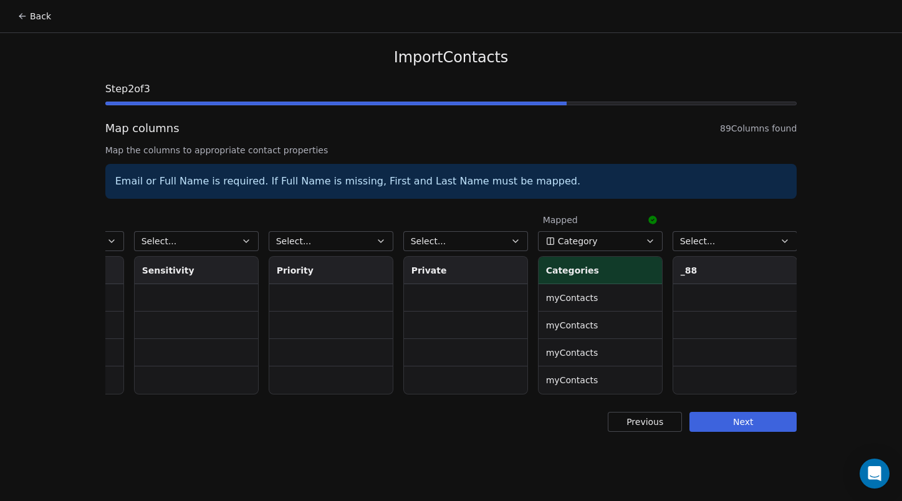
click at [740, 429] on button "Next" at bounding box center [743, 422] width 107 height 20
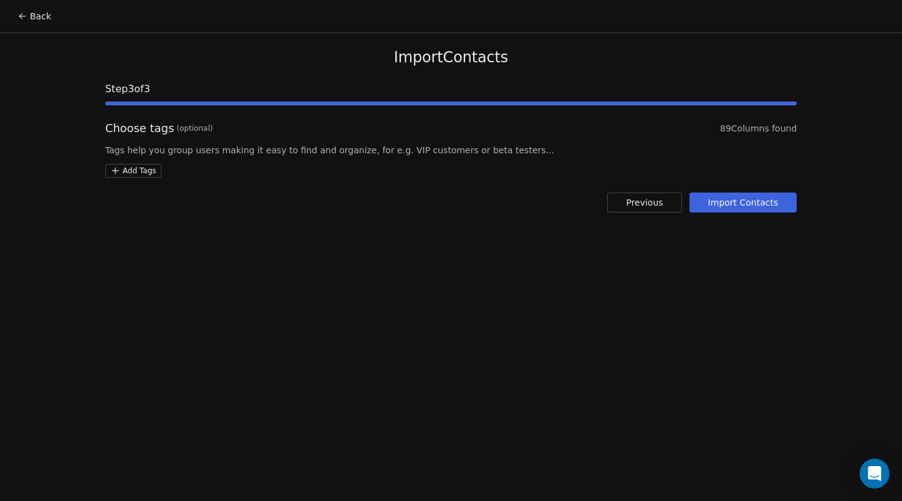
click at [732, 205] on button "Import Contacts" at bounding box center [744, 203] width 108 height 20
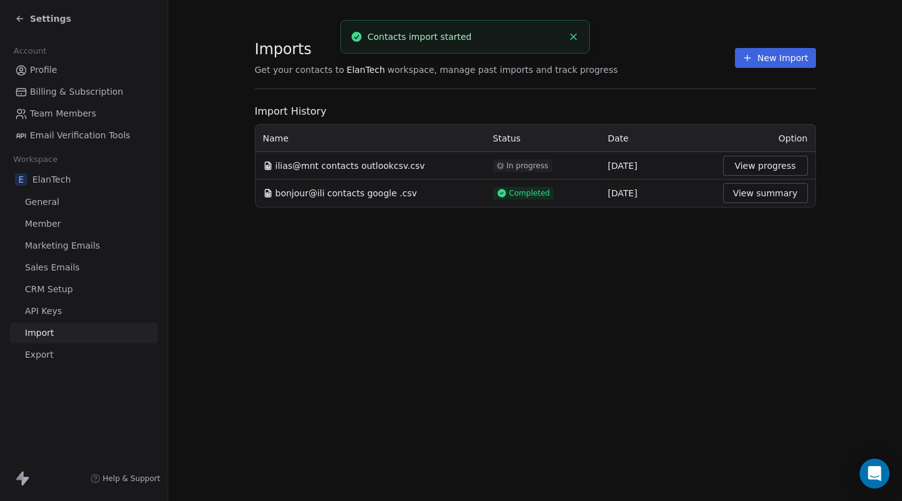
click at [768, 60] on button "New Import" at bounding box center [775, 58] width 80 height 20
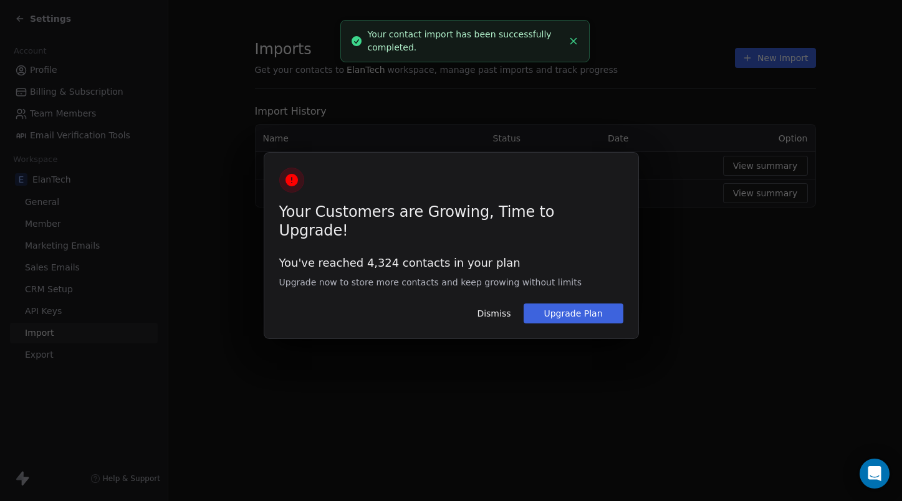
click at [494, 306] on button "Dismiss" at bounding box center [494, 313] width 49 height 21
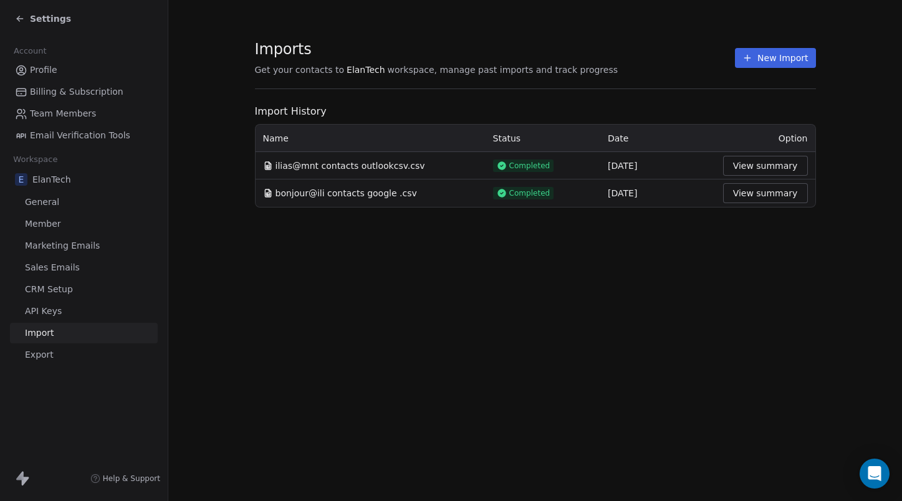
click at [45, 201] on span "General" at bounding box center [42, 202] width 34 height 13
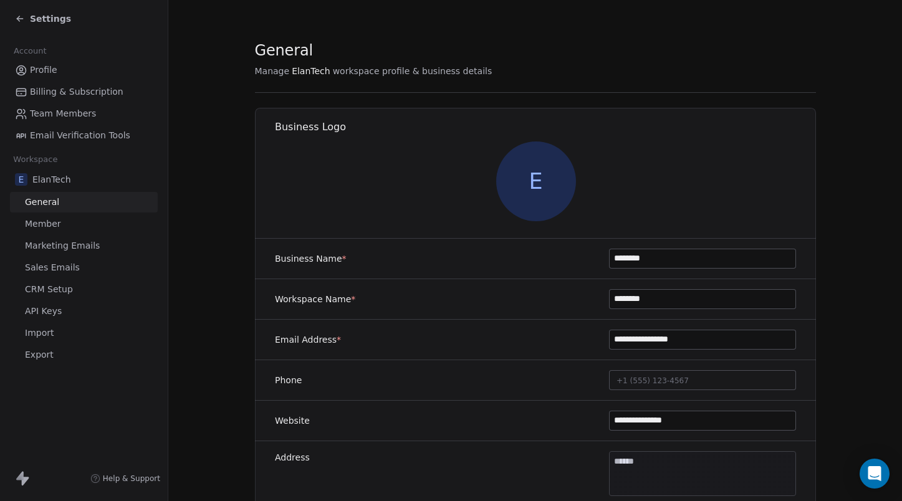
click at [17, 22] on icon at bounding box center [20, 19] width 10 height 10
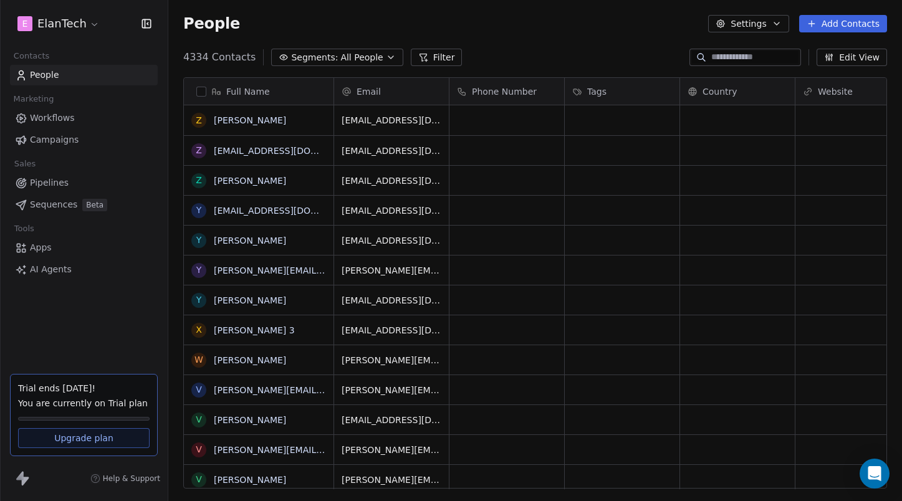
scroll to position [441, 734]
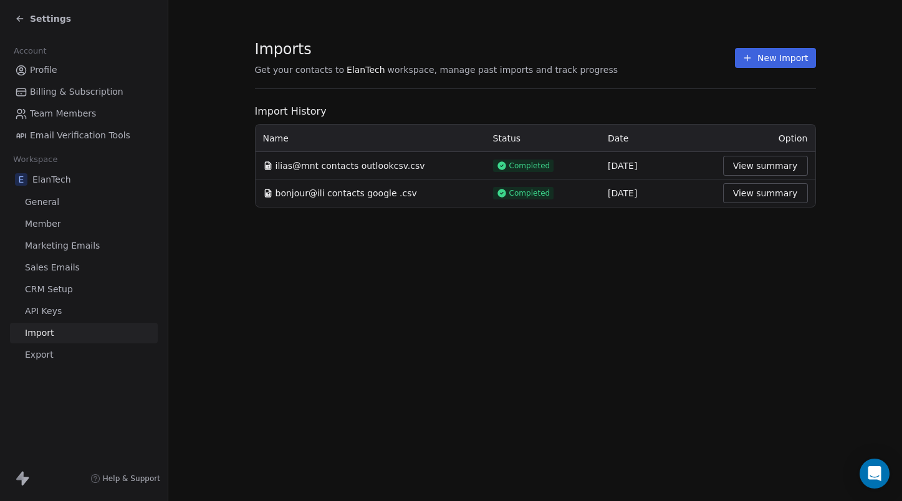
click at [750, 163] on button "View summary" at bounding box center [765, 166] width 85 height 20
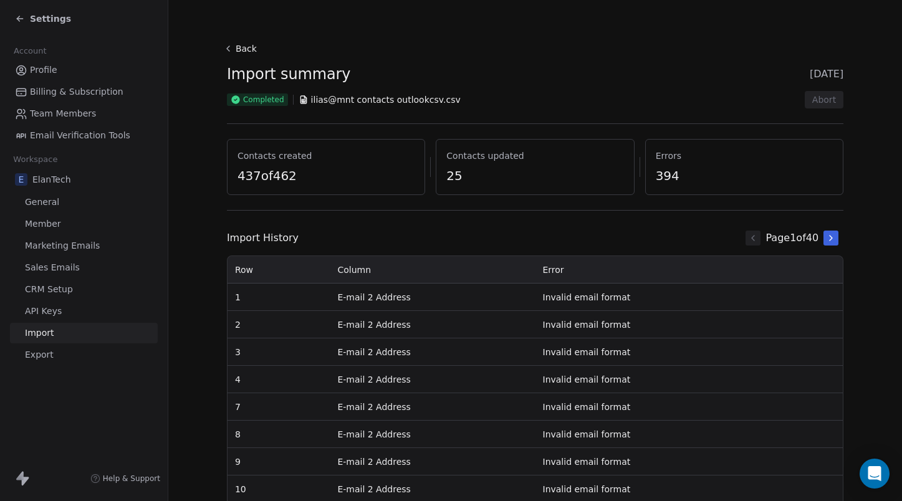
click at [670, 171] on span "394" at bounding box center [744, 175] width 177 height 17
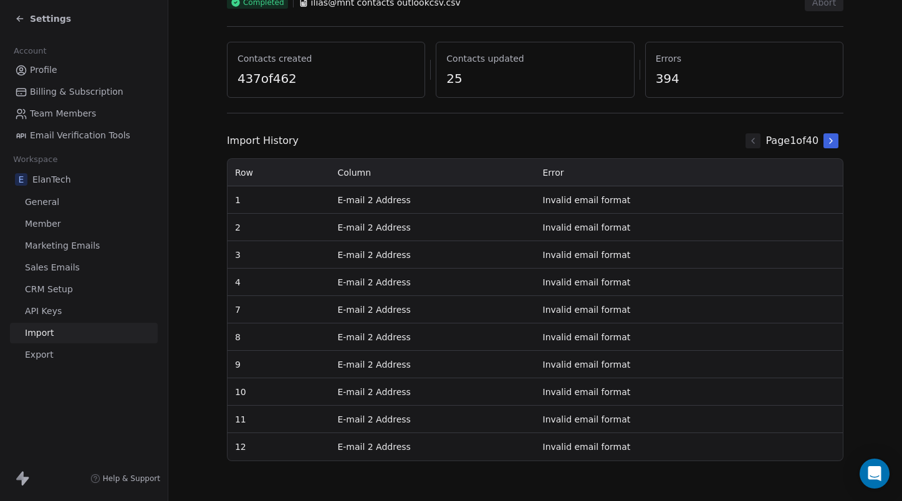
click at [832, 143] on icon at bounding box center [831, 141] width 10 height 10
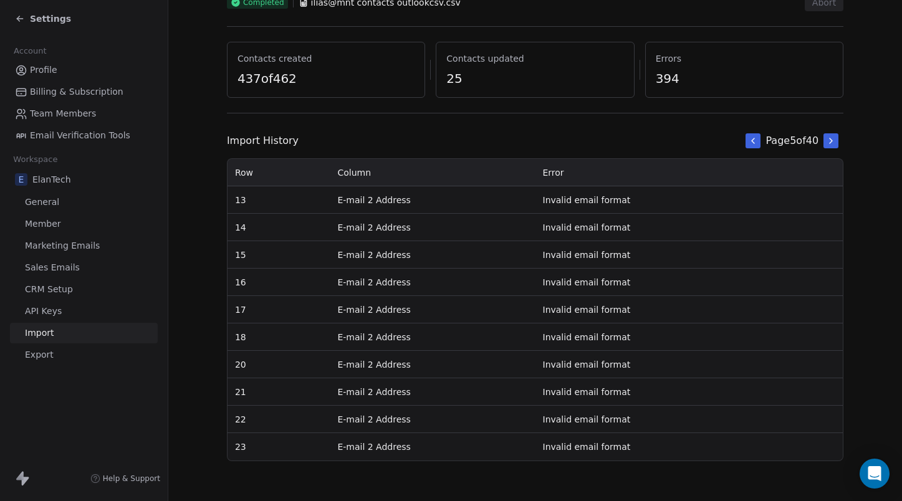
click at [832, 143] on icon at bounding box center [831, 141] width 10 height 10
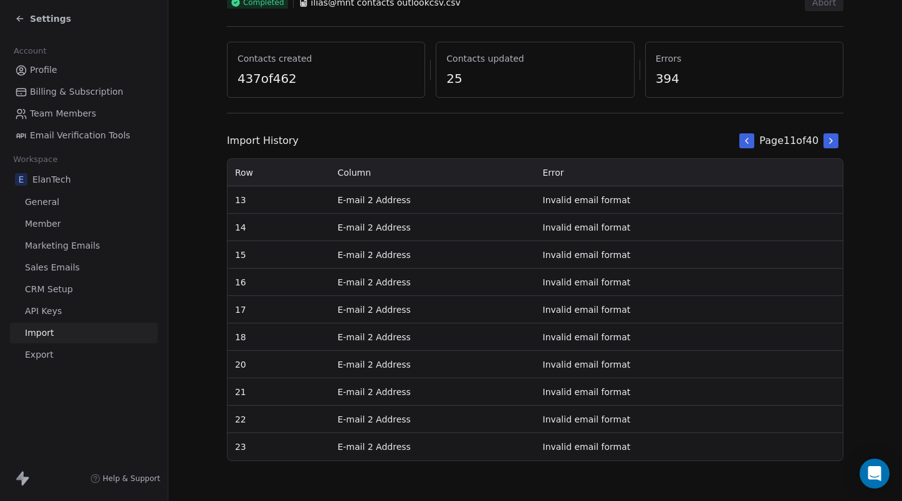
click at [832, 143] on icon at bounding box center [831, 141] width 10 height 10
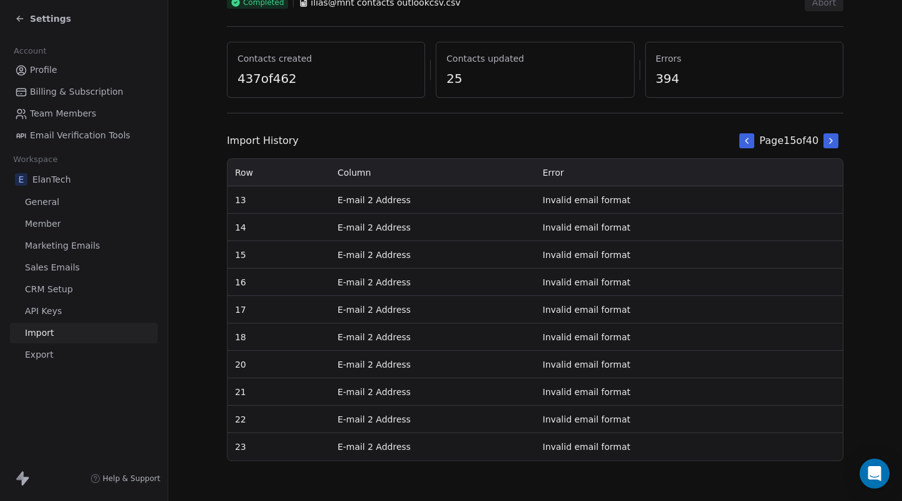
click at [832, 143] on icon at bounding box center [831, 141] width 10 height 10
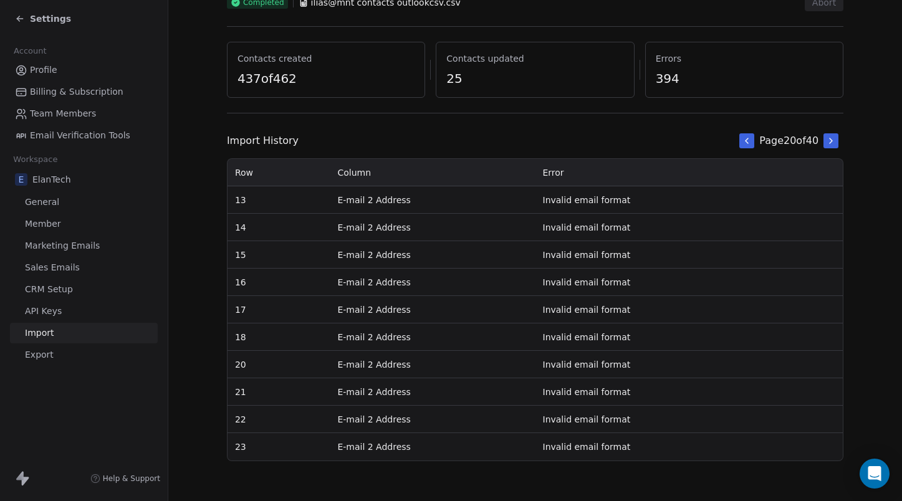
click at [832, 143] on icon at bounding box center [831, 141] width 10 height 10
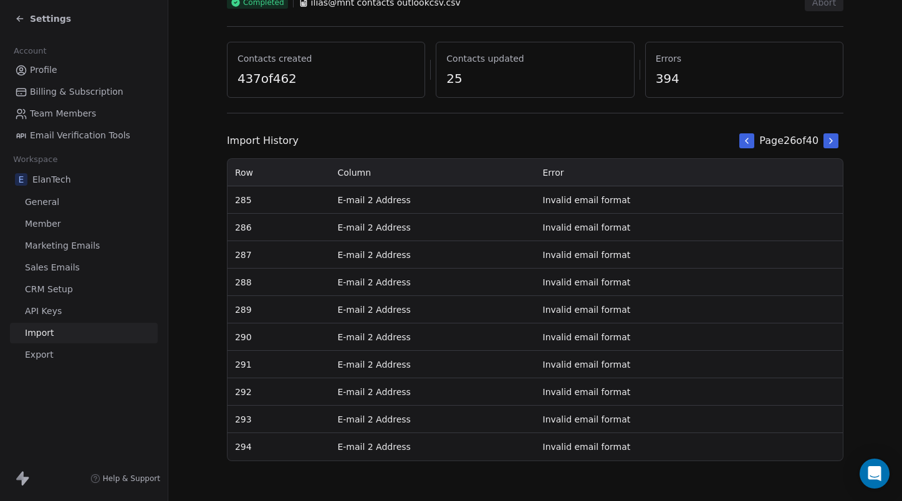
click at [832, 143] on icon at bounding box center [831, 141] width 10 height 10
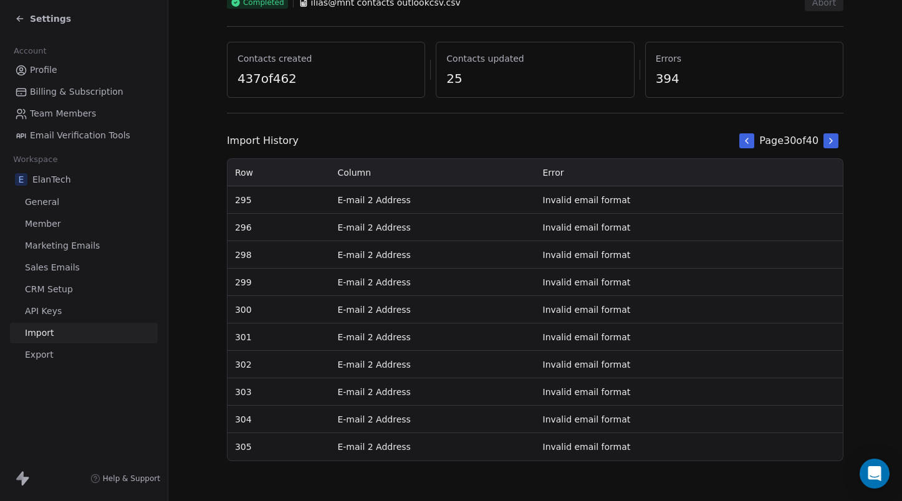
click at [832, 143] on icon at bounding box center [831, 141] width 10 height 10
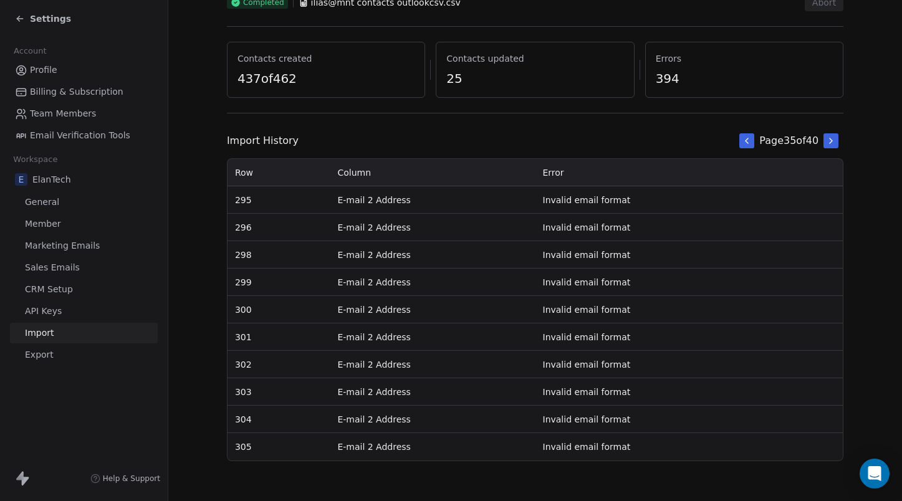
click at [832, 143] on icon at bounding box center [831, 141] width 10 height 10
click at [832, 143] on div "Back Import summary 22 Aug 2025 Completed ilias@mnt contacts outlookcsv.csv Abo…" at bounding box center [535, 202] width 617 height 519
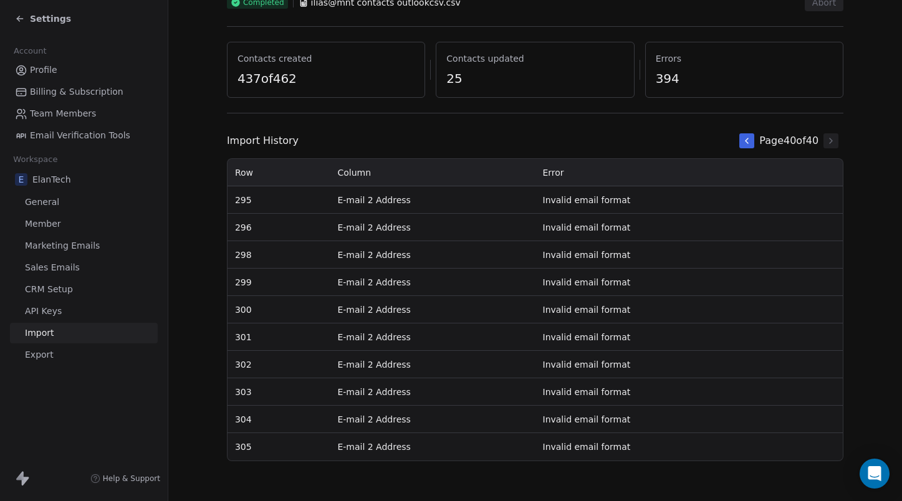
scroll to position [0, 0]
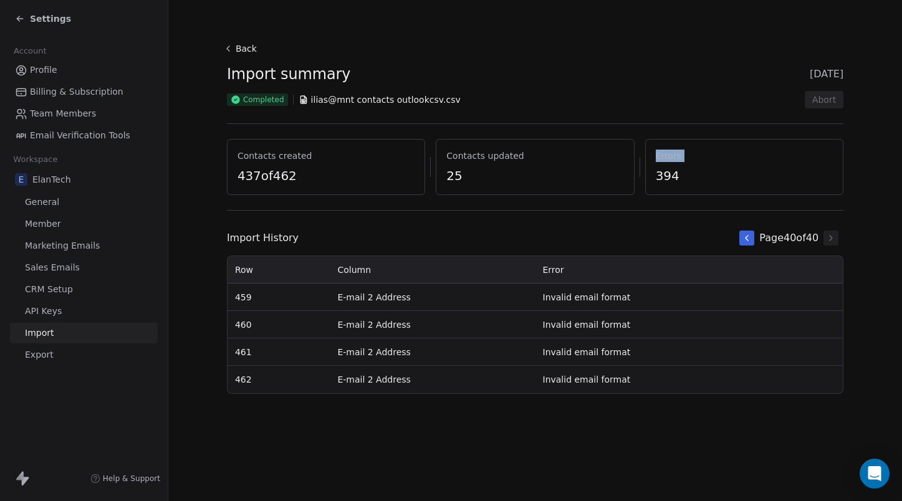
click at [832, 143] on div "Errors 394" at bounding box center [744, 167] width 198 height 56
click at [233, 46] on icon at bounding box center [228, 49] width 10 height 10
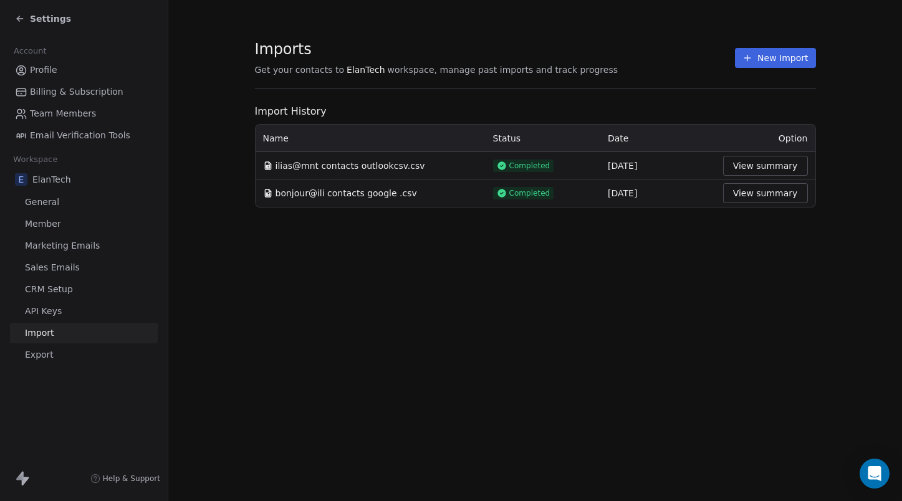
click at [776, 201] on button "View summary" at bounding box center [765, 193] width 85 height 20
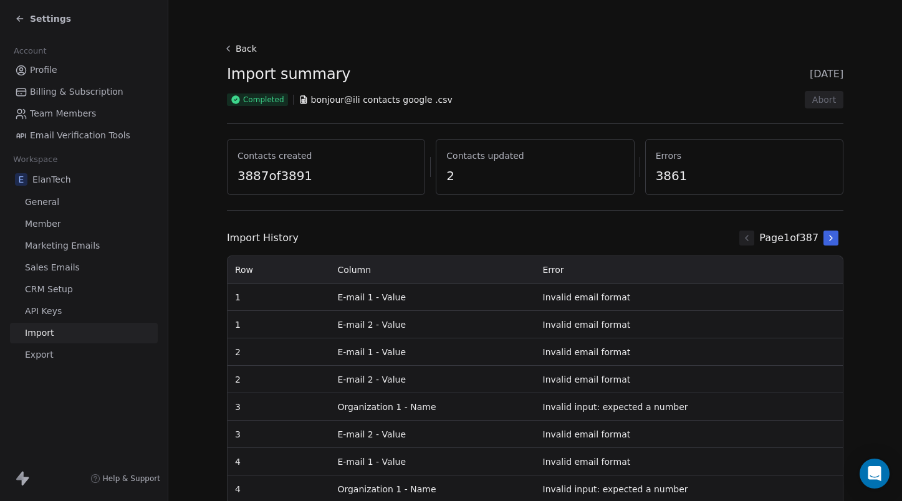
click at [466, 328] on td "E-mail 2 - Value" at bounding box center [432, 324] width 205 height 27
click at [343, 294] on td "E-mail 1 - Value" at bounding box center [432, 297] width 205 height 27
click at [827, 239] on icon at bounding box center [831, 238] width 10 height 10
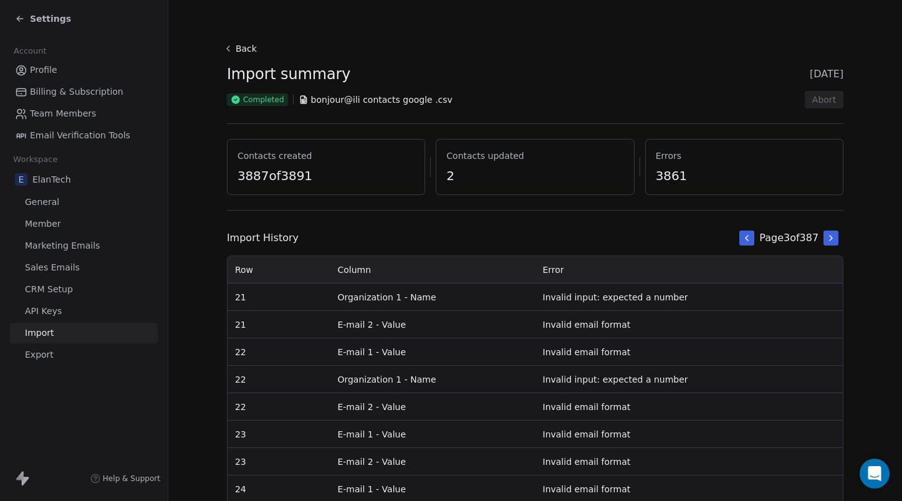
click at [827, 239] on icon at bounding box center [831, 238] width 10 height 10
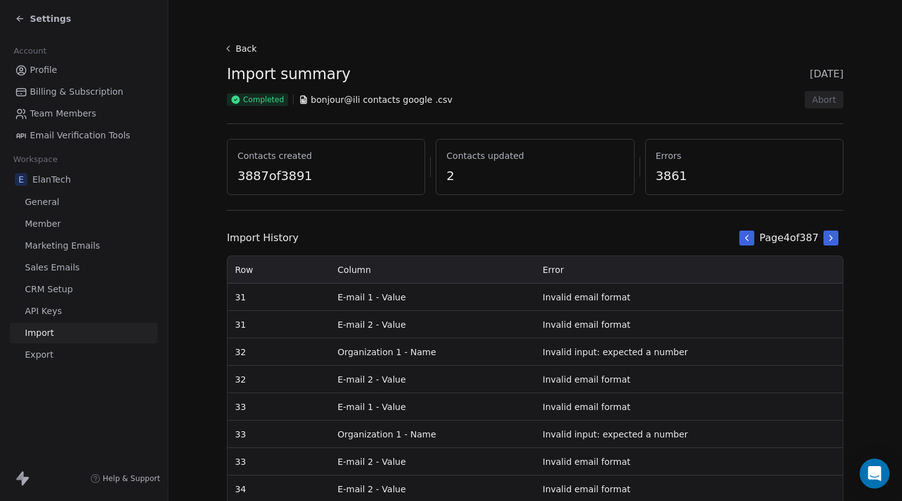
click at [827, 239] on icon at bounding box center [831, 238] width 10 height 10
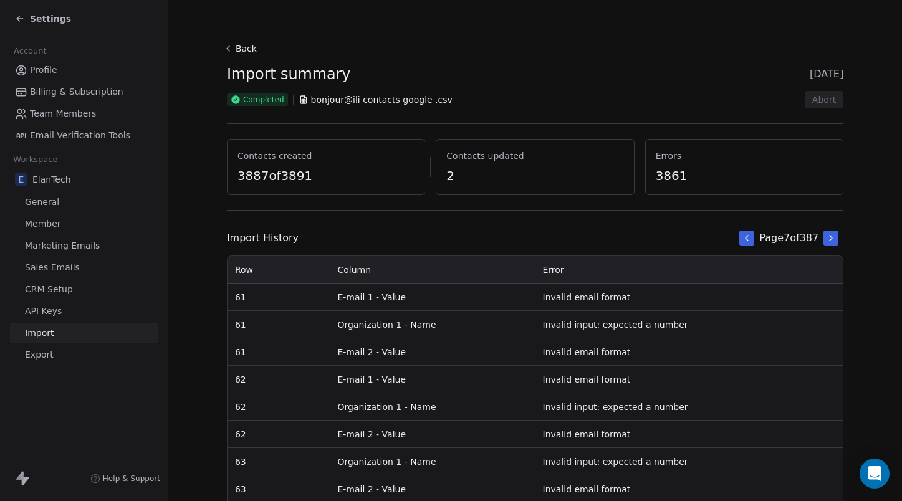
click at [827, 239] on icon at bounding box center [831, 238] width 10 height 10
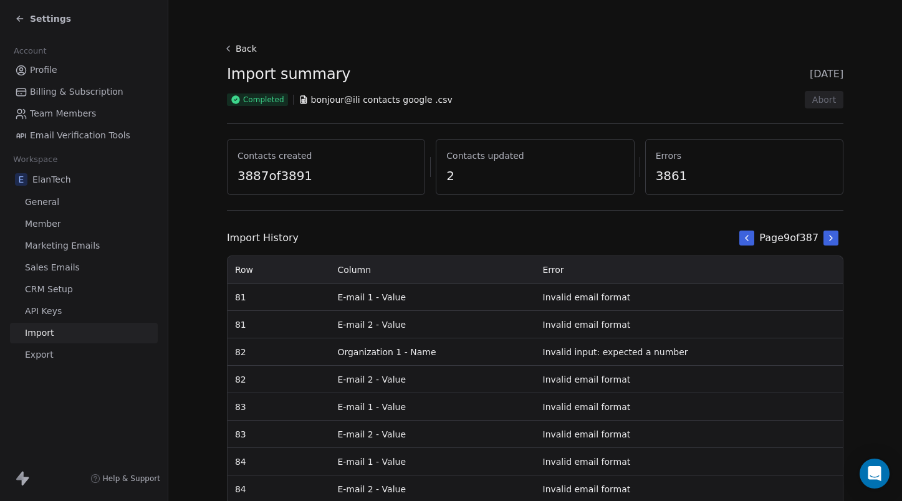
click at [827, 239] on icon at bounding box center [831, 238] width 10 height 10
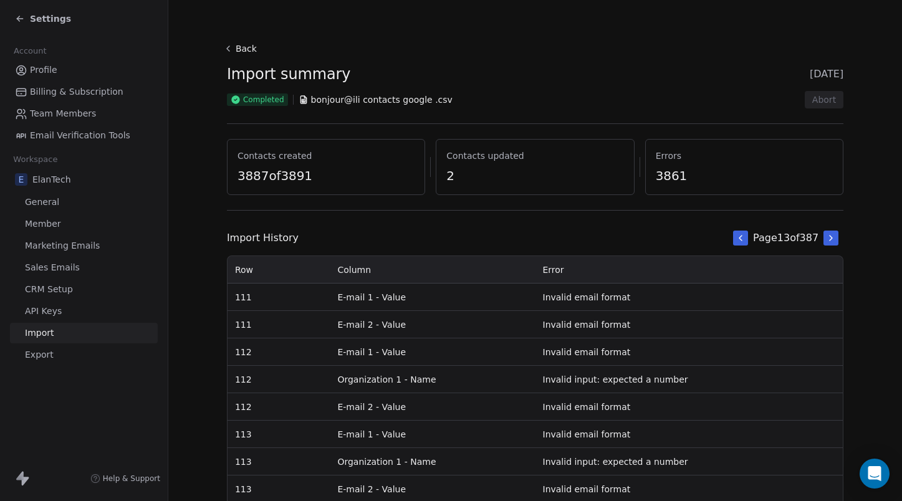
click at [827, 239] on icon at bounding box center [831, 238] width 10 height 10
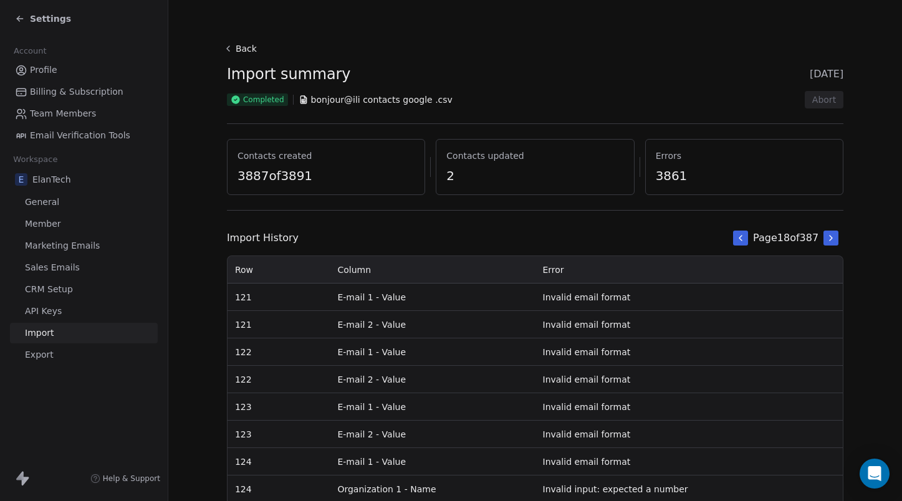
click at [827, 239] on icon at bounding box center [831, 238] width 10 height 10
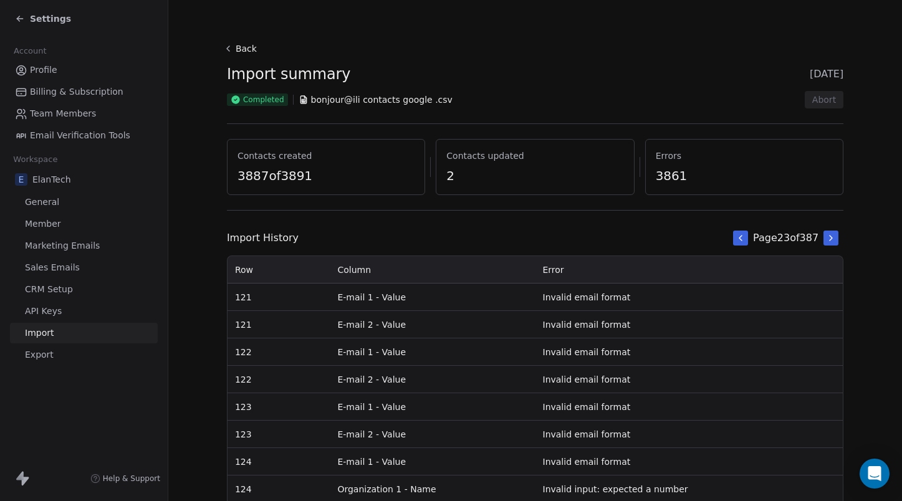
click at [827, 239] on icon at bounding box center [831, 238] width 10 height 10
click at [19, 15] on icon at bounding box center [20, 19] width 10 height 10
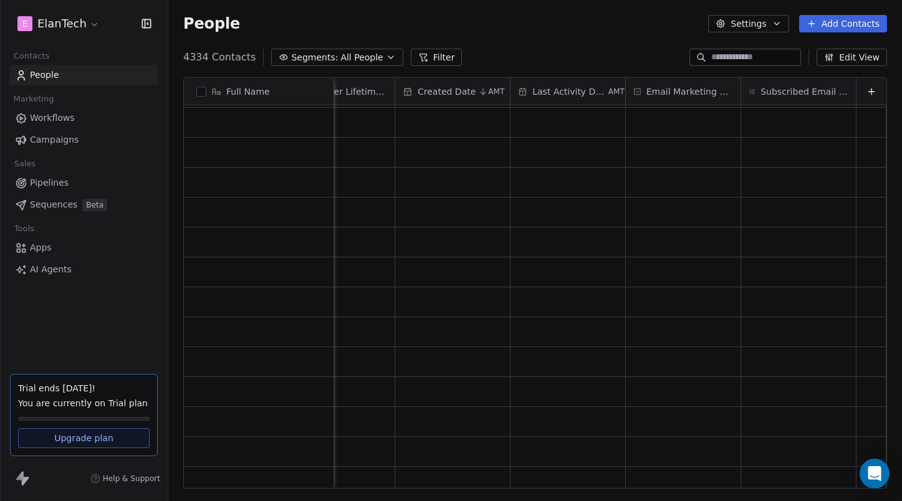
scroll to position [2592, 0]
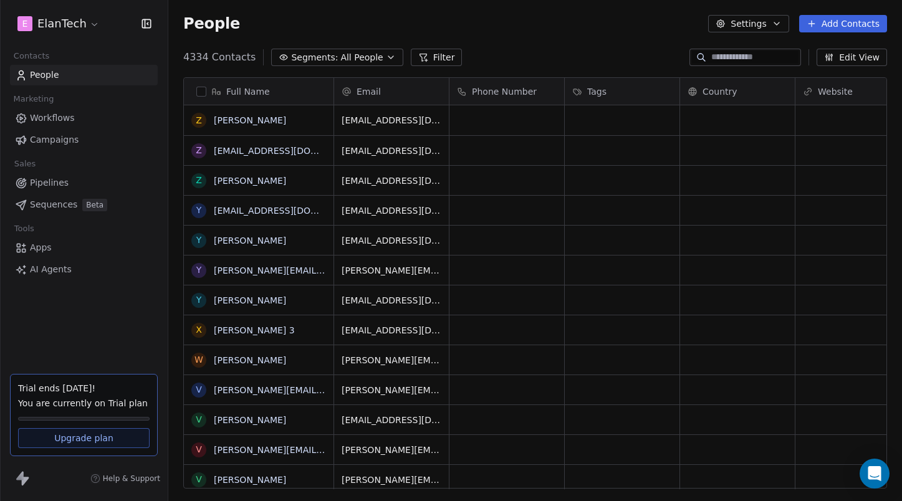
click at [770, 22] on button "Settings" at bounding box center [748, 23] width 80 height 17
click at [784, 51] on span "Contact Properties" at bounding box center [781, 50] width 81 height 13
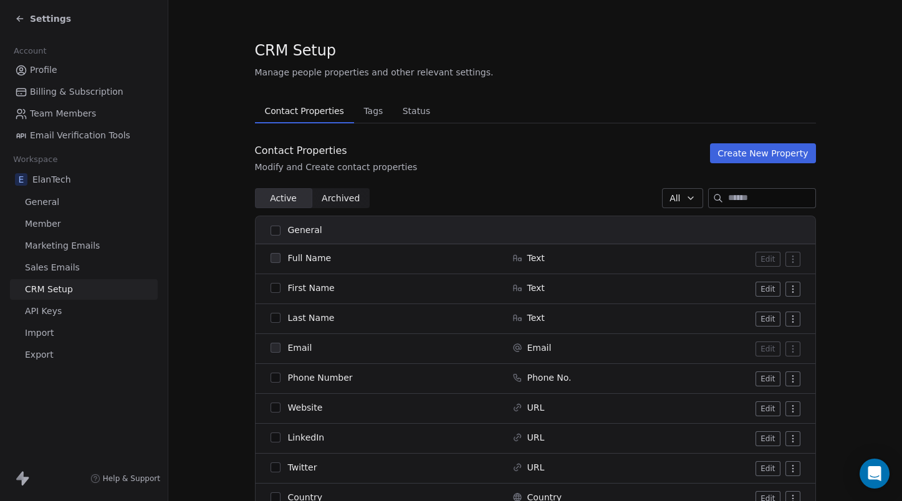
click at [274, 295] on td "First Name" at bounding box center [380, 289] width 249 height 30
click at [275, 290] on button "button" at bounding box center [276, 288] width 10 height 10
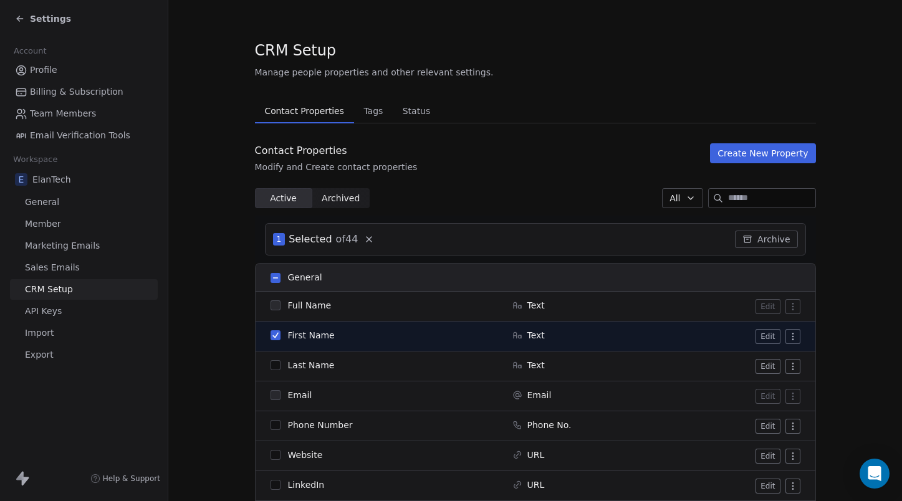
click at [272, 367] on button "button" at bounding box center [276, 365] width 10 height 10
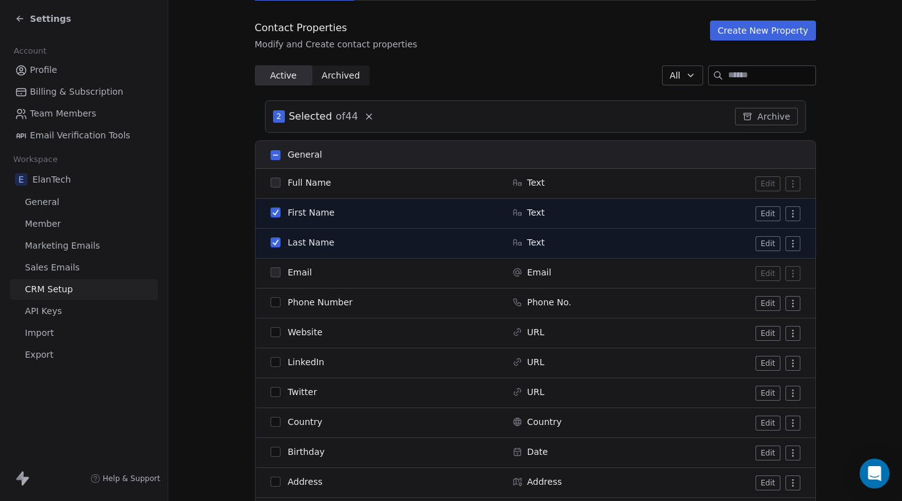
click at [275, 306] on button "button" at bounding box center [276, 302] width 10 height 10
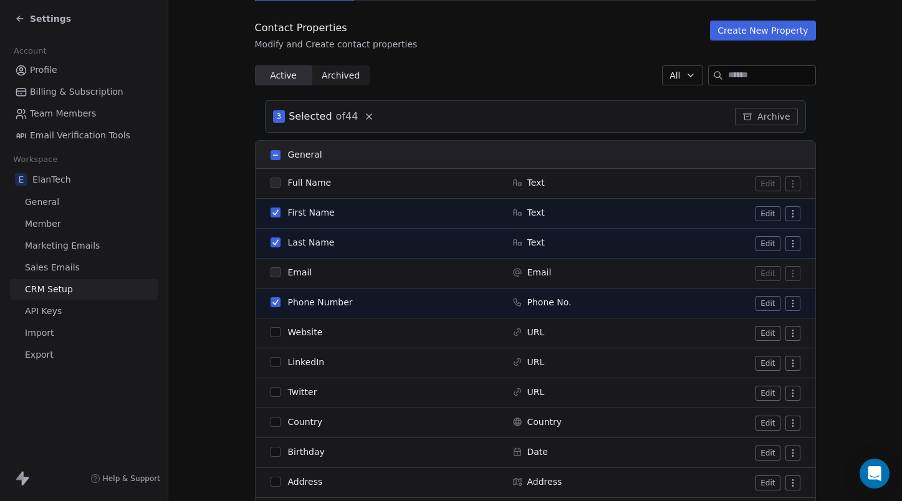
click at [274, 335] on button "button" at bounding box center [276, 332] width 10 height 10
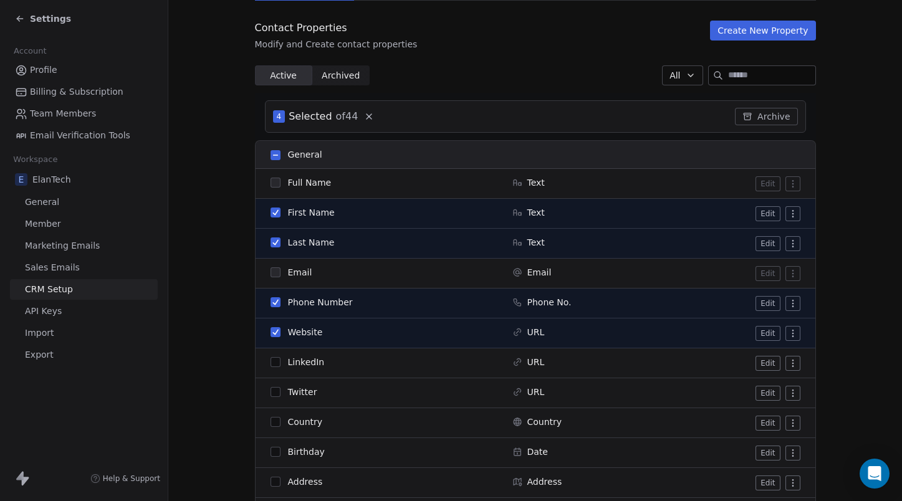
click at [276, 363] on button "button" at bounding box center [276, 362] width 10 height 10
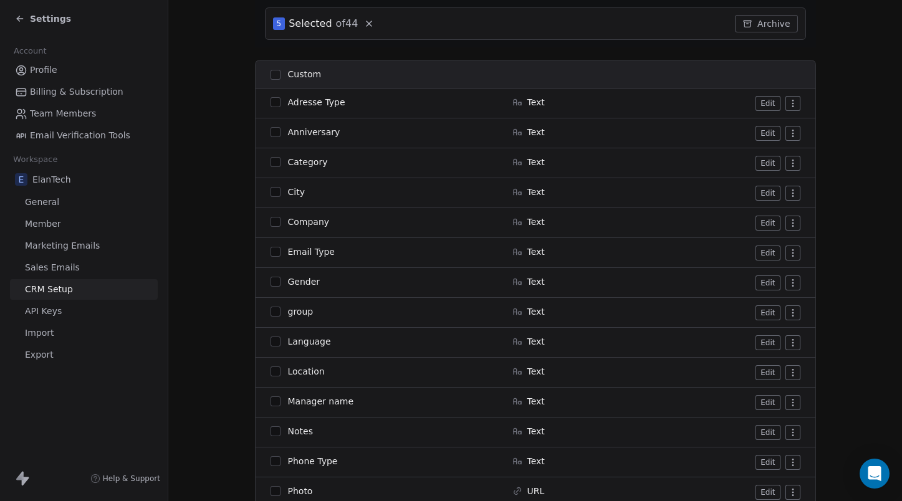
click at [278, 194] on button "button" at bounding box center [276, 192] width 10 height 10
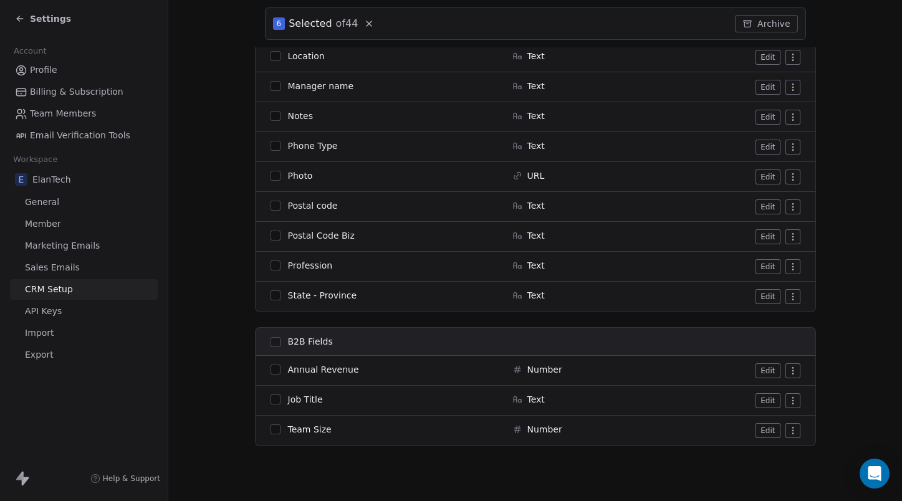
click at [274, 264] on button "button" at bounding box center [276, 266] width 10 height 10
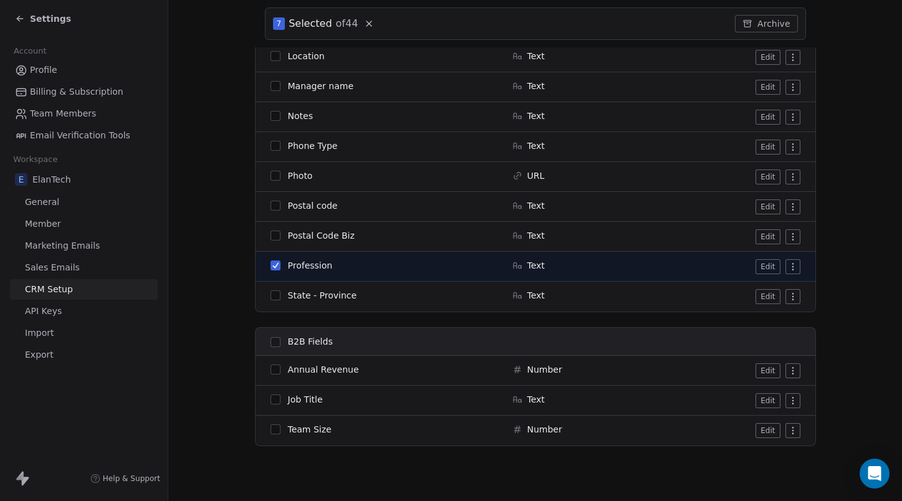
click at [276, 296] on button "button" at bounding box center [276, 296] width 10 height 10
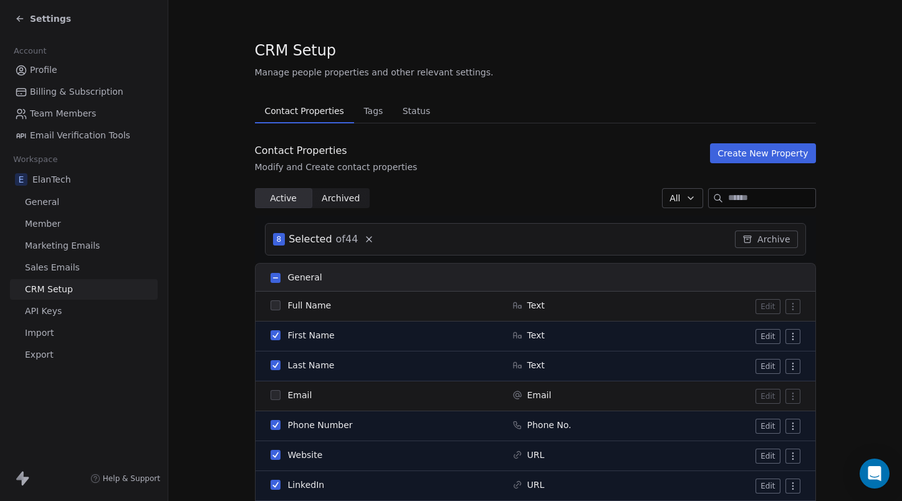
click at [789, 151] on button "Create New Property" at bounding box center [762, 153] width 105 height 20
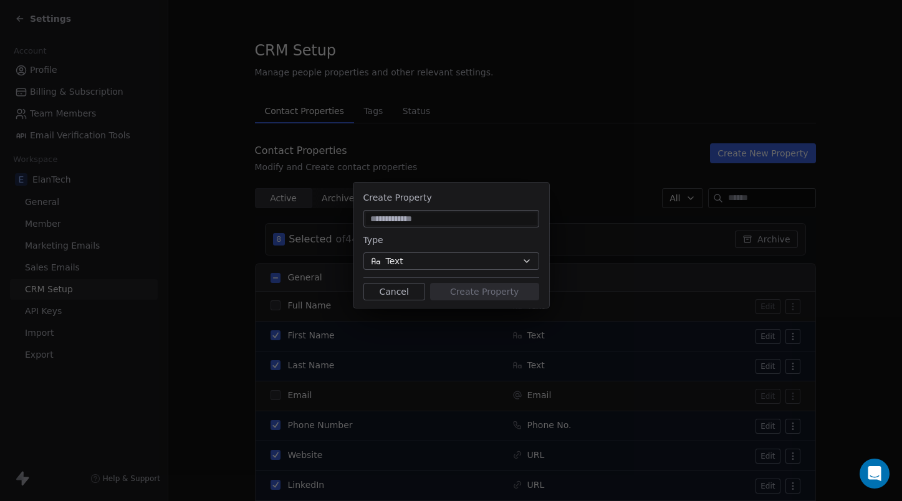
click at [403, 294] on button "Cancel" at bounding box center [395, 291] width 62 height 17
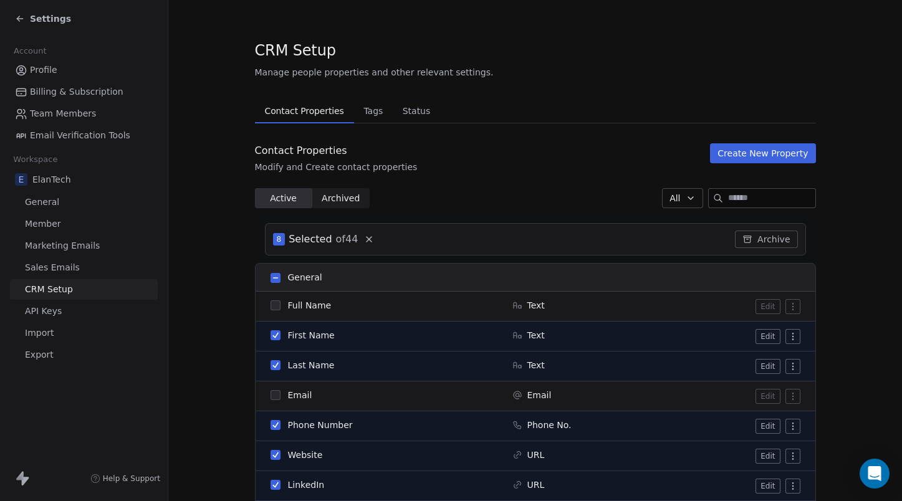
click at [367, 238] on icon at bounding box center [369, 239] width 10 height 10
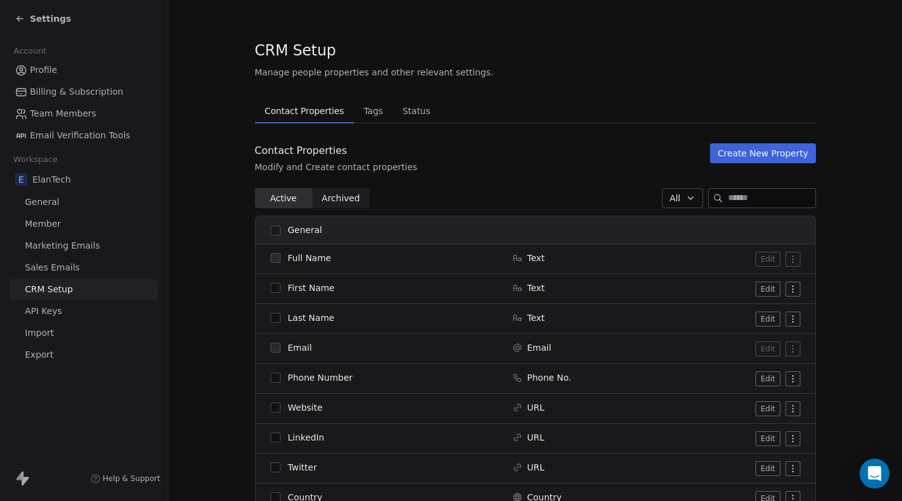
click at [373, 115] on span "Tags" at bounding box center [373, 110] width 29 height 17
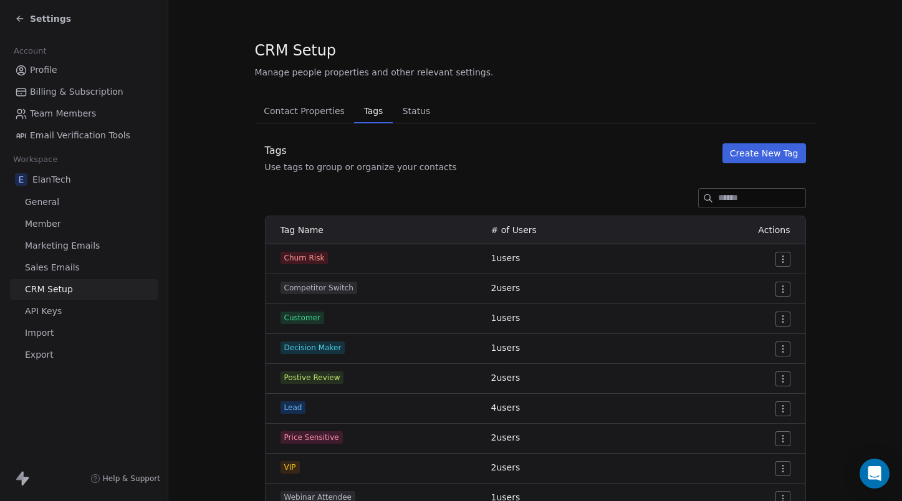
scroll to position [53, 0]
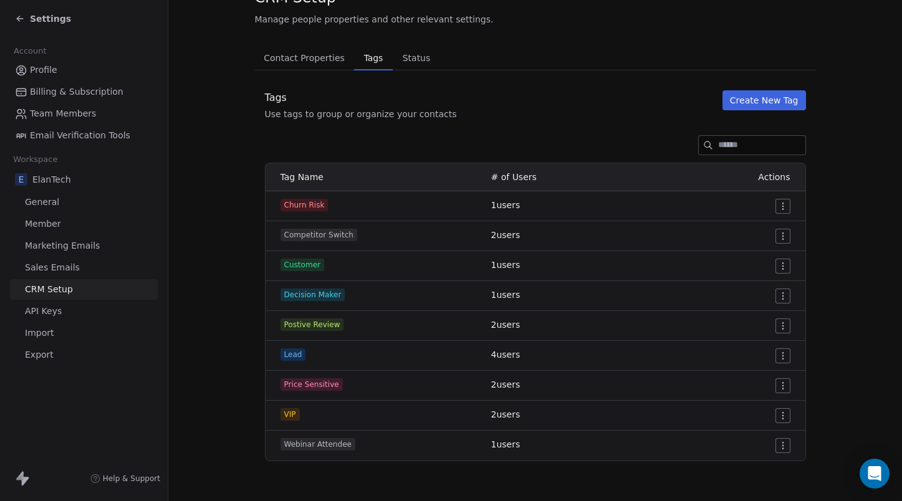
click at [407, 69] on button "Status Status" at bounding box center [416, 58] width 47 height 25
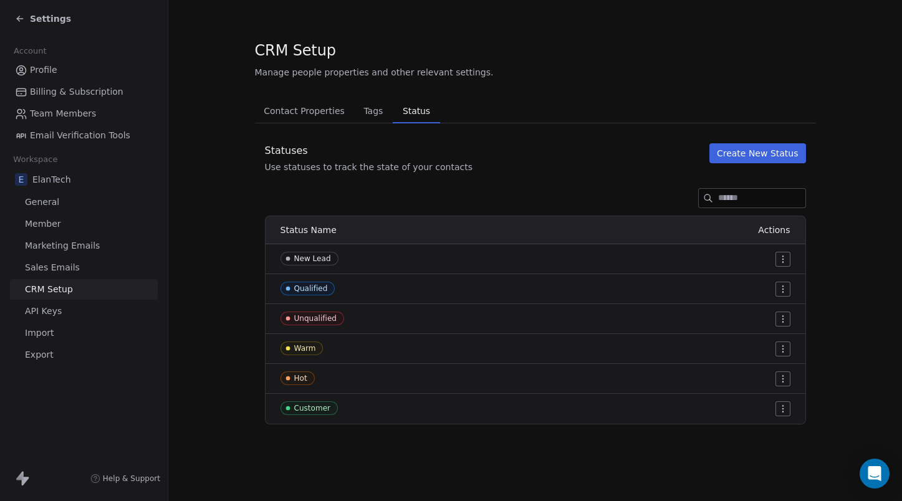
click at [369, 105] on span "Tags" at bounding box center [373, 110] width 29 height 17
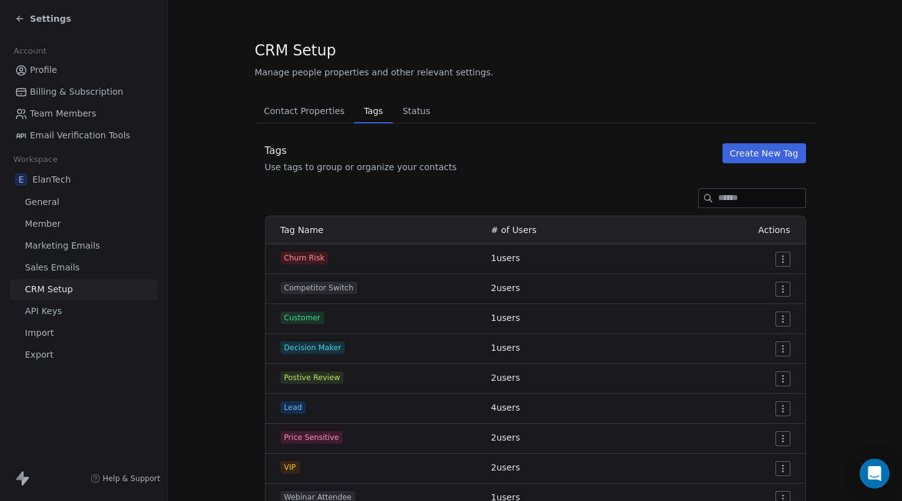
click at [319, 113] on span "Contact Properties" at bounding box center [304, 110] width 91 height 17
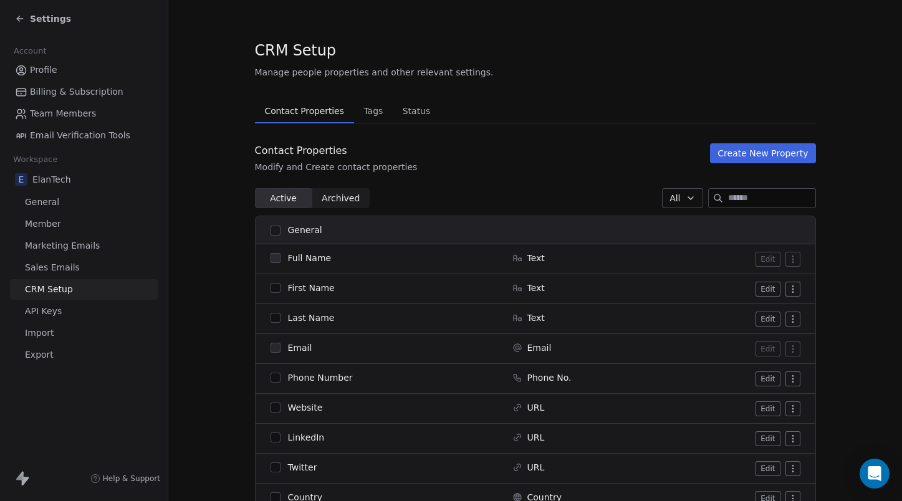
click at [51, 204] on span "General" at bounding box center [42, 202] width 34 height 13
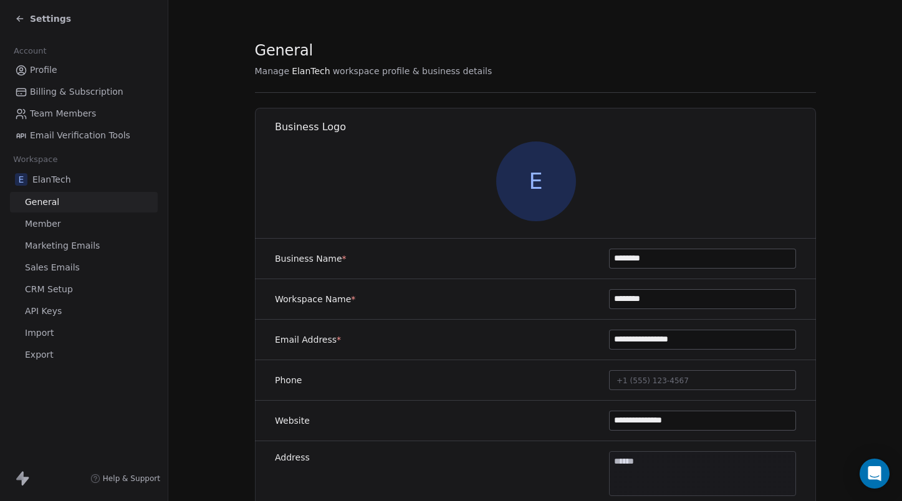
click at [51, 228] on span "Member" at bounding box center [43, 224] width 36 height 13
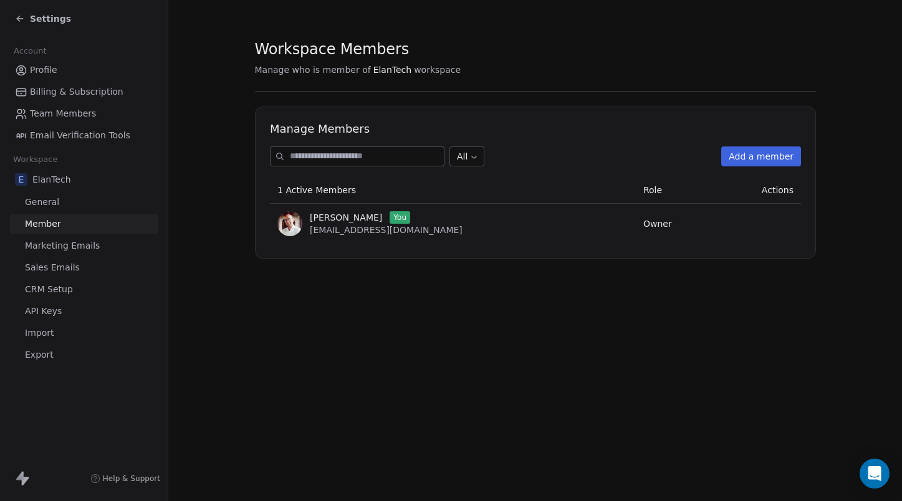
click at [52, 254] on link "Marketing Emails" at bounding box center [84, 246] width 148 height 21
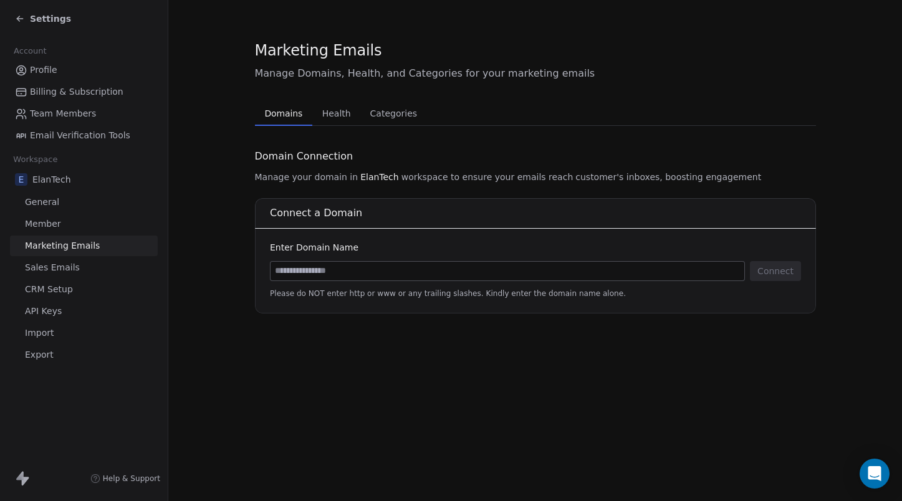
click at [327, 266] on input at bounding box center [508, 271] width 474 height 19
type input "**********"
click at [776, 272] on button "Connect" at bounding box center [775, 271] width 51 height 20
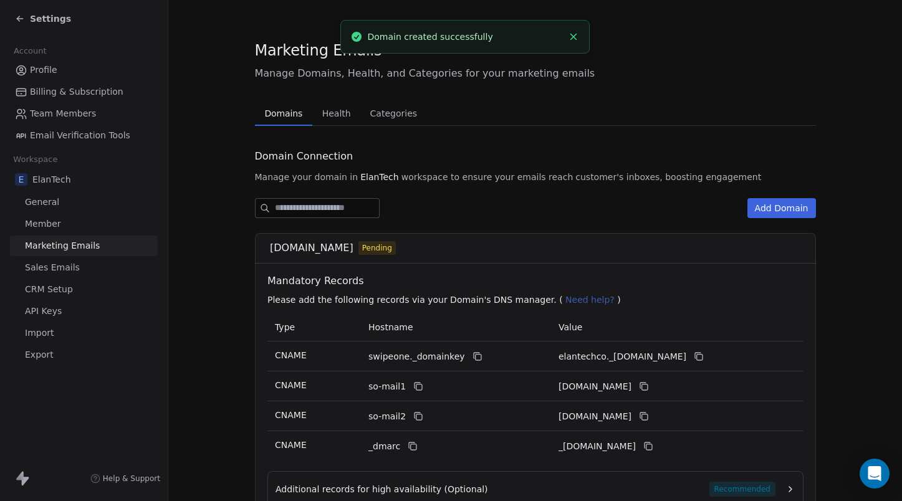
scroll to position [110, 0]
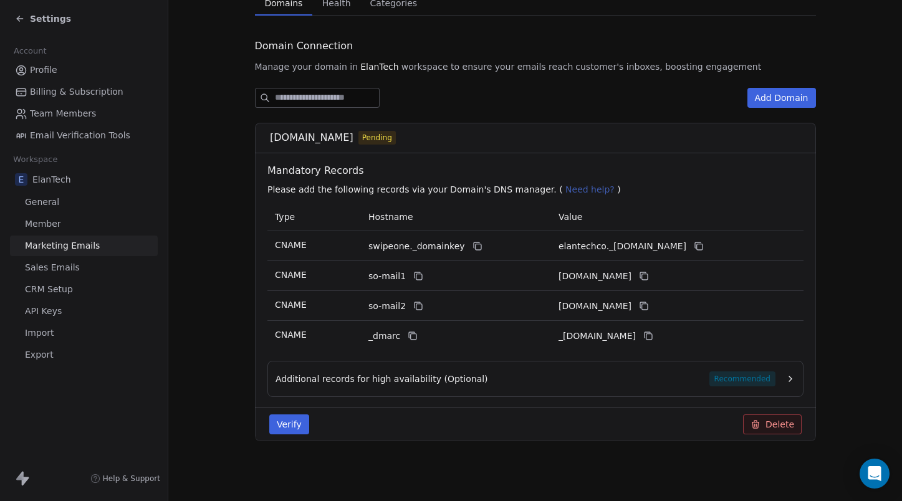
click at [68, 113] on span "Team Members" at bounding box center [63, 113] width 66 height 13
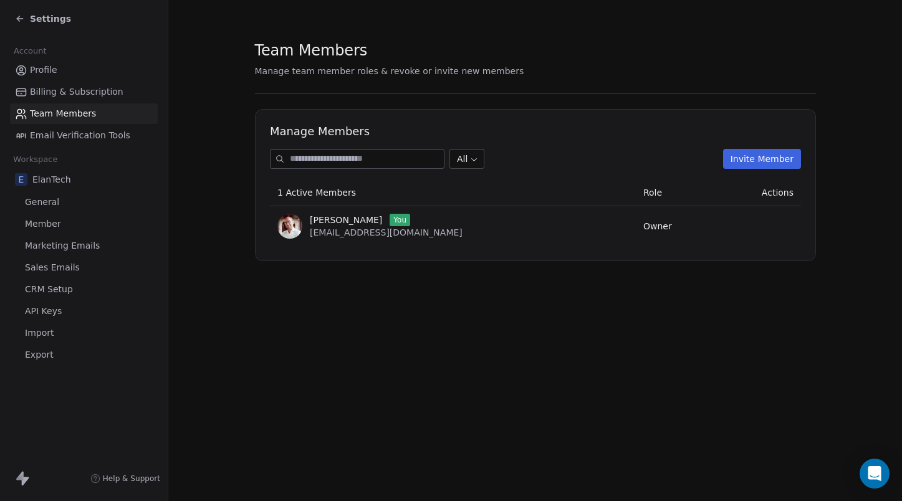
click at [23, 21] on icon at bounding box center [20, 19] width 10 height 10
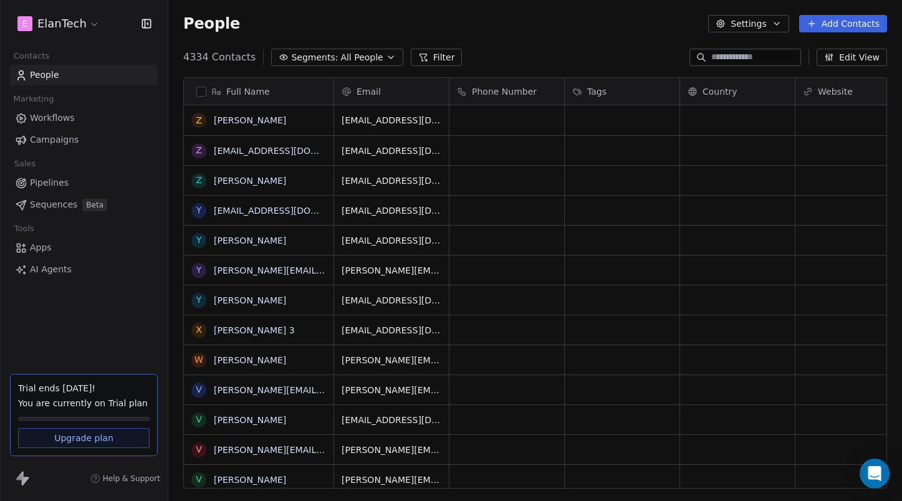
scroll to position [441, 734]
click at [75, 24] on html "E ElanTech Contacts People Marketing Workflows Campaigns Sales Pipelines Sequen…" at bounding box center [451, 250] width 902 height 501
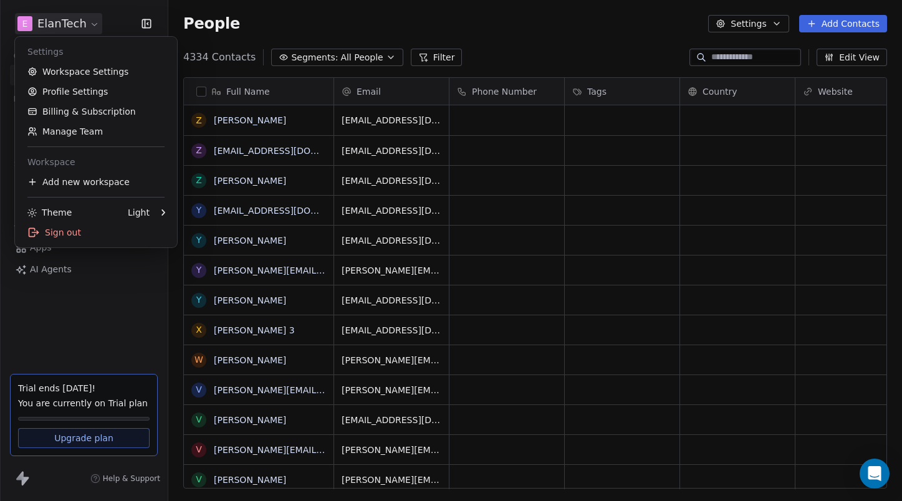
click at [79, 19] on html "E ElanTech Contacts People Marketing Workflows Campaigns Sales Pipelines Sequen…" at bounding box center [451, 250] width 902 height 501
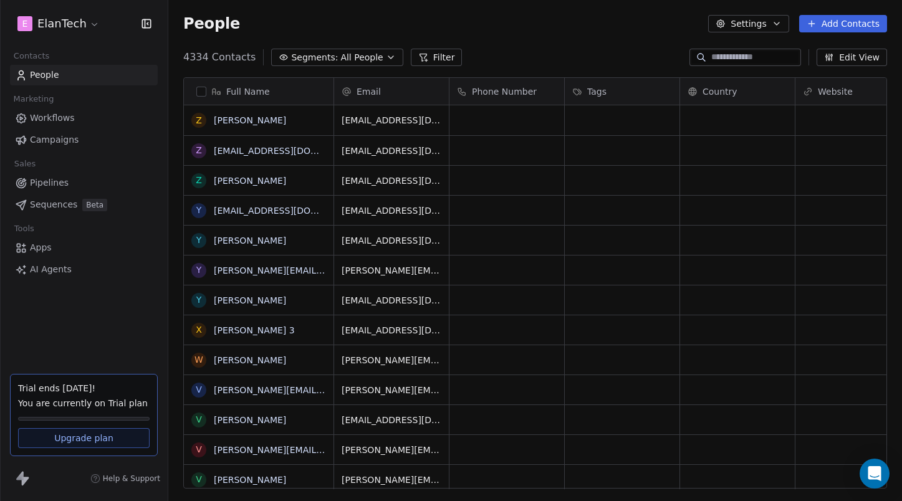
click at [79, 19] on html "E ElanTech Contacts People Marketing Workflows Campaigns Sales Pipelines Sequen…" at bounding box center [451, 250] width 902 height 501
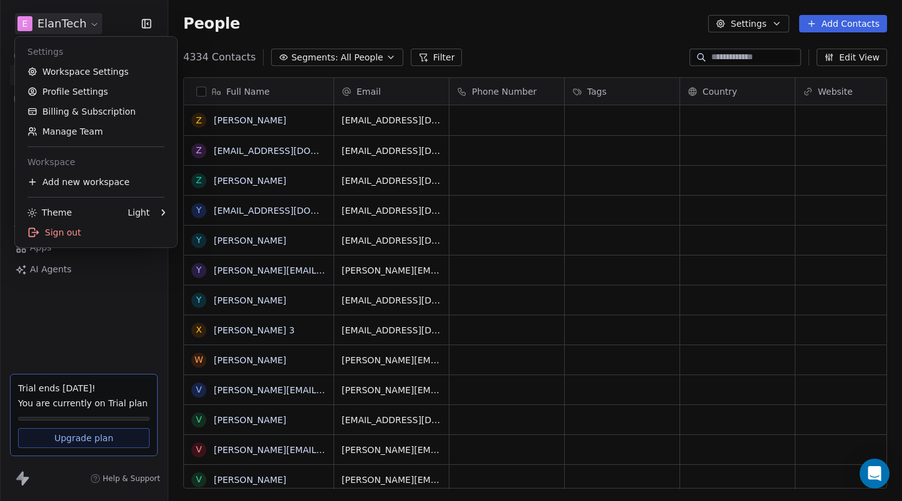
click at [76, 19] on html "E ElanTech Contacts People Marketing Workflows Campaigns Sales Pipelines Sequen…" at bounding box center [451, 250] width 902 height 501
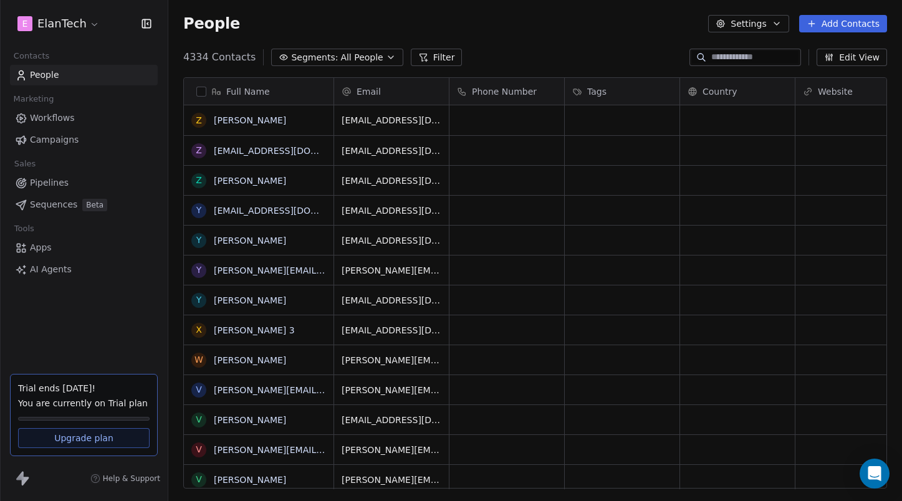
click at [85, 302] on div "E ElanTech Contacts People Marketing Workflows Campaigns Sales Pipelines Sequen…" at bounding box center [84, 250] width 168 height 501
click at [44, 183] on span "Pipelines" at bounding box center [49, 182] width 39 height 13
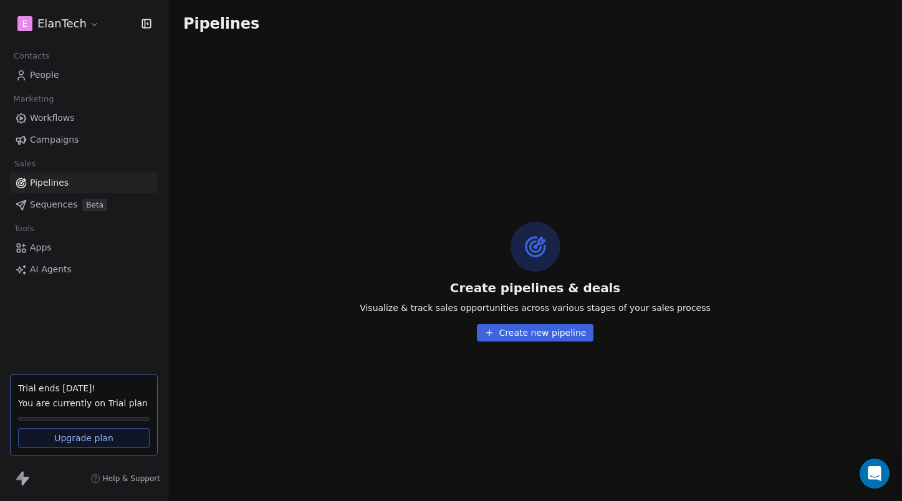
click at [533, 337] on button "Create new pipeline" at bounding box center [535, 332] width 117 height 17
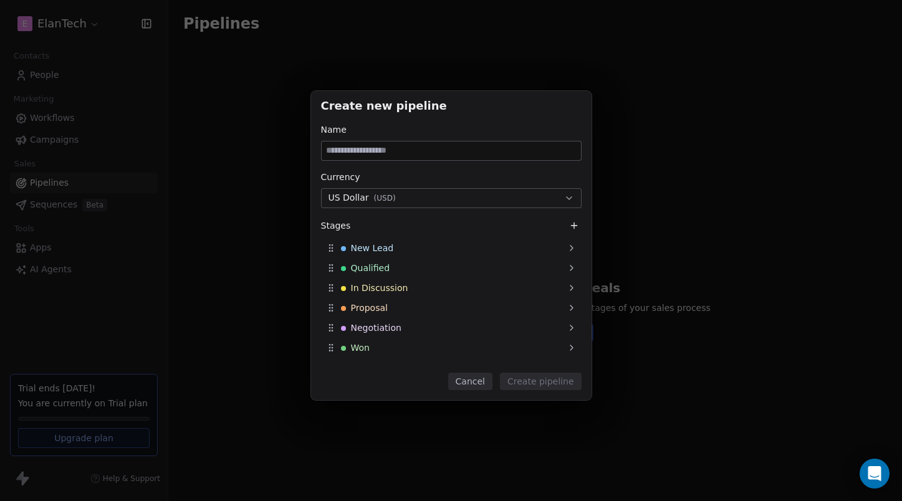
click at [440, 195] on button "US Dollar ( USD )" at bounding box center [451, 198] width 261 height 20
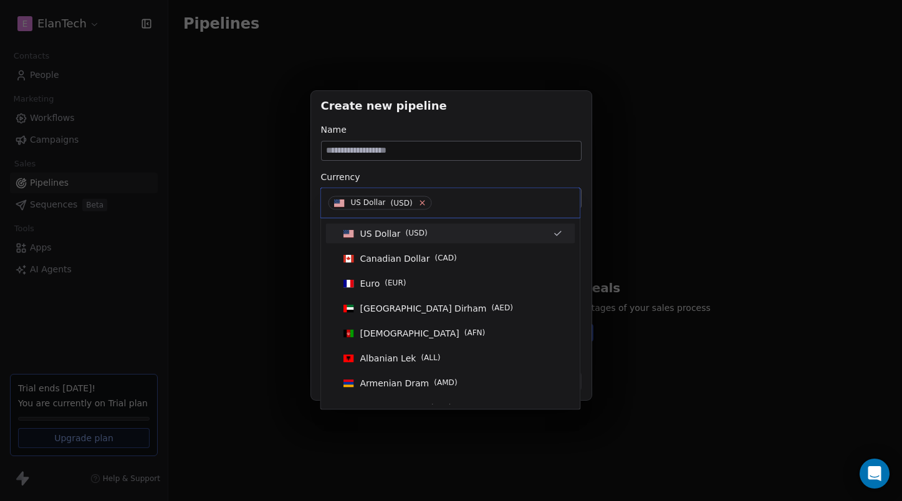
click at [422, 202] on icon at bounding box center [422, 203] width 4 height 4
click at [413, 258] on span "Canadian Dollar" at bounding box center [395, 259] width 70 height 12
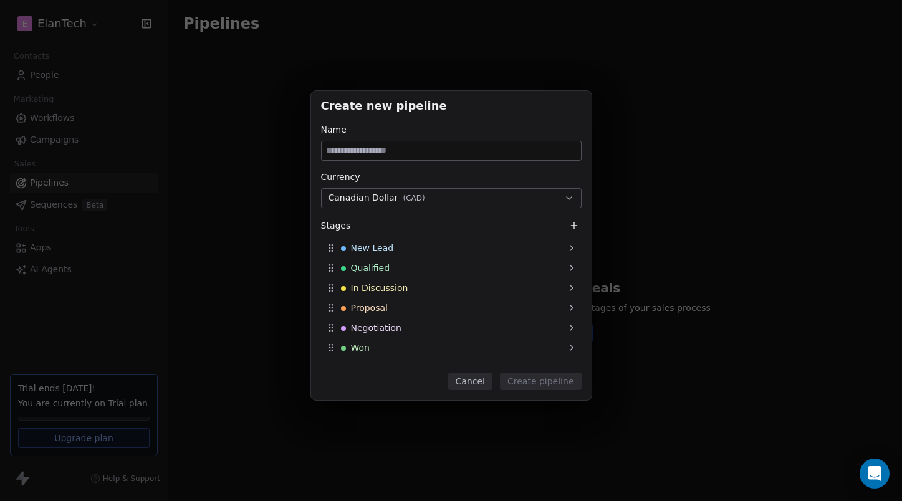
click at [379, 150] on input at bounding box center [451, 151] width 259 height 19
type input "*****"
click at [549, 387] on button "Create pipeline" at bounding box center [541, 381] width 82 height 17
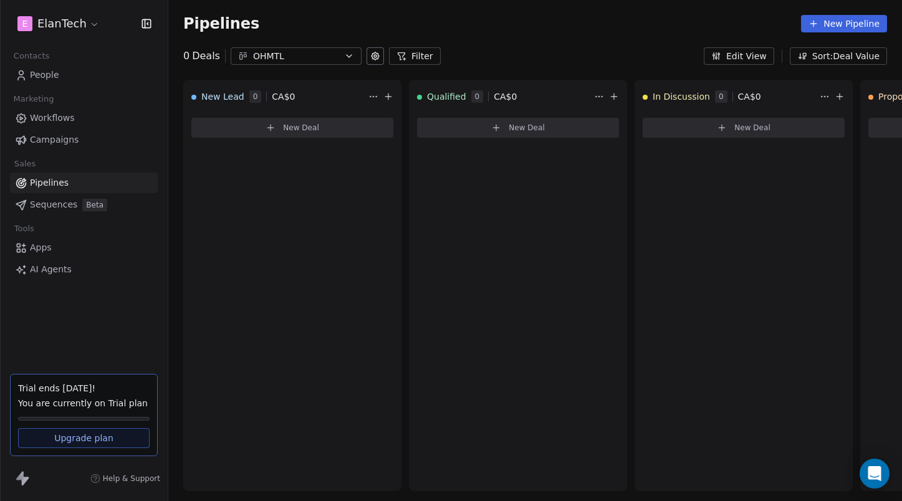
click at [63, 208] on span "Sequences" at bounding box center [53, 204] width 47 height 13
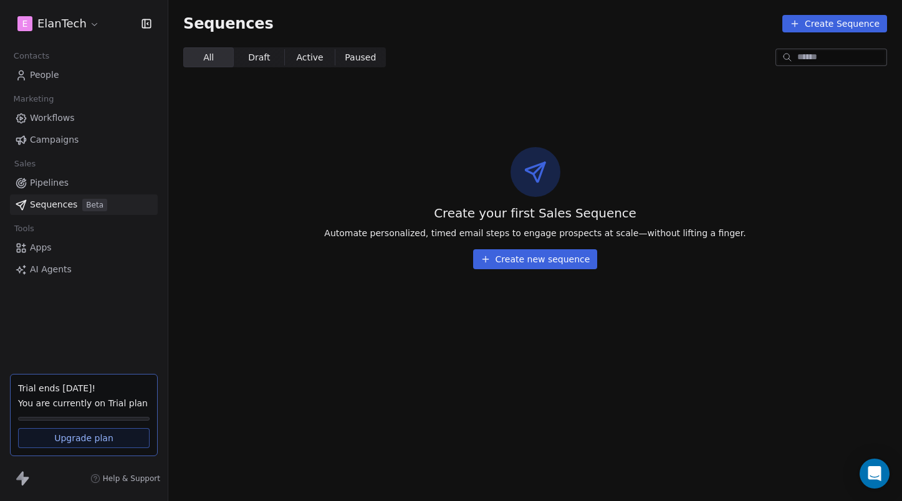
click at [559, 264] on button "Create new sequence" at bounding box center [535, 259] width 125 height 20
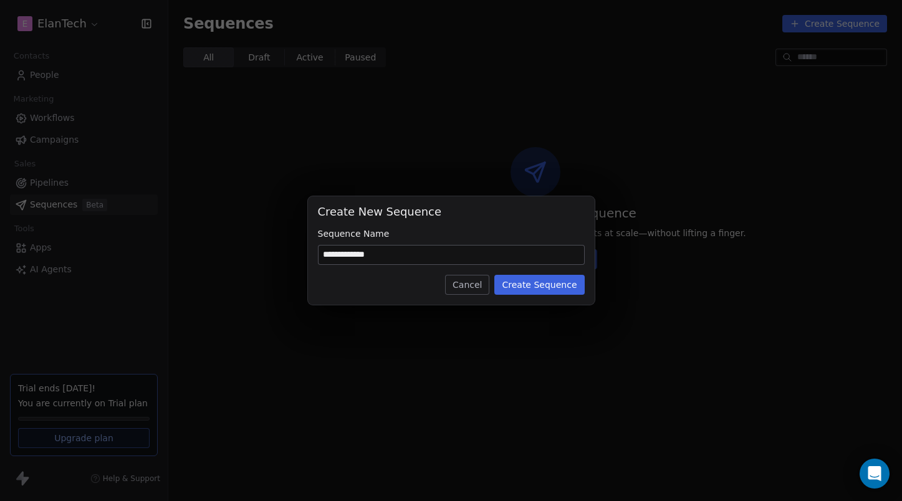
type input "**********"
click at [536, 286] on button "Create Sequence" at bounding box center [539, 285] width 90 height 20
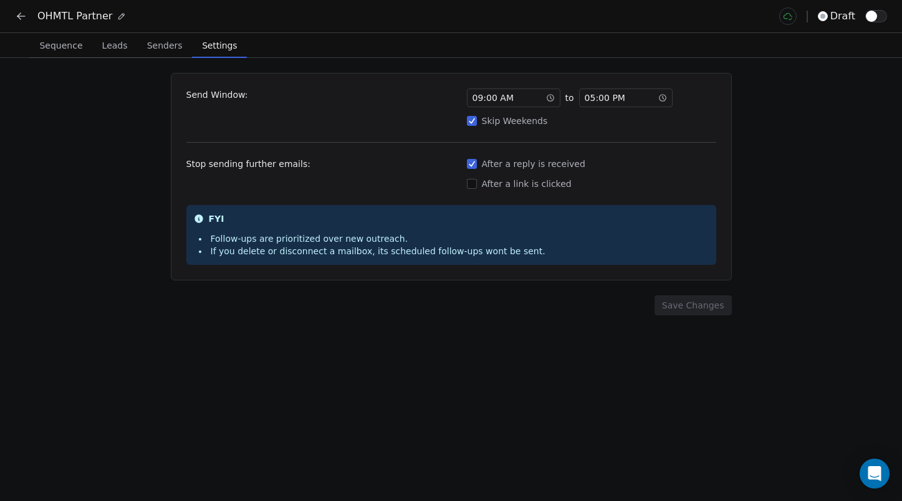
click at [219, 49] on span "Settings" at bounding box center [219, 45] width 45 height 17
click at [27, 17] on icon at bounding box center [21, 16] width 12 height 12
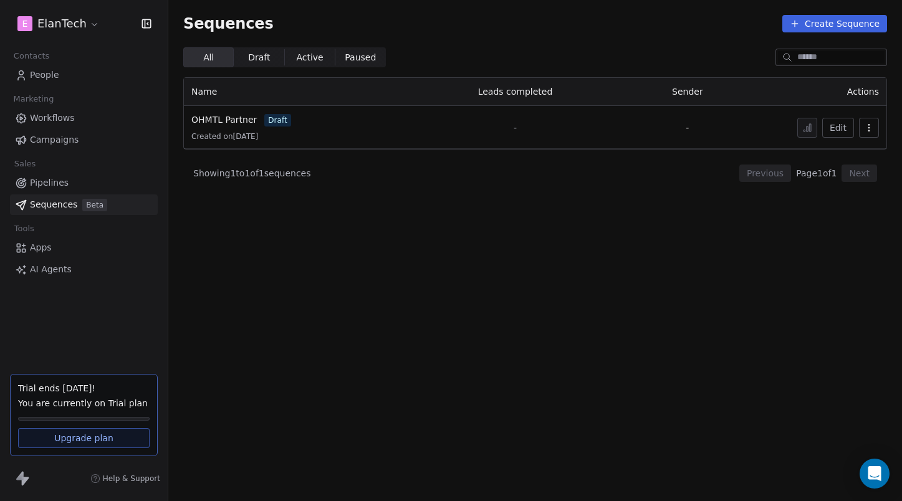
click at [48, 70] on span "People" at bounding box center [44, 75] width 29 height 13
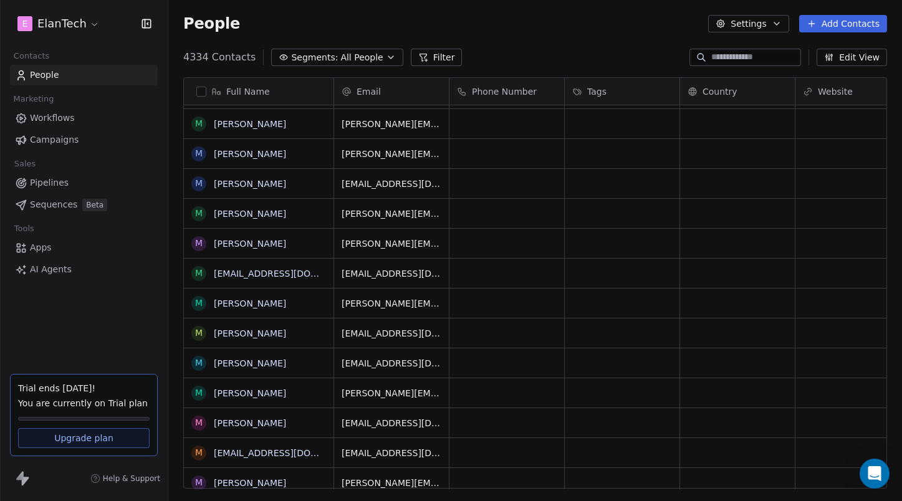
click at [759, 41] on div "People Settings Add Contacts" at bounding box center [535, 23] width 734 height 47
click at [746, 27] on button "Settings" at bounding box center [748, 23] width 80 height 17
click at [633, 52] on html "E ElanTech Contacts People Marketing Workflows Campaigns Sales Pipelines Sequen…" at bounding box center [451, 250] width 902 height 501
click at [44, 274] on span "AI Agents" at bounding box center [51, 269] width 42 height 13
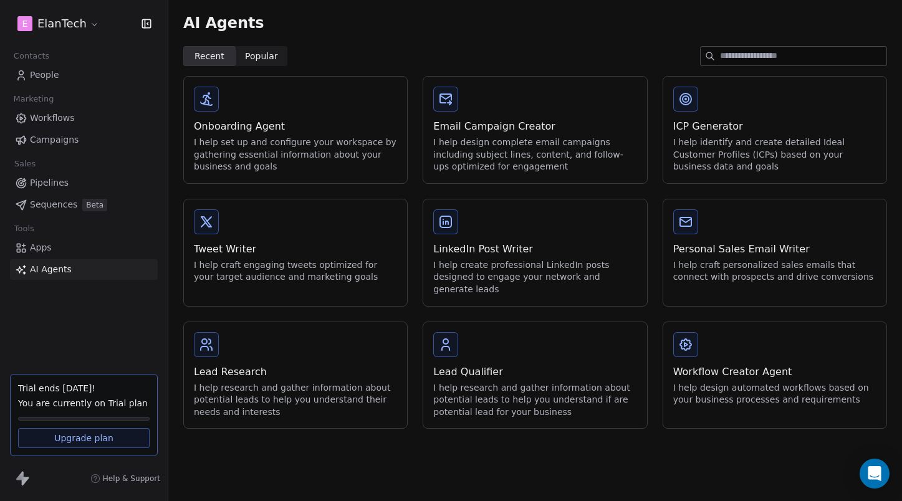
click at [207, 337] on icon at bounding box center [206, 344] width 15 height 15
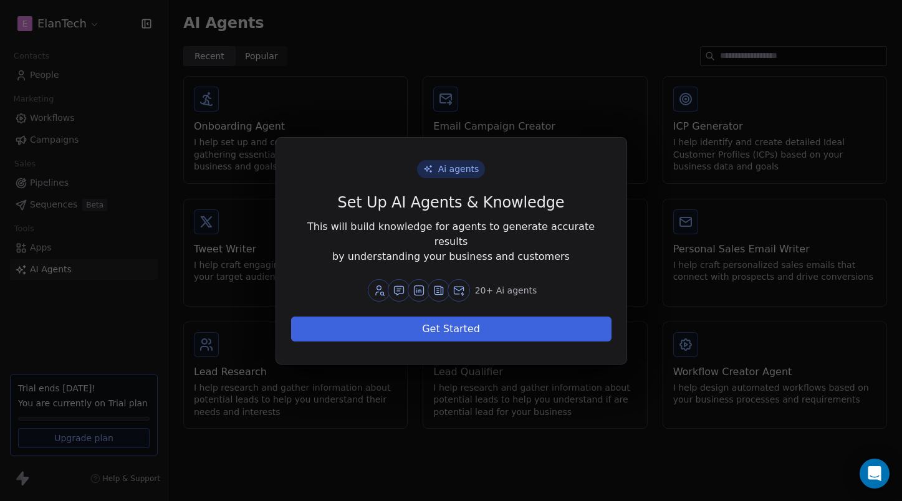
click at [459, 320] on button "Get Started" at bounding box center [451, 329] width 321 height 25
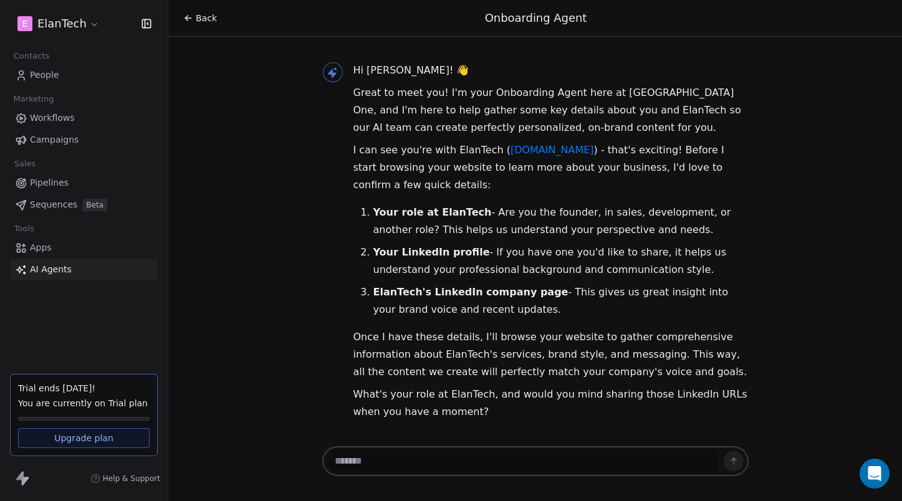
scroll to position [2, 0]
click at [364, 459] on textarea at bounding box center [523, 462] width 390 height 24
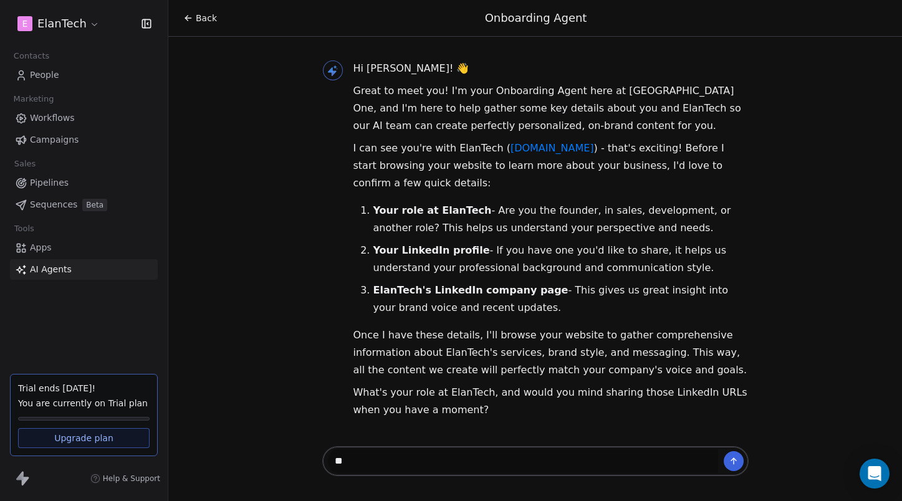
type textarea "*"
paste textarea "**********"
type textarea "**********"
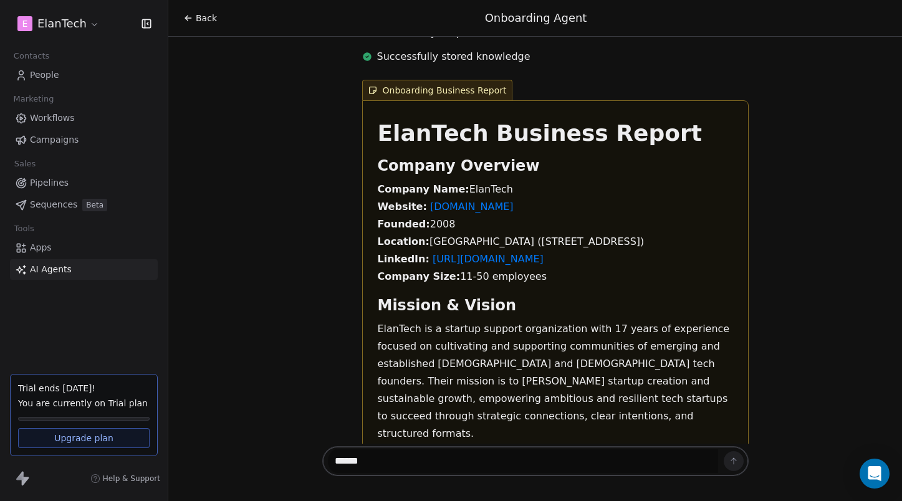
scroll to position [673, 0]
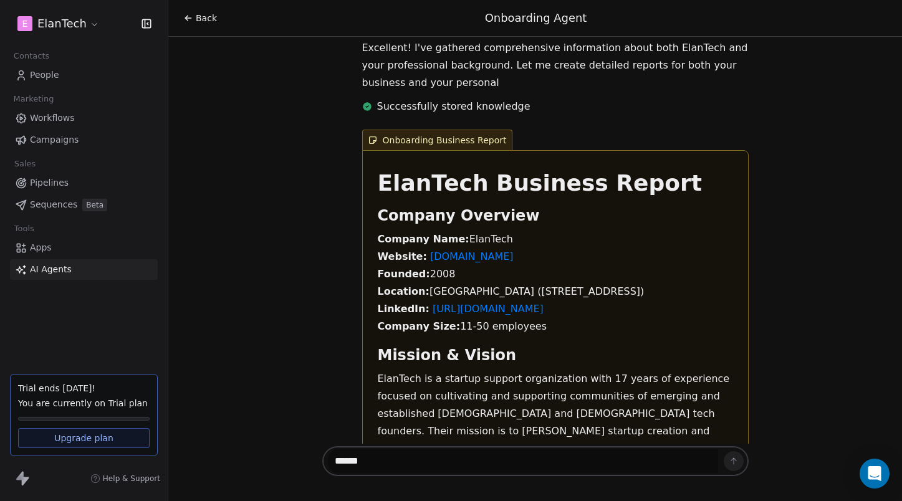
type textarea "******"
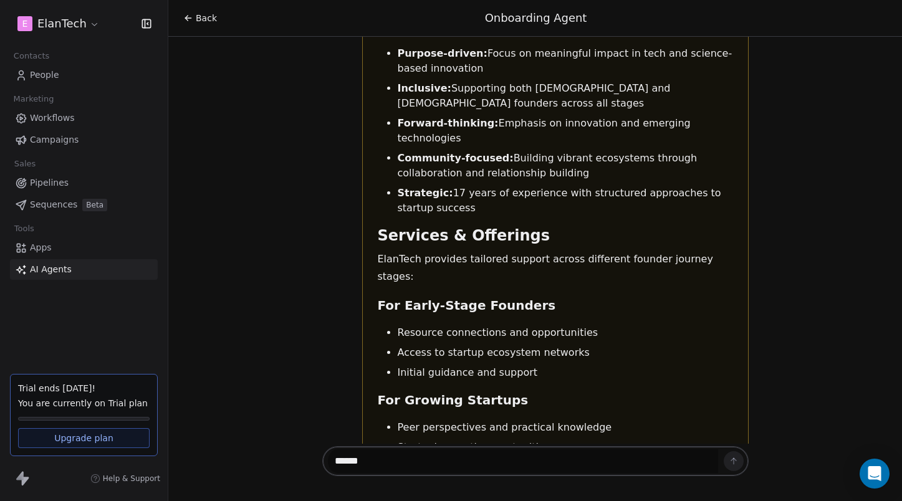
scroll to position [1181, 0]
drag, startPoint x: 392, startPoint y: 460, endPoint x: 297, endPoint y: 460, distance: 94.8
click at [297, 460] on div "Back Onboarding Agent Hi Ilias! 👋 Great to meet you! I'm your Onboarding Agent …" at bounding box center [535, 250] width 734 height 501
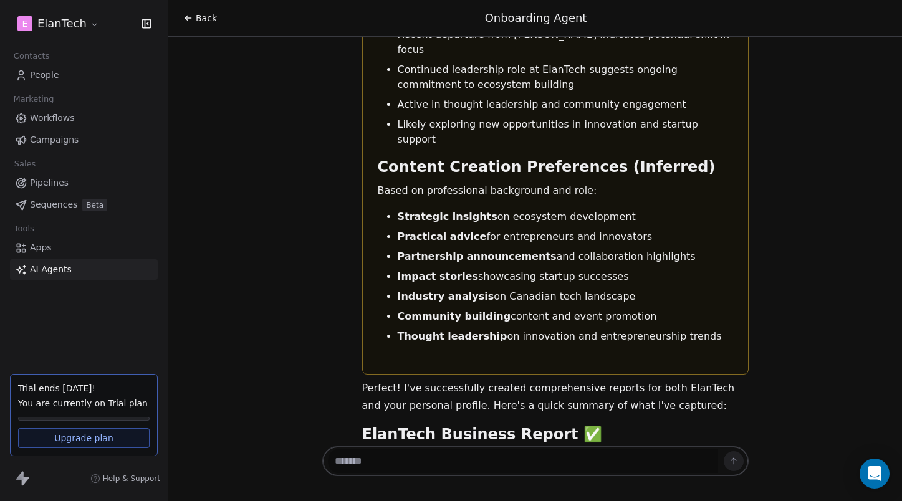
scroll to position [4778, 0]
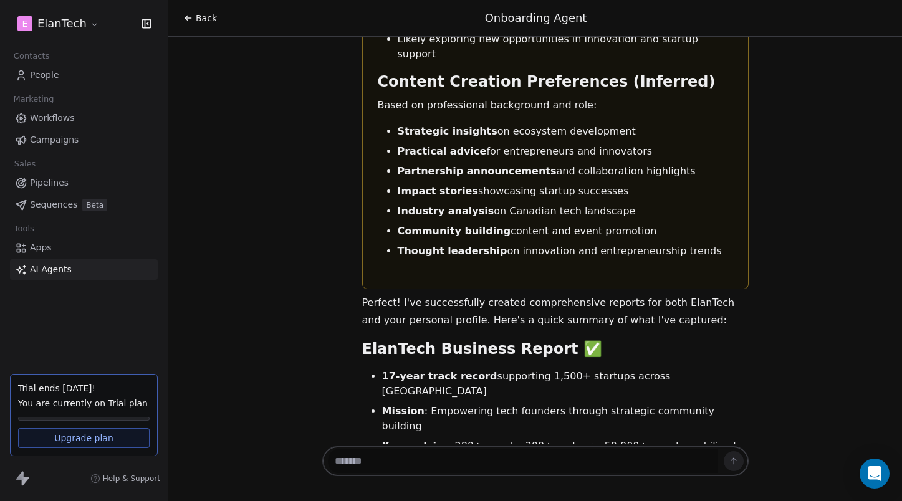
drag, startPoint x: 382, startPoint y: 83, endPoint x: 456, endPoint y: 102, distance: 76.5
click at [456, 459] on li "Brand voice : Professional yet approachable, community-focused, results-oriented" at bounding box center [565, 474] width 367 height 30
click at [452, 460] on textarea at bounding box center [523, 462] width 390 height 24
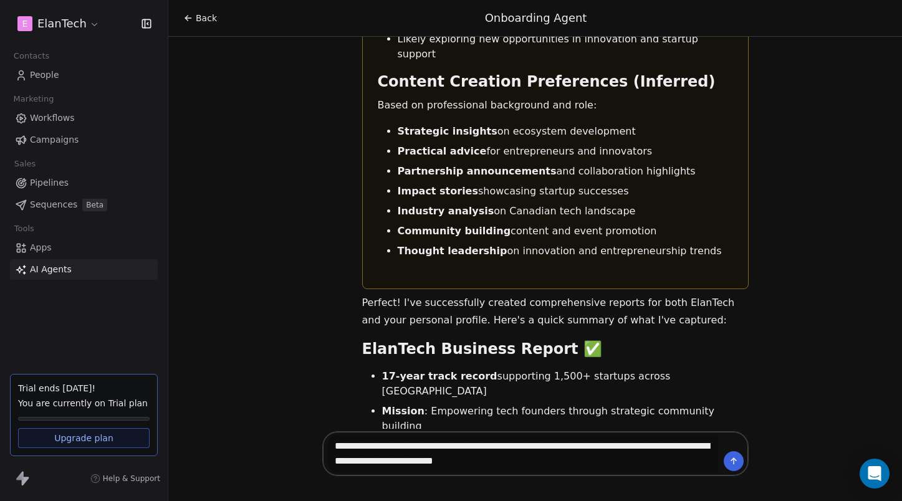
type textarea "**********"
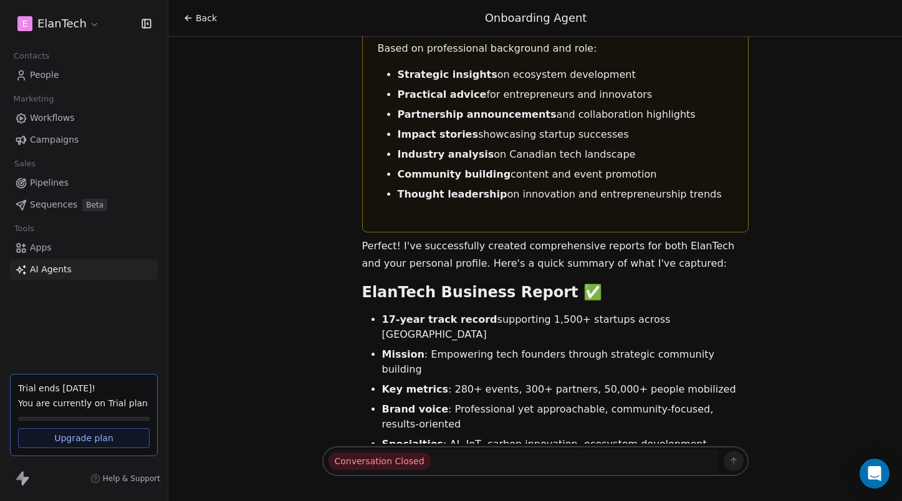
scroll to position [4858, 0]
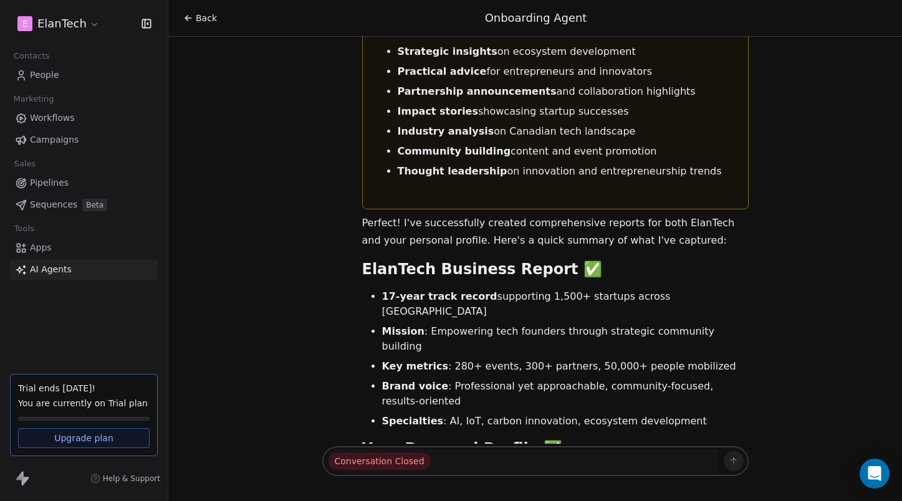
drag, startPoint x: 513, startPoint y: 412, endPoint x: 439, endPoint y: 382, distance: 79.4
copy div "check [DOMAIN_NAME] and [DOMAIN_NAME] and [DOMAIN_NAME] that are part of the pr…"
click at [60, 267] on span "AI Agents" at bounding box center [51, 269] width 42 height 13
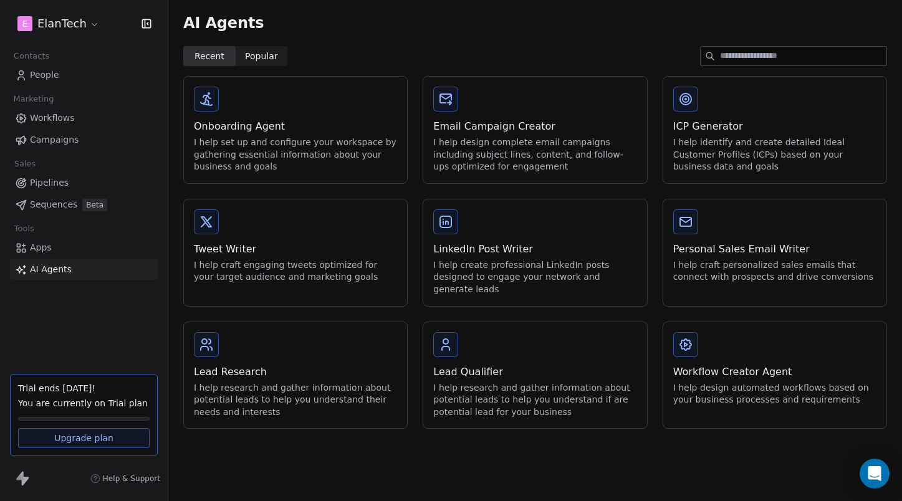
click at [281, 365] on div "Lead Research" at bounding box center [295, 372] width 203 height 15
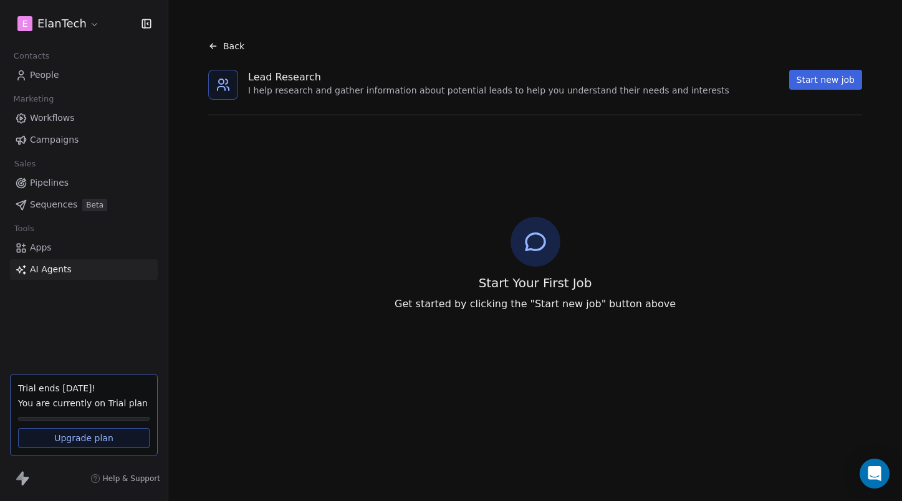
click at [40, 270] on span "AI Agents" at bounding box center [51, 269] width 42 height 13
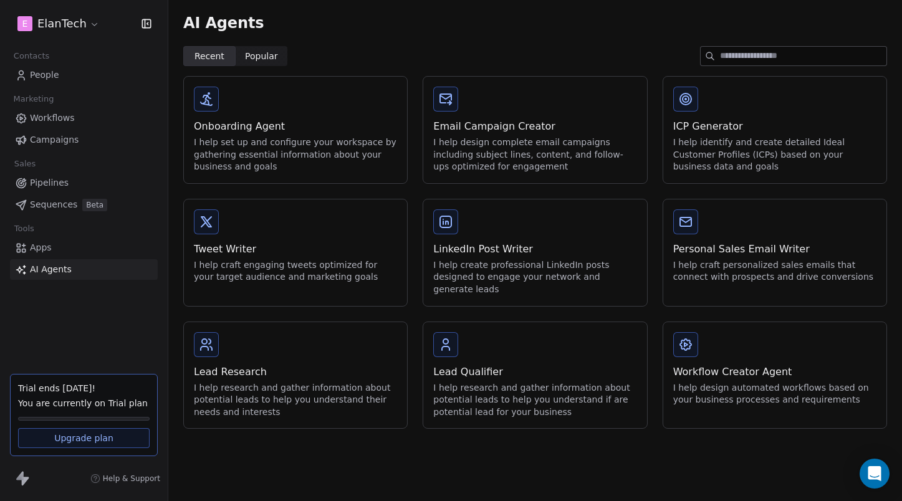
click at [269, 143] on div "I help set up and configure your workspace by gathering essential information a…" at bounding box center [295, 155] width 203 height 37
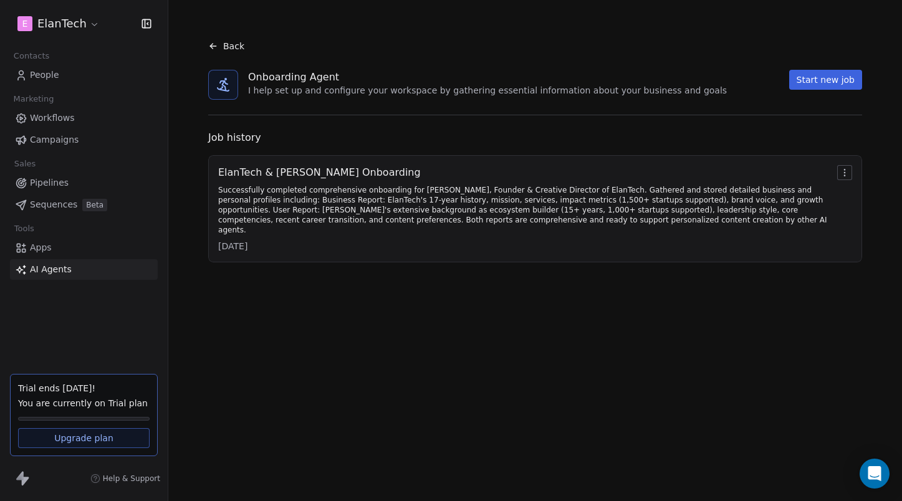
click at [844, 173] on html "E ElanTech Contacts People Marketing Workflows Campaigns Sales Pipelines Sequen…" at bounding box center [451, 250] width 902 height 501
click at [591, 229] on html "E ElanTech Contacts People Marketing Workflows Campaigns Sales Pipelines Sequen…" at bounding box center [451, 250] width 902 height 501
click at [506, 211] on div "Successfully completed comprehensive onboarding for [PERSON_NAME], Founder & Cr…" at bounding box center [525, 210] width 614 height 50
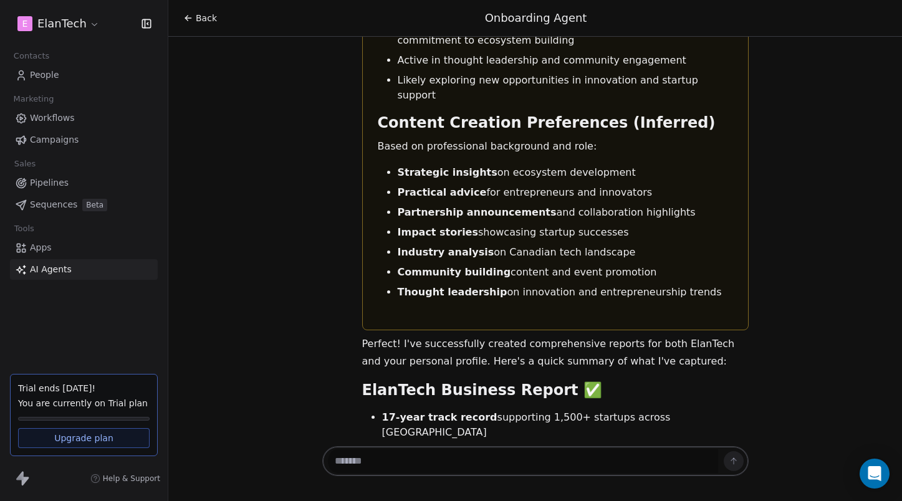
scroll to position [4783, 0]
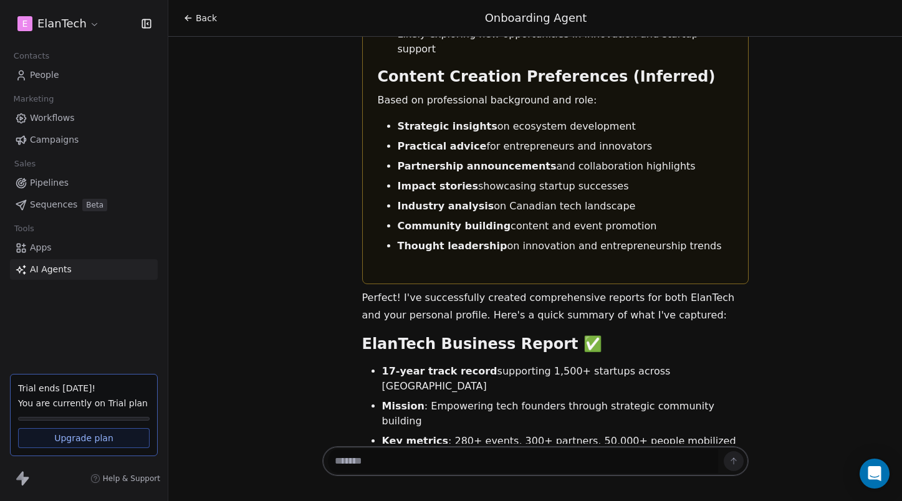
click at [416, 453] on textarea at bounding box center [523, 462] width 390 height 24
paste textarea "**********"
type textarea "**********"
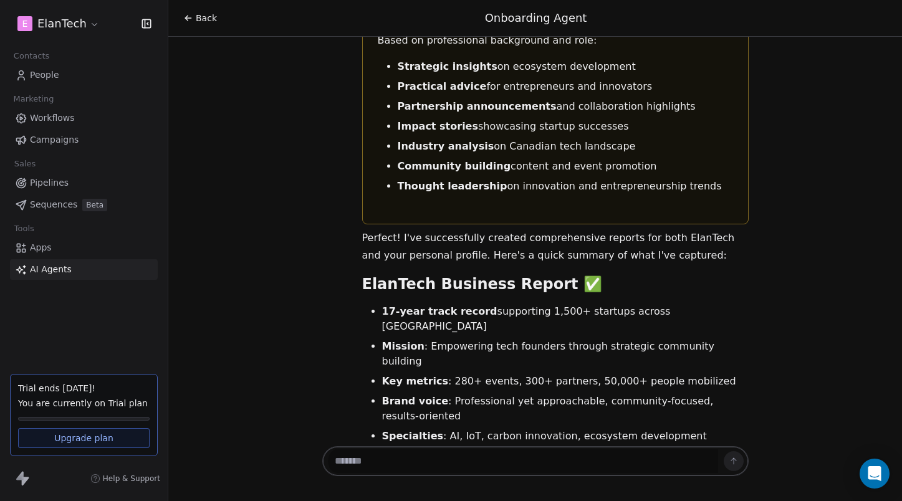
scroll to position [4863, 0]
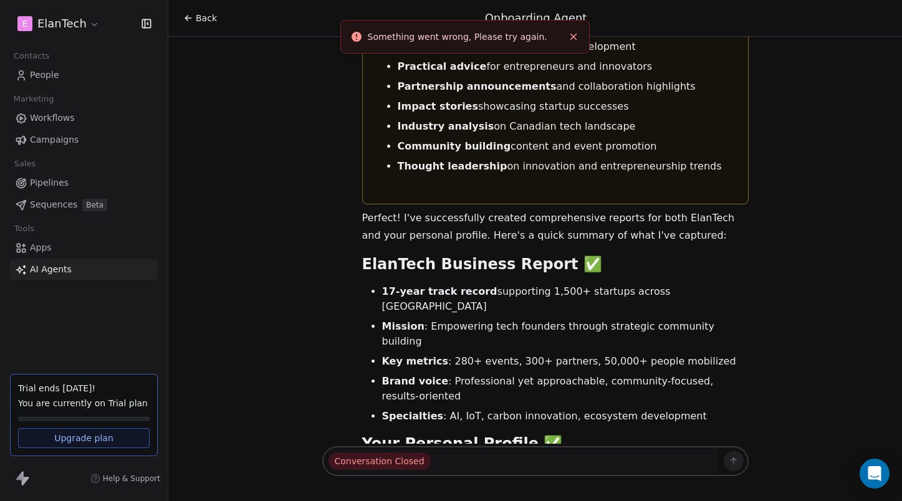
click at [186, 18] on icon at bounding box center [186, 19] width 2 height 2
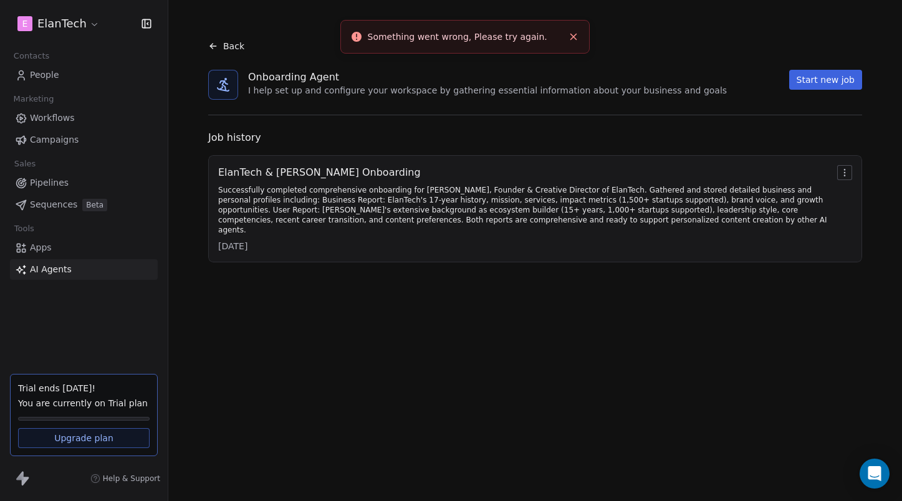
click at [847, 81] on button "Start new job" at bounding box center [825, 80] width 73 height 20
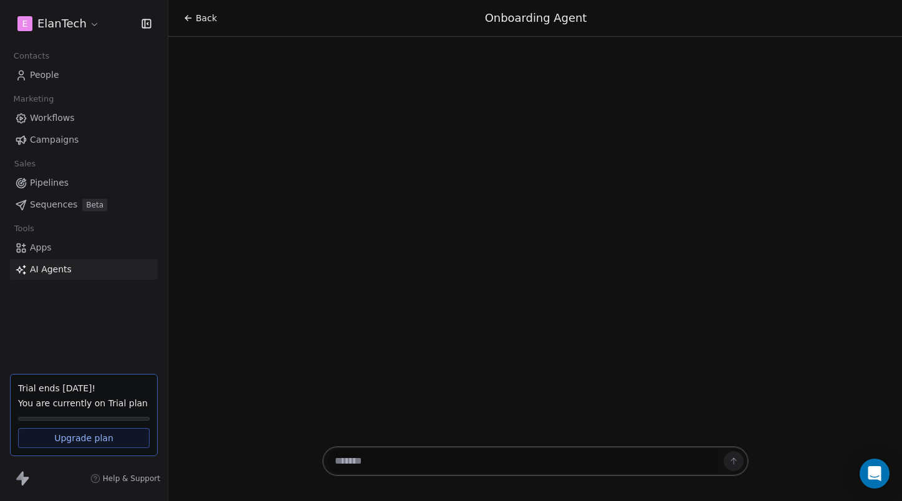
click at [397, 457] on textarea at bounding box center [523, 462] width 390 height 24
paste textarea "**********"
type textarea "**********"
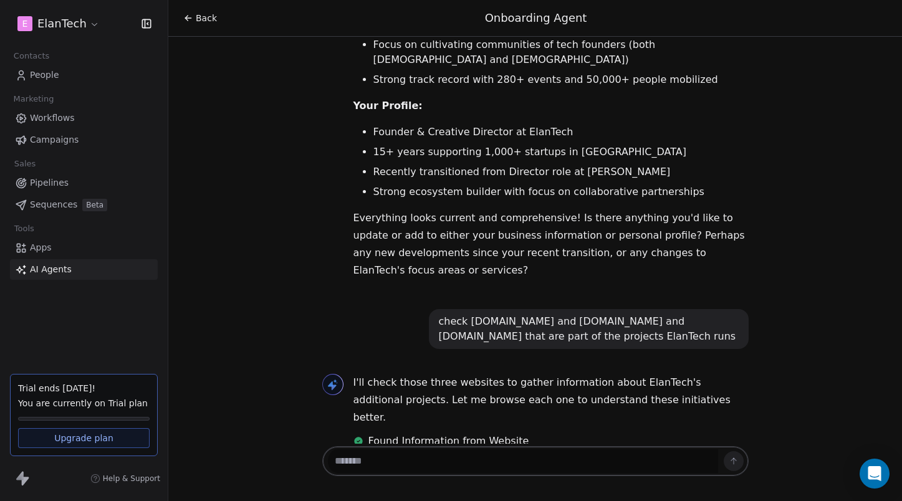
scroll to position [194, 0]
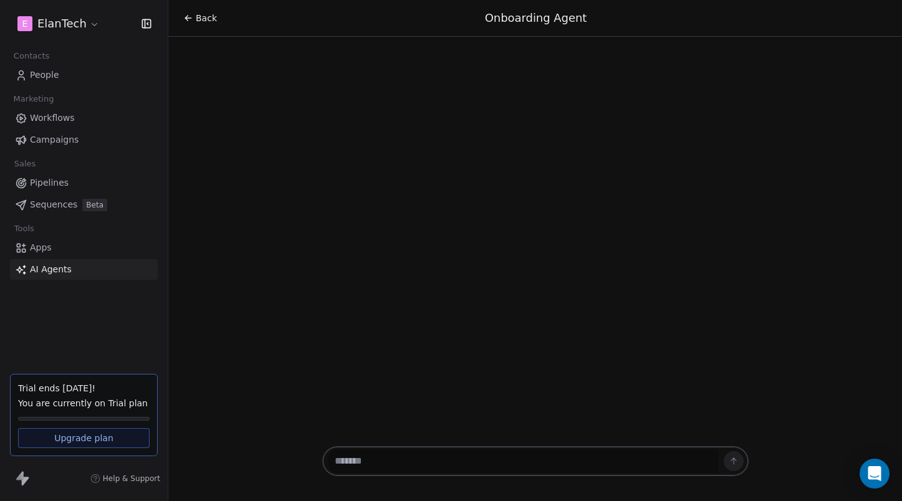
click at [476, 226] on div "Back Onboarding Agent" at bounding box center [535, 250] width 734 height 501
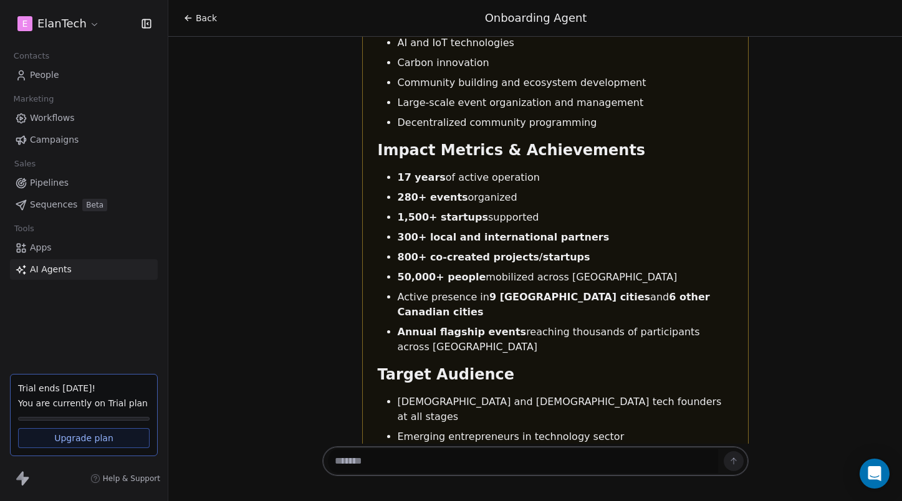
scroll to position [2068, 0]
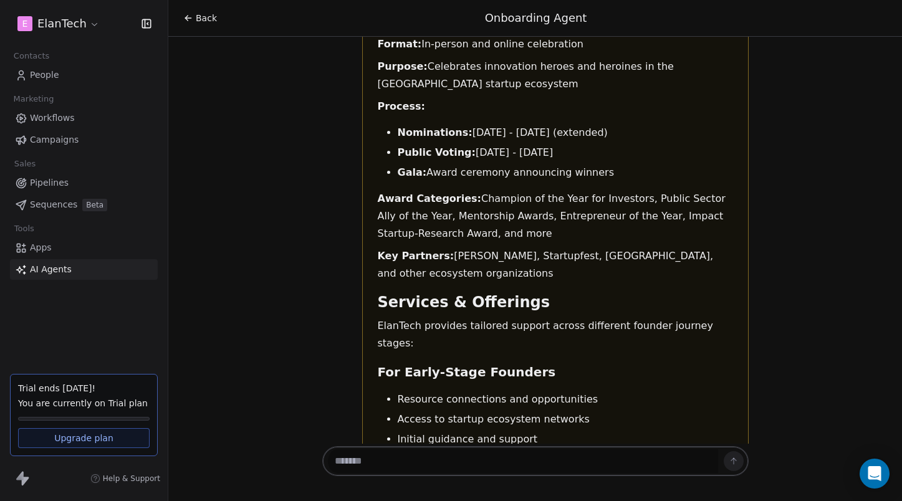
click at [192, 14] on icon at bounding box center [188, 18] width 10 height 10
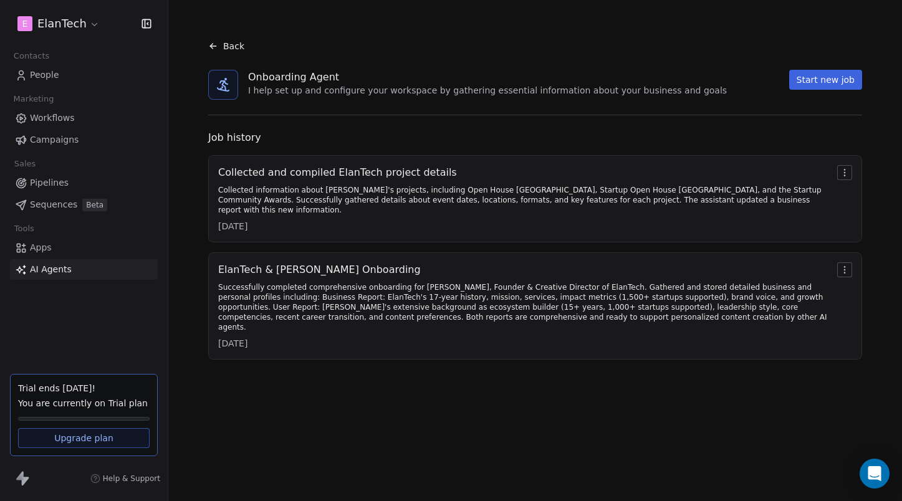
click at [82, 140] on link "Campaigns" at bounding box center [84, 140] width 148 height 21
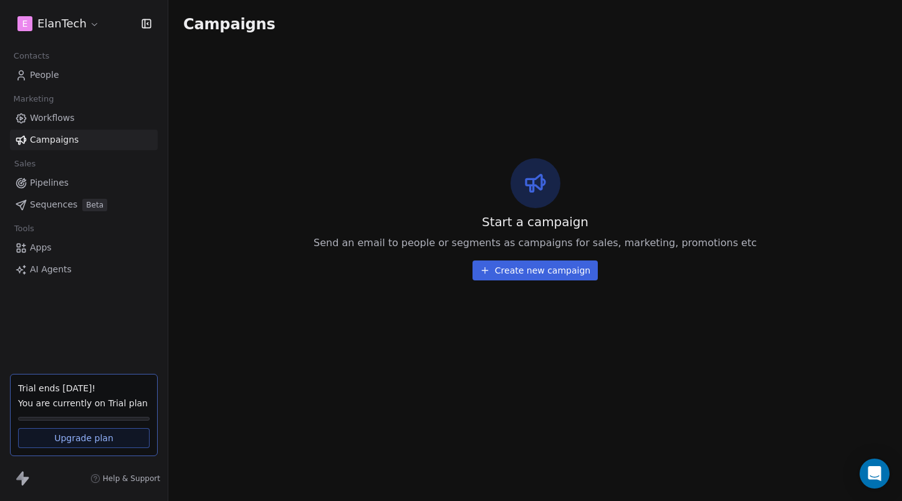
click at [506, 269] on button "Create new campaign" at bounding box center [535, 271] width 125 height 20
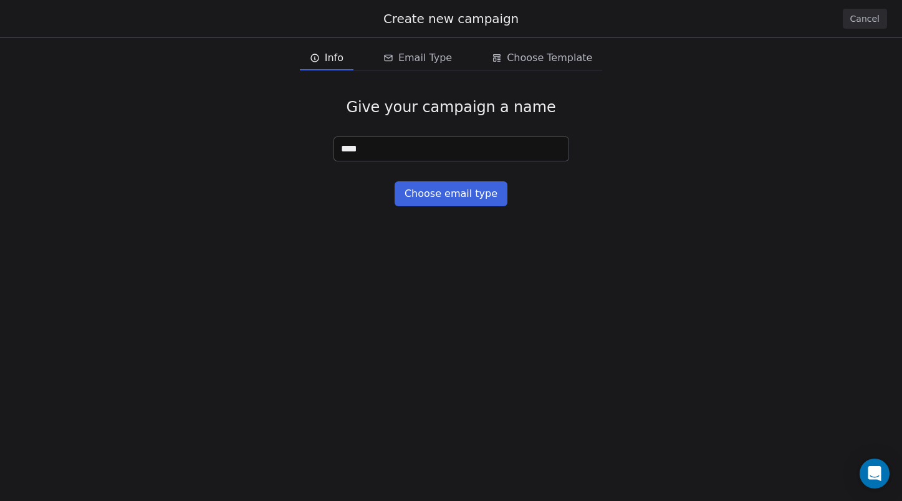
type input "****"
click at [457, 206] on button "Choose email type" at bounding box center [451, 193] width 113 height 25
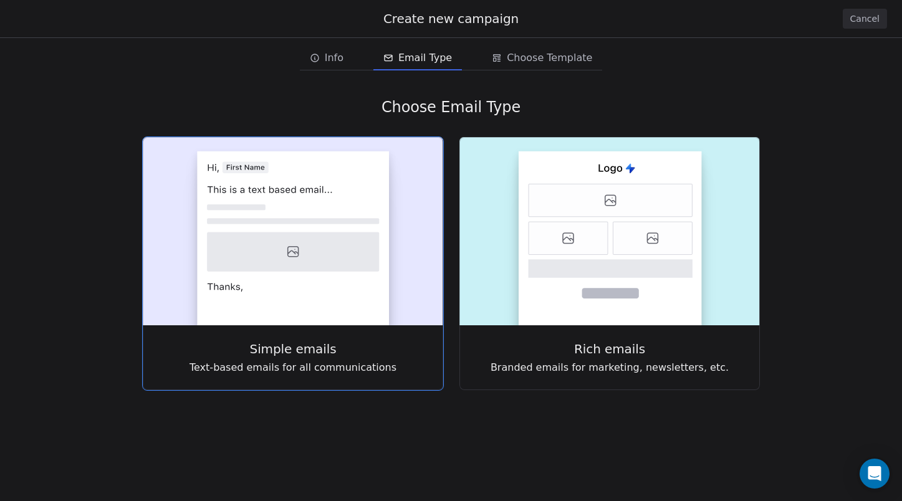
click at [340, 211] on rect at bounding box center [293, 239] width 192 height 174
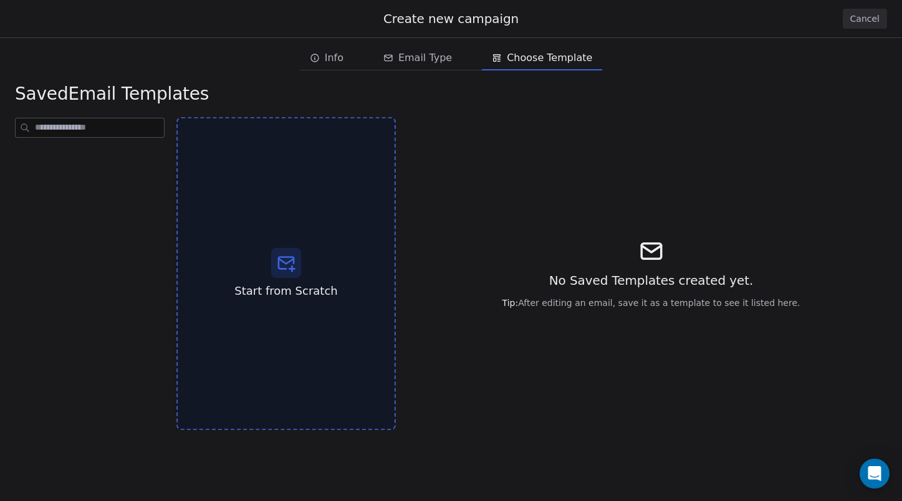
click at [312, 284] on span "Start from Scratch" at bounding box center [285, 291] width 103 height 16
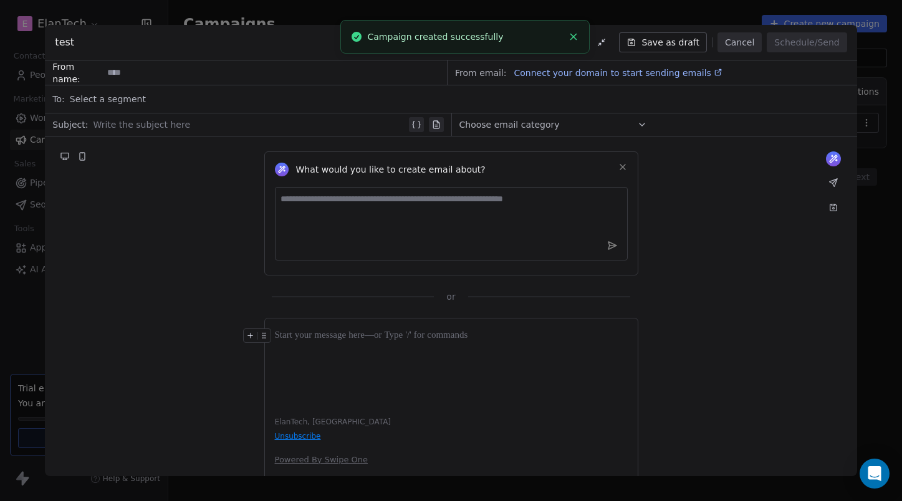
click at [314, 215] on textarea at bounding box center [451, 224] width 353 height 74
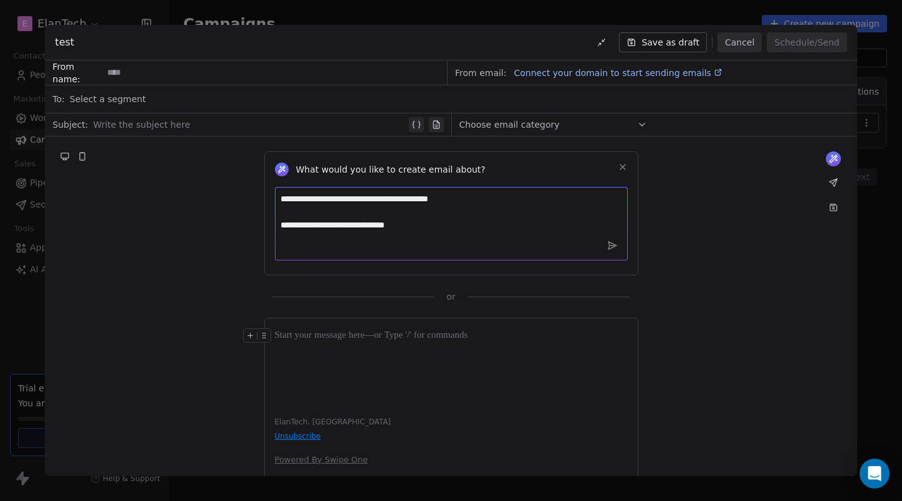
paste textarea "**********"
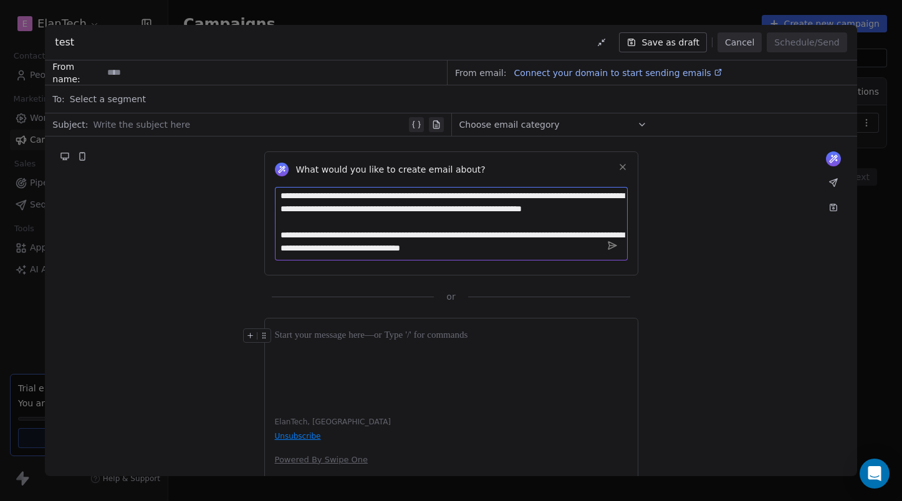
type textarea "**********"
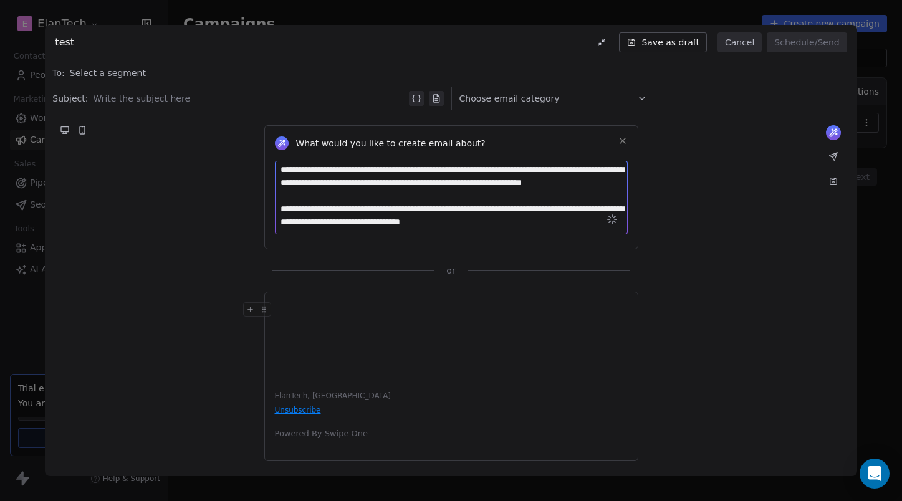
click at [551, 96] on span "Choose email category" at bounding box center [510, 98] width 100 height 12
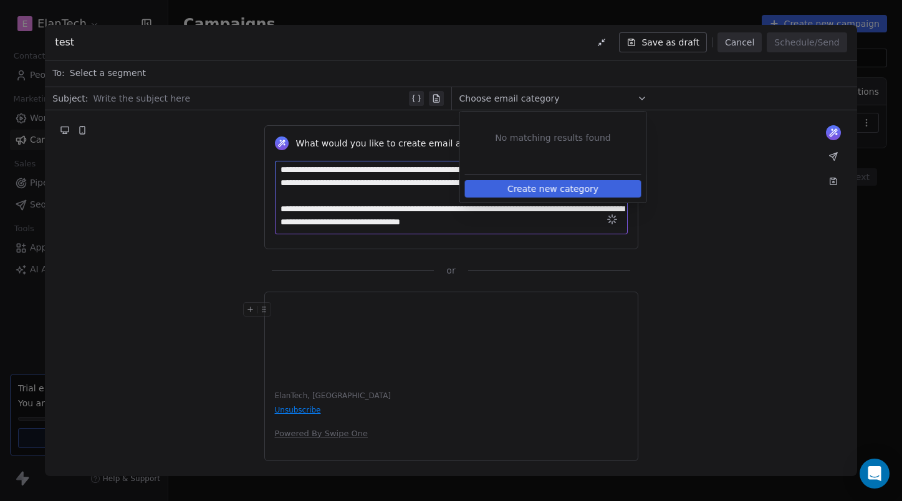
click at [551, 96] on span "Choose email category" at bounding box center [510, 98] width 100 height 12
